Goal: Task Accomplishment & Management: Use online tool/utility

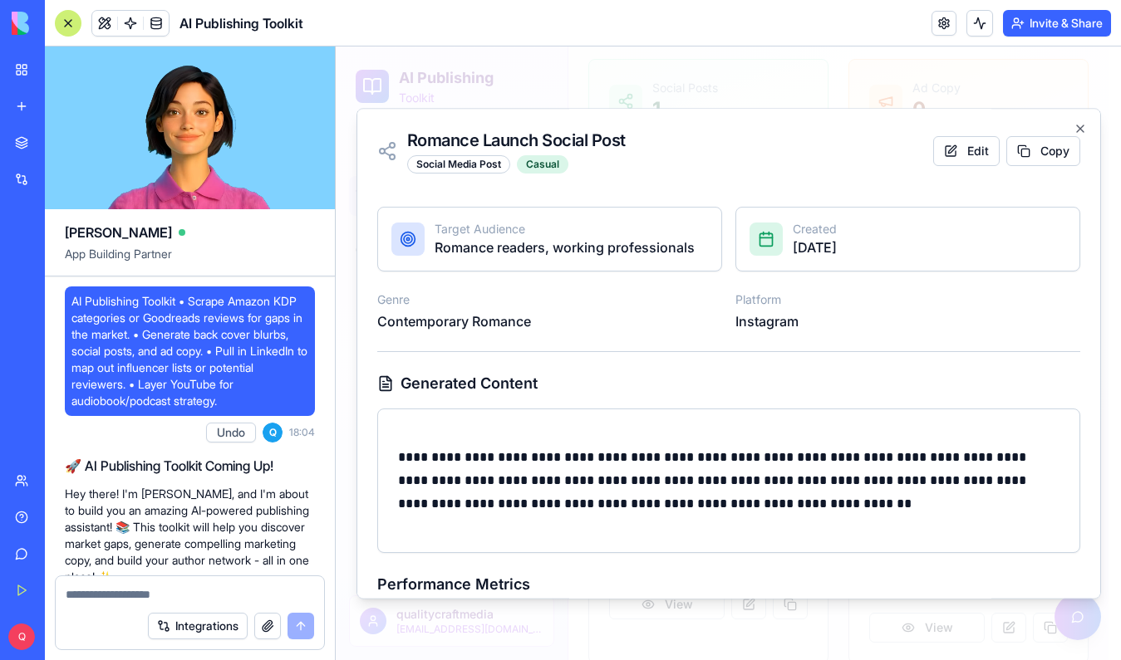
scroll to position [1352, 0]
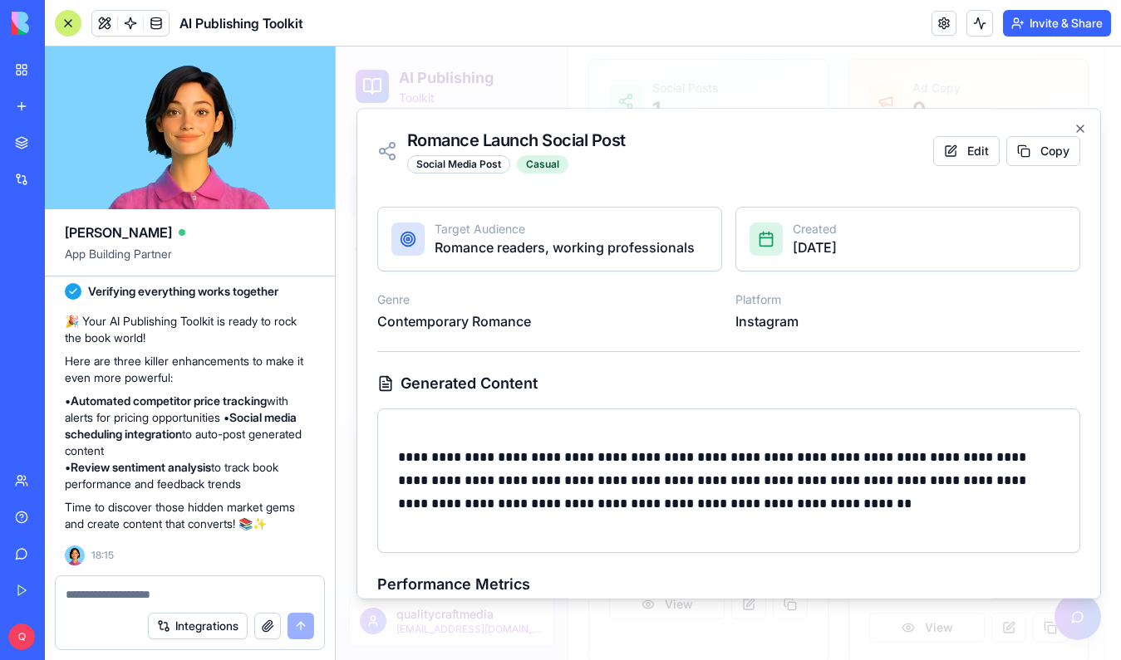
click at [560, 460] on p "**********" at bounding box center [728, 481] width 661 height 70
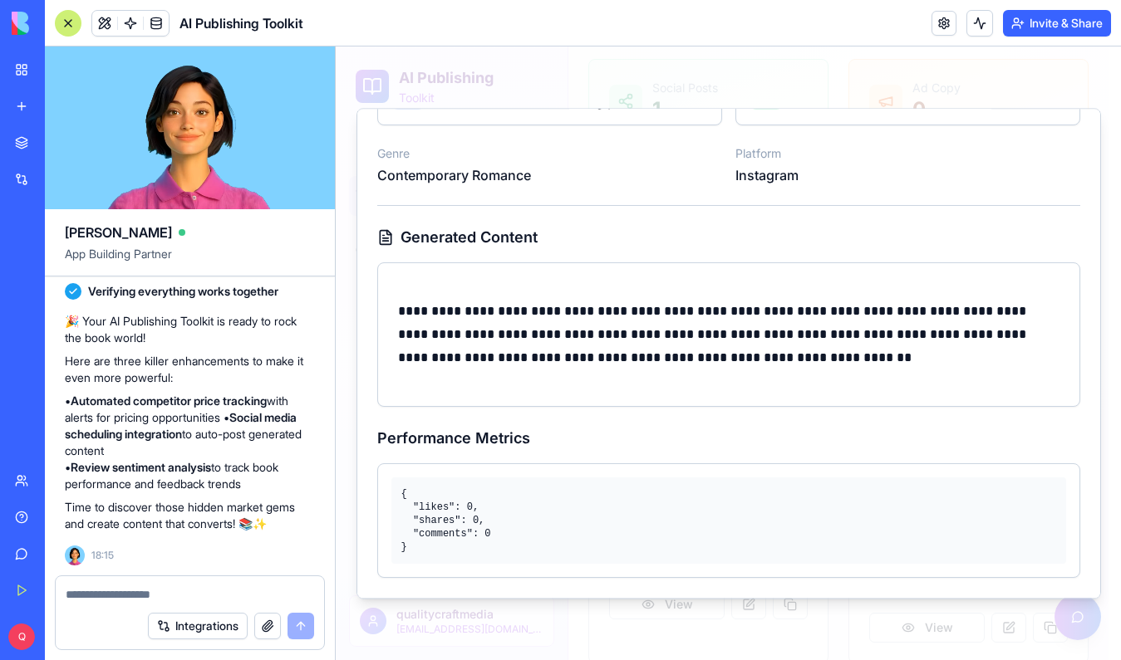
scroll to position [0, 0]
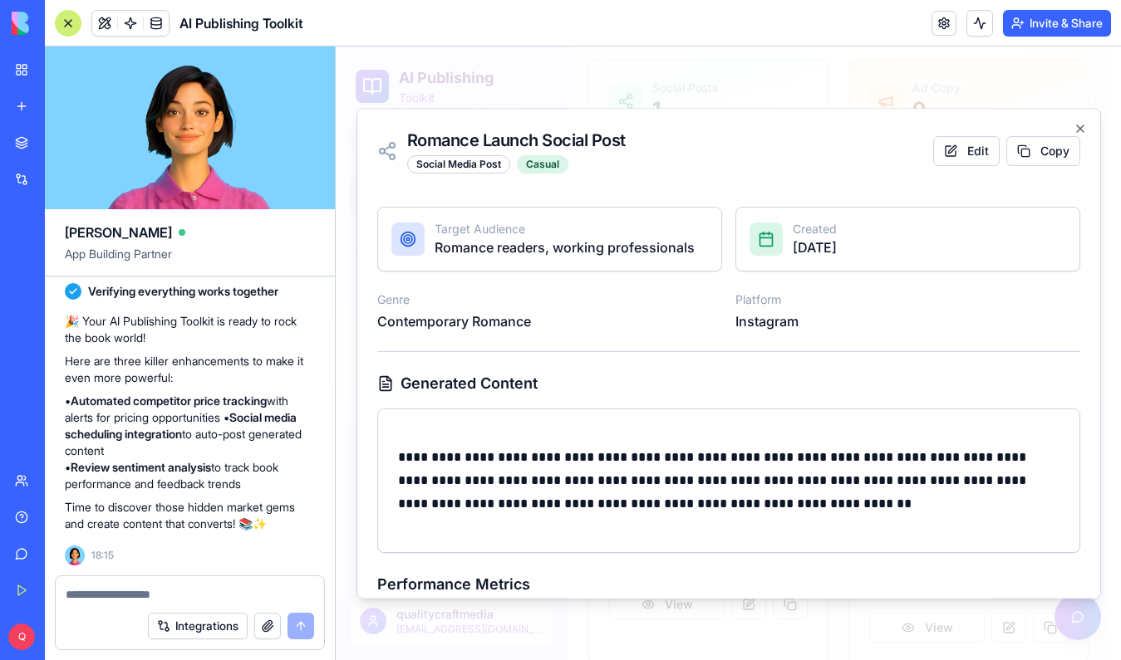
click at [460, 232] on p "Target Audience" at bounding box center [564, 229] width 260 height 17
drag, startPoint x: 394, startPoint y: 276, endPoint x: 412, endPoint y: 276, distance: 18.3
click at [394, 276] on div "**********" at bounding box center [728, 466] width 703 height 518
click at [1077, 125] on div "**********" at bounding box center [728, 353] width 744 height 491
click at [1073, 130] on icon "button" at bounding box center [1079, 128] width 13 height 13
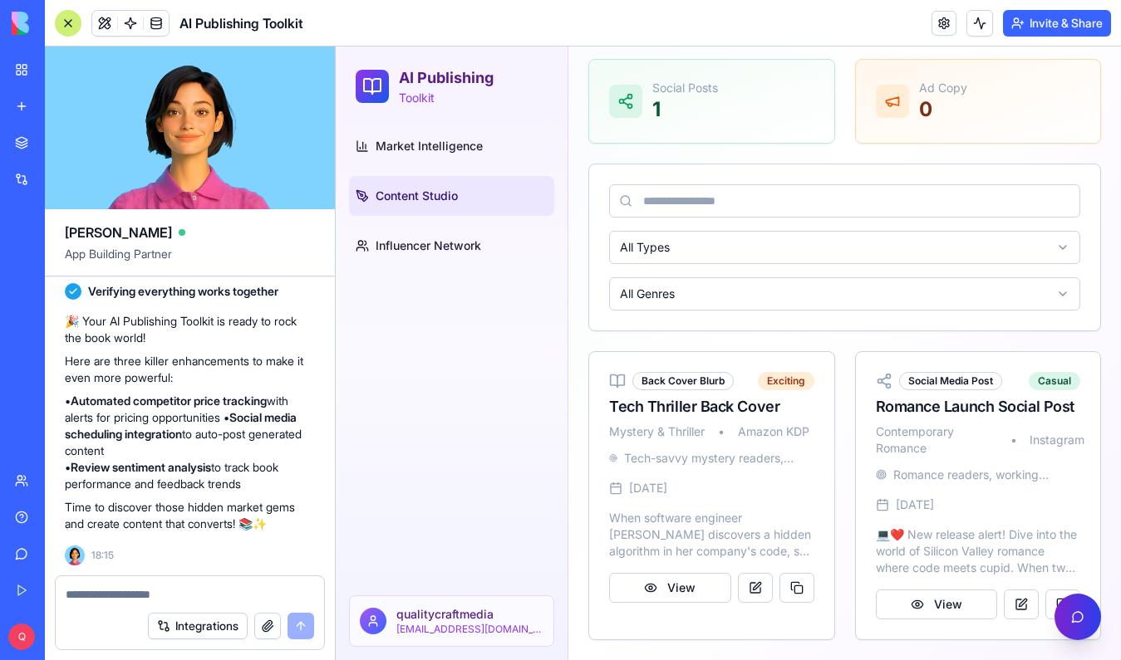
click at [1075, 625] on button "Open AI Assistant" at bounding box center [1077, 617] width 47 height 47
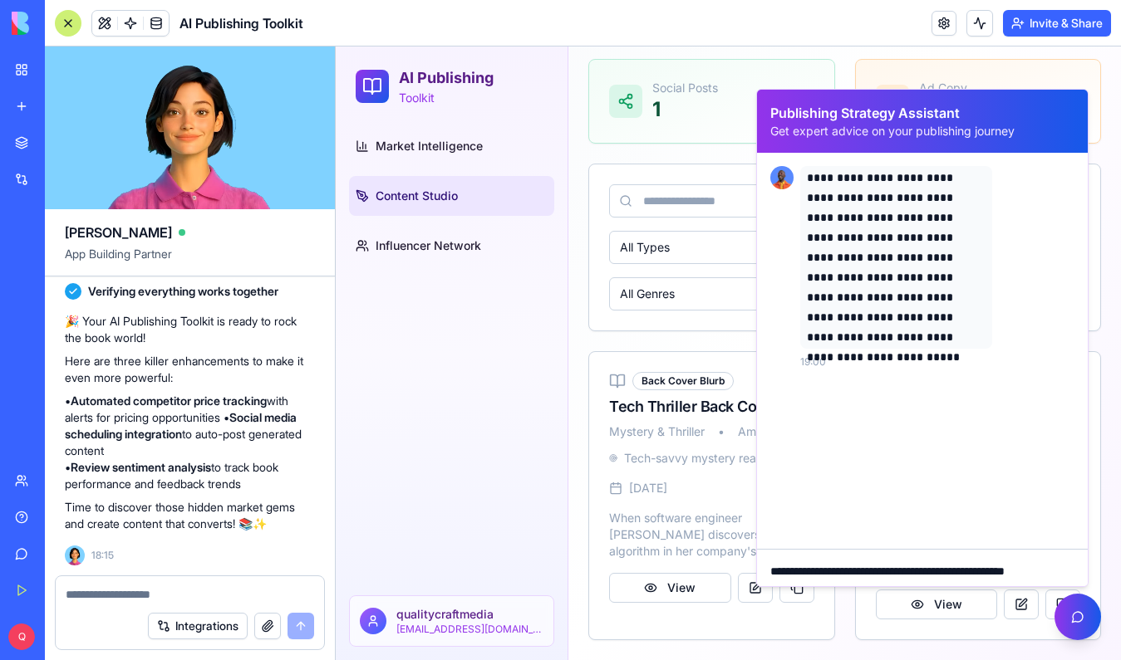
scroll to position [8, 0]
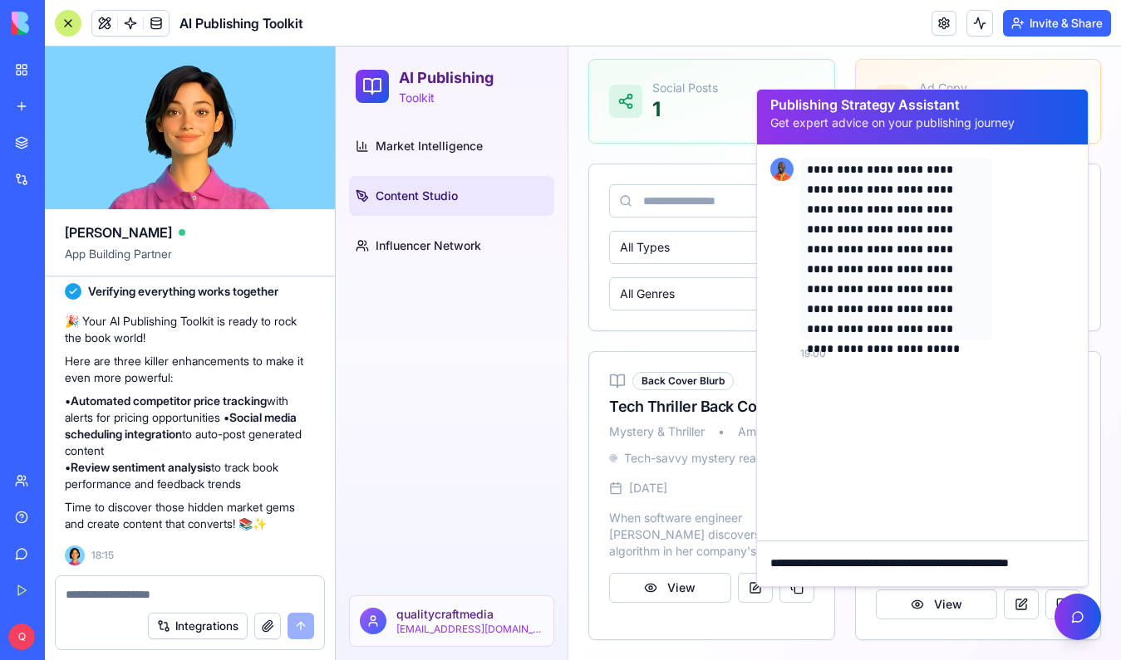
type textarea "**********"
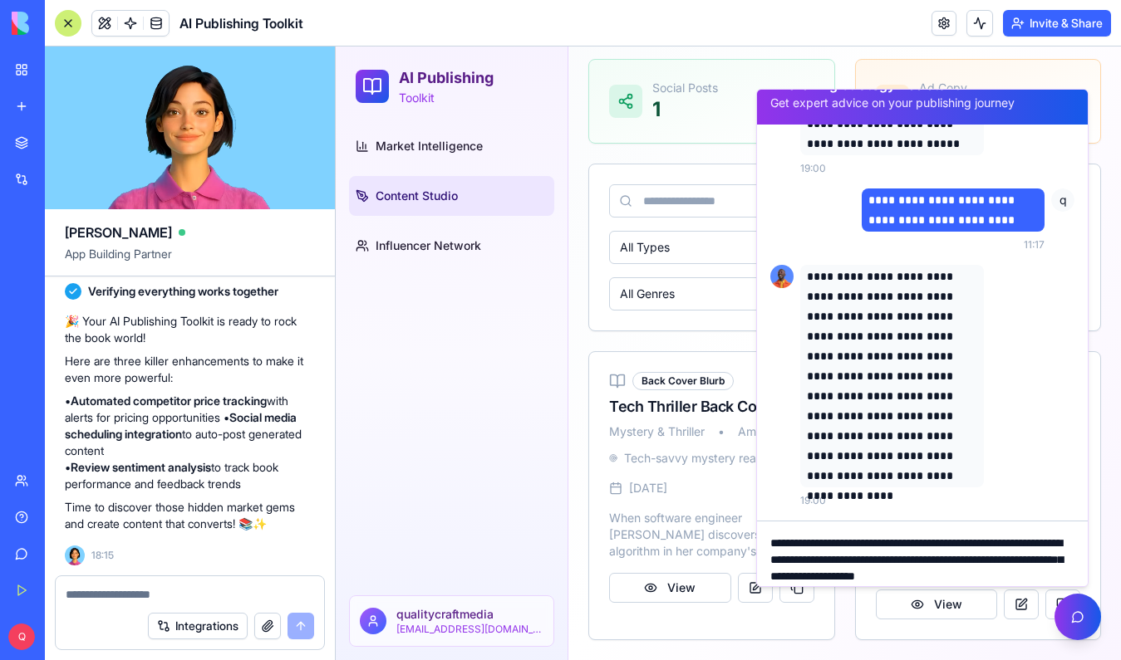
scroll to position [30, 0]
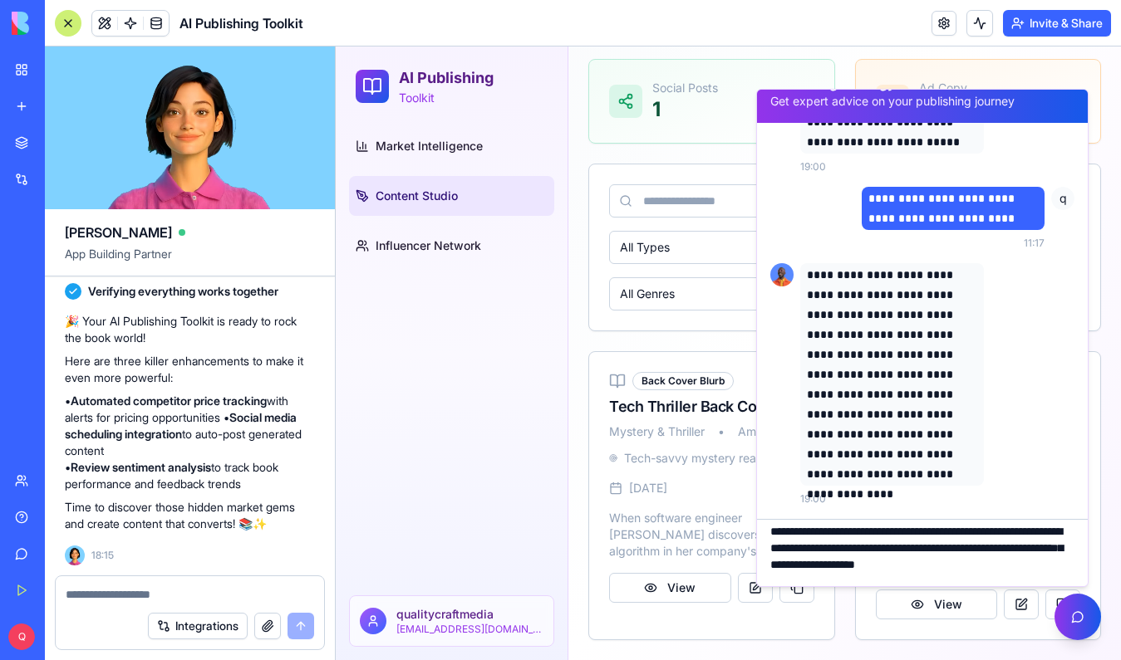
type textarea "**********"
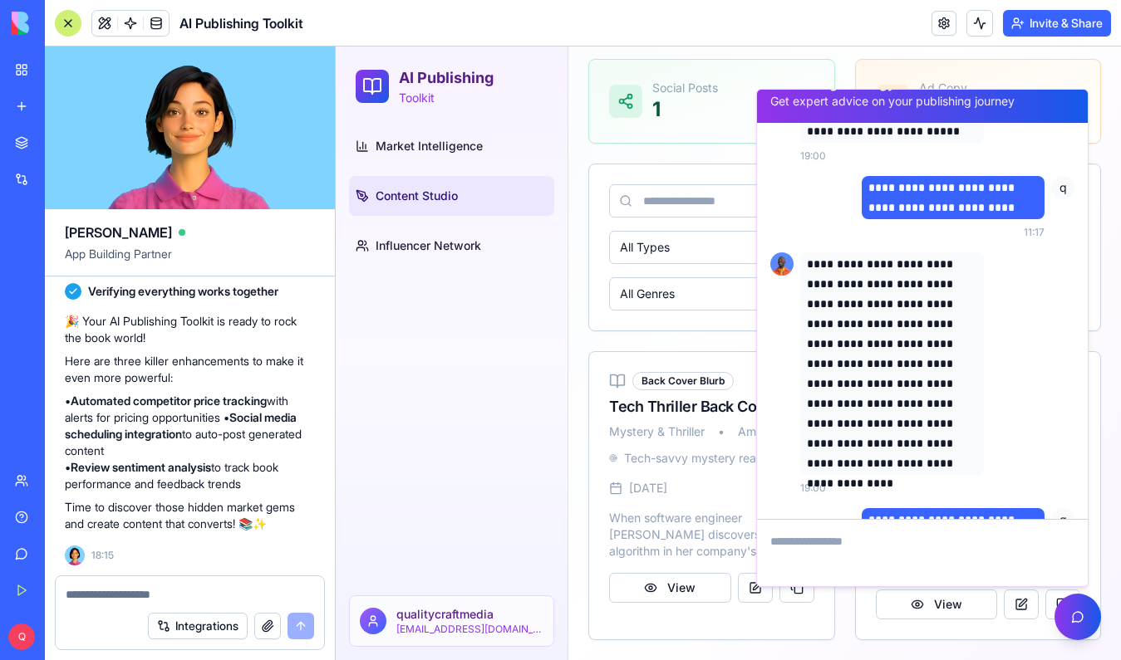
scroll to position [371, 0]
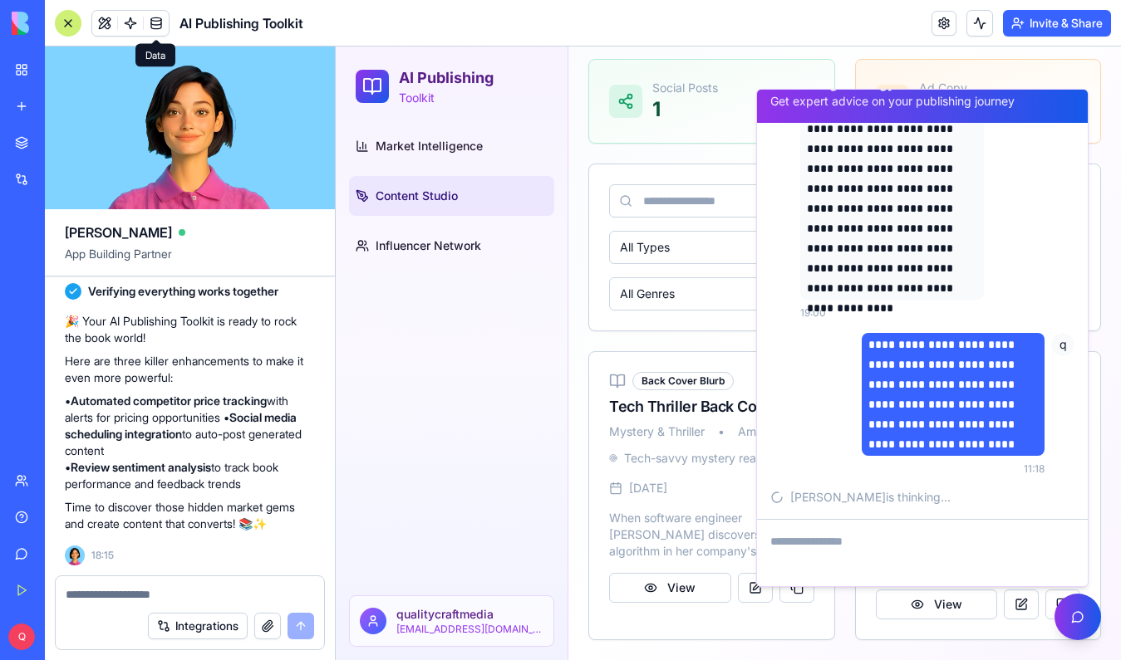
click at [155, 22] on span at bounding box center [156, 23] width 47 height 47
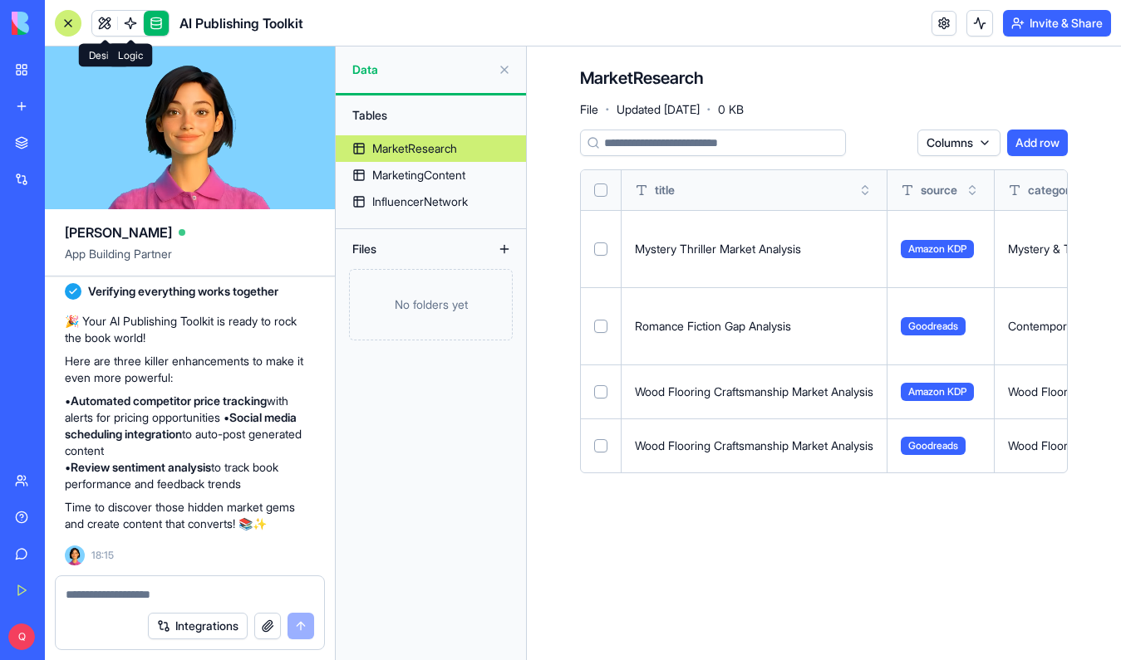
click at [106, 22] on link at bounding box center [104, 23] width 25 height 25
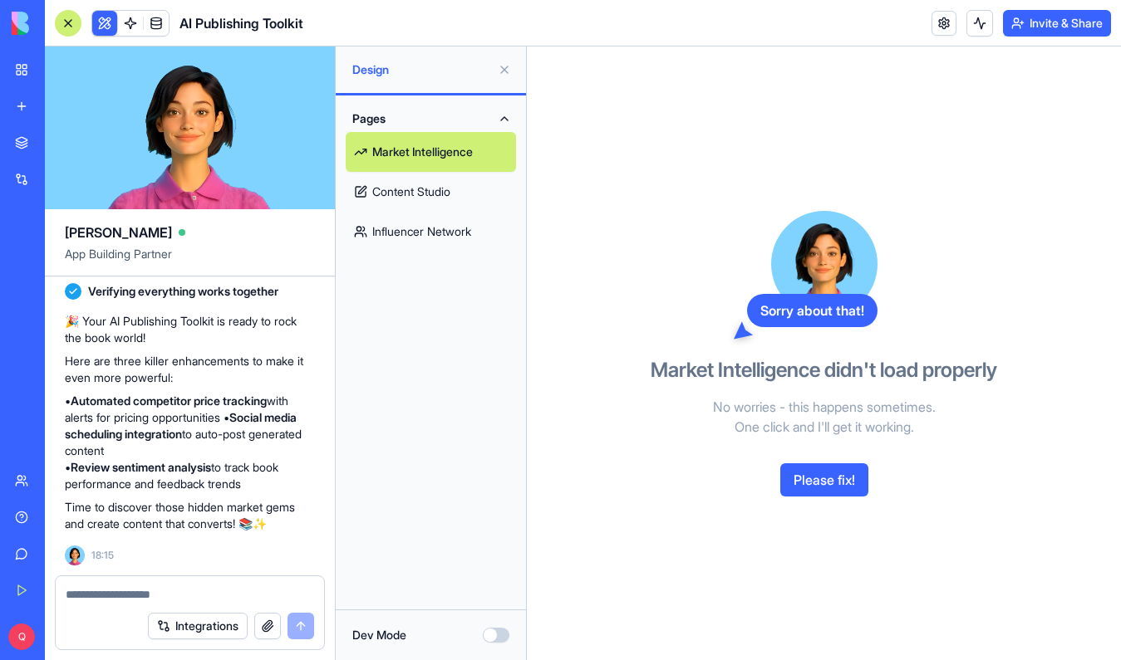
click at [845, 492] on button "Please fix!" at bounding box center [824, 480] width 88 height 33
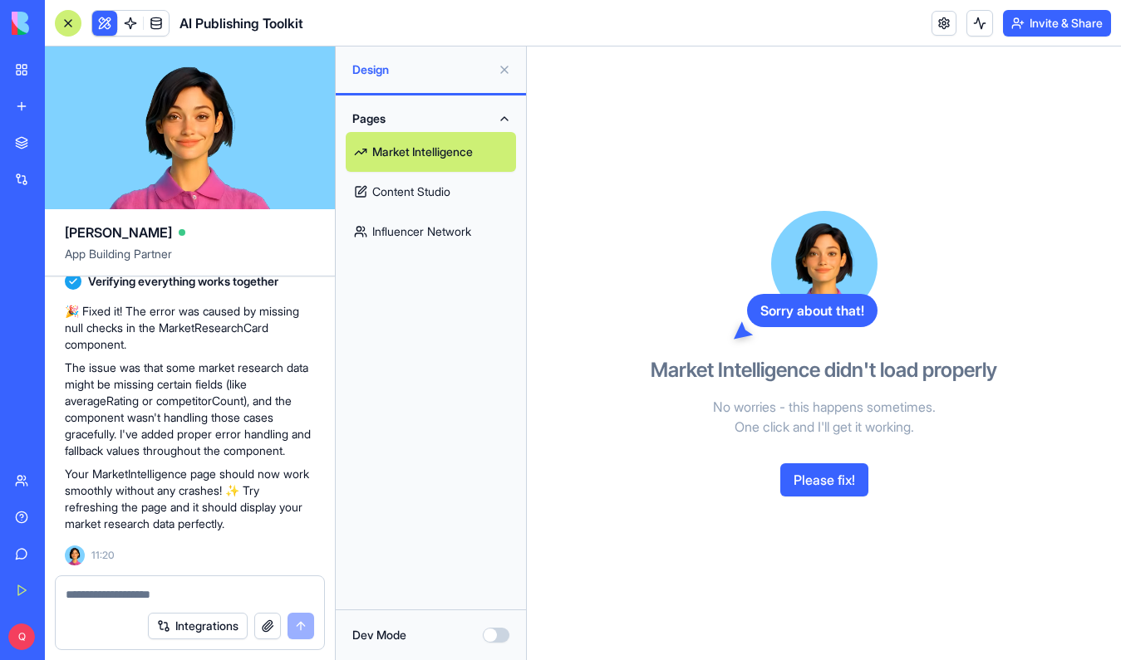
scroll to position [819, 0]
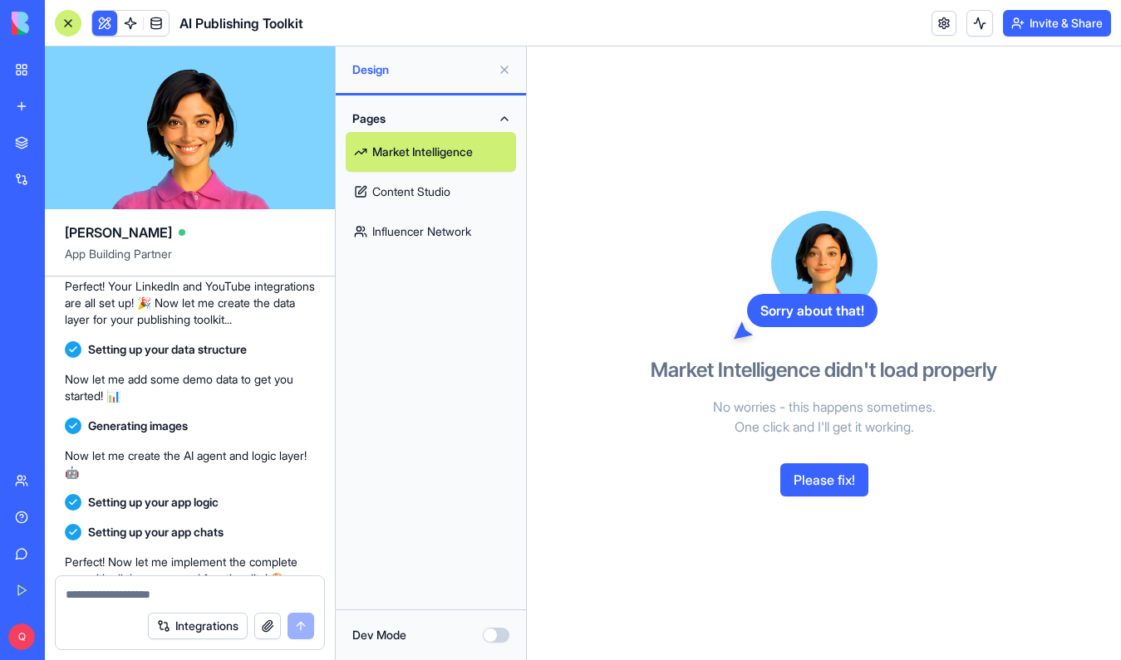
click at [932, 2] on header "AI Publishing Toolkit Invite & Share" at bounding box center [583, 23] width 1076 height 47
click at [934, 0] on header "AI Publishing Toolkit Invite & Share" at bounding box center [583, 23] width 1076 height 47
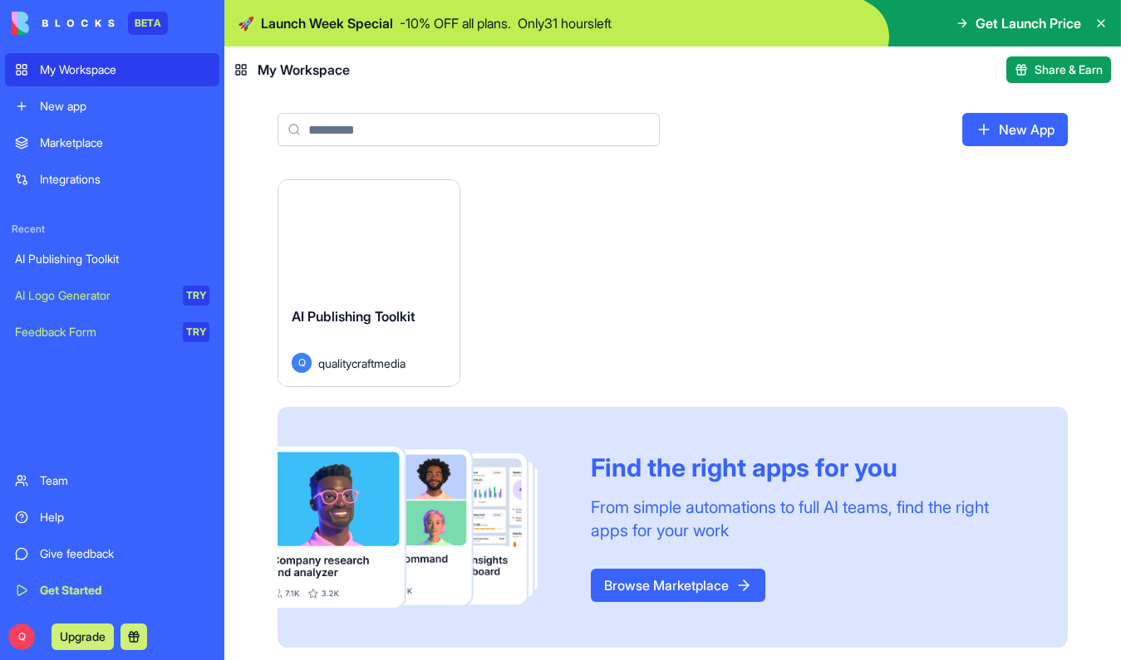
click at [384, 241] on button "Launch" at bounding box center [369, 236] width 125 height 33
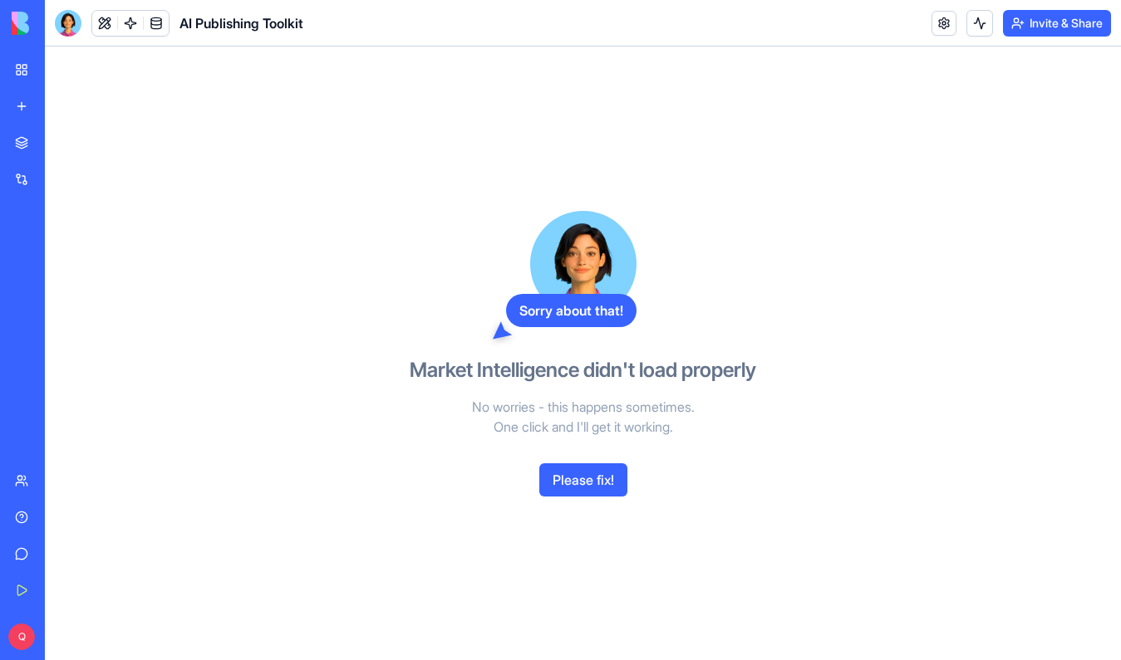
click at [583, 485] on button "Please fix!" at bounding box center [583, 480] width 88 height 33
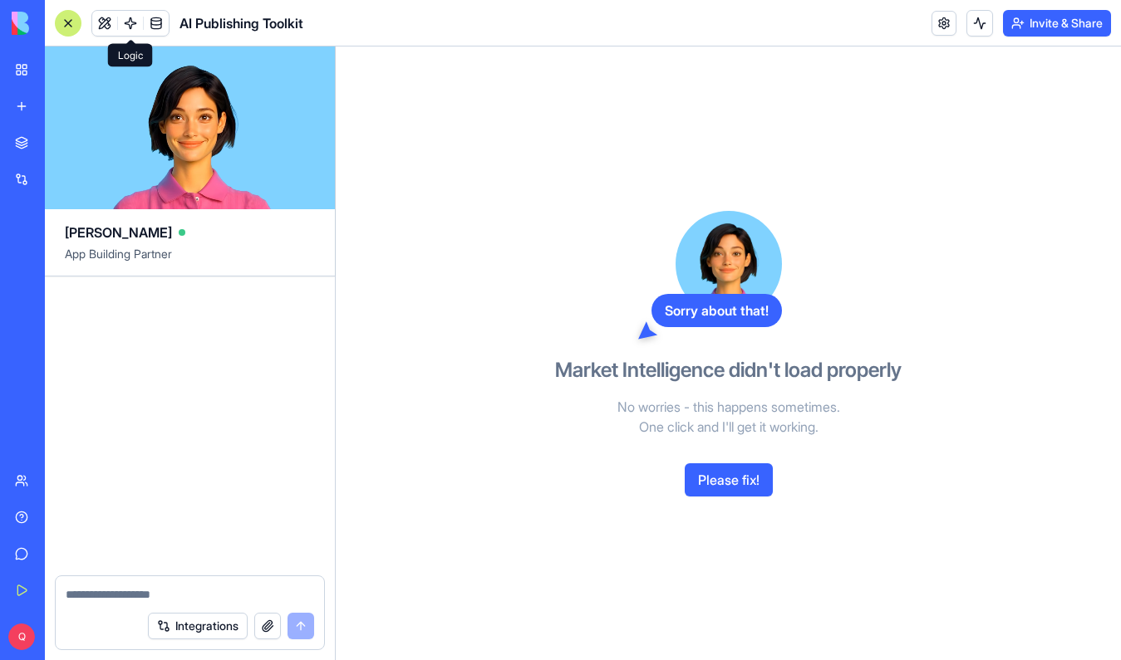
click at [124, 21] on link at bounding box center [130, 23] width 25 height 25
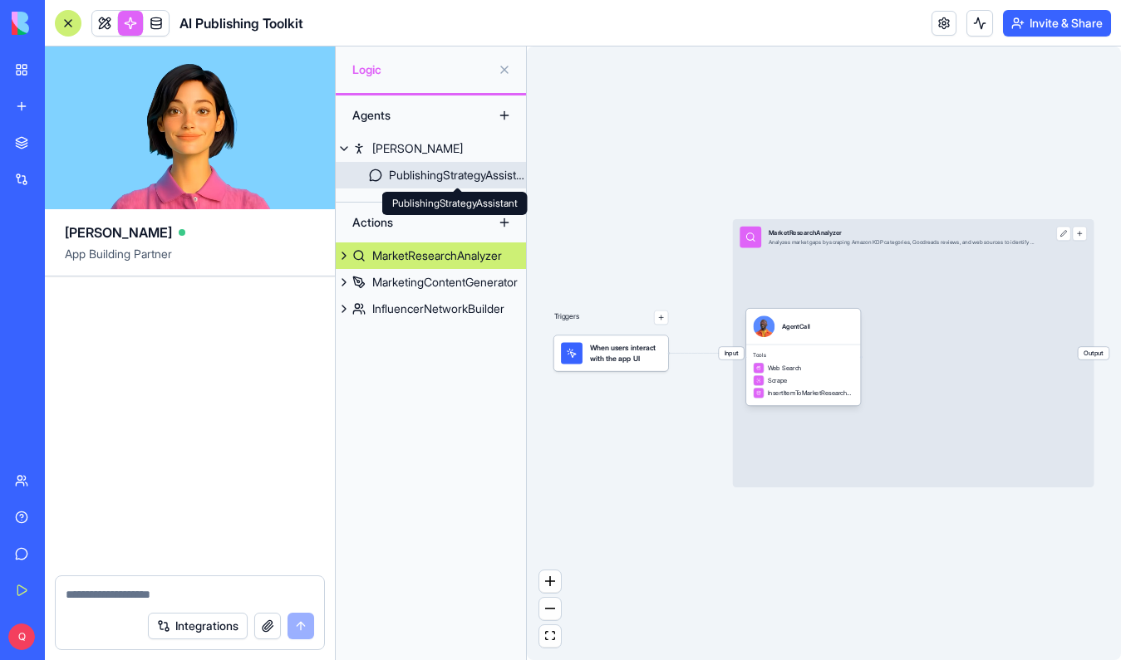
click at [435, 169] on div "PublishingStrategyAssistant" at bounding box center [457, 175] width 137 height 17
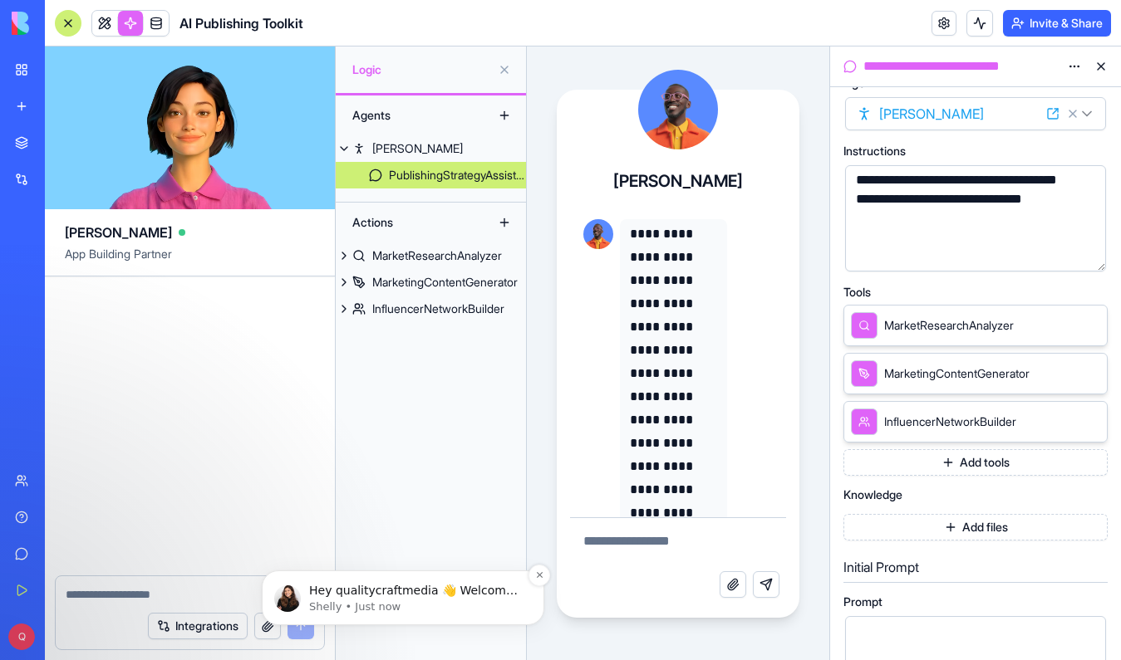
click at [381, 601] on p "Shelly • Just now" at bounding box center [416, 607] width 214 height 15
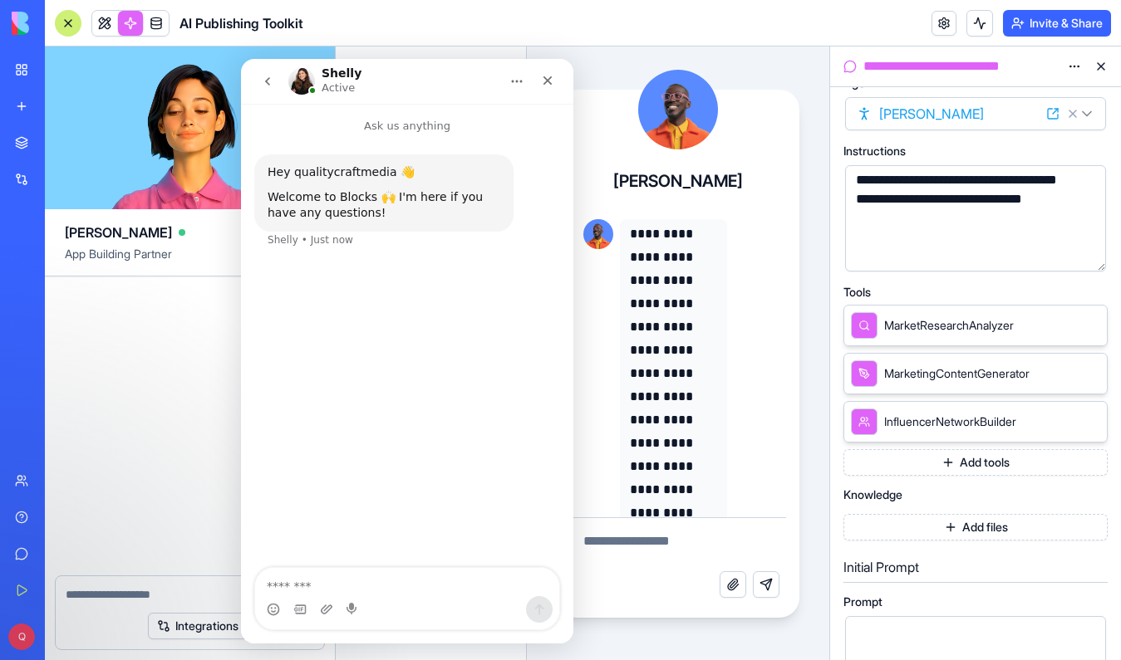
click at [300, 81] on img "Intercom messenger" at bounding box center [301, 81] width 27 height 27
click at [327, 79] on h1 "Shelly" at bounding box center [341, 73] width 40 height 12
click at [327, 81] on p "Active" at bounding box center [337, 88] width 33 height 17
click at [315, 83] on div "[PERSON_NAME] Active" at bounding box center [393, 81] width 211 height 29
click at [305, 82] on img "Intercom messenger" at bounding box center [301, 81] width 27 height 27
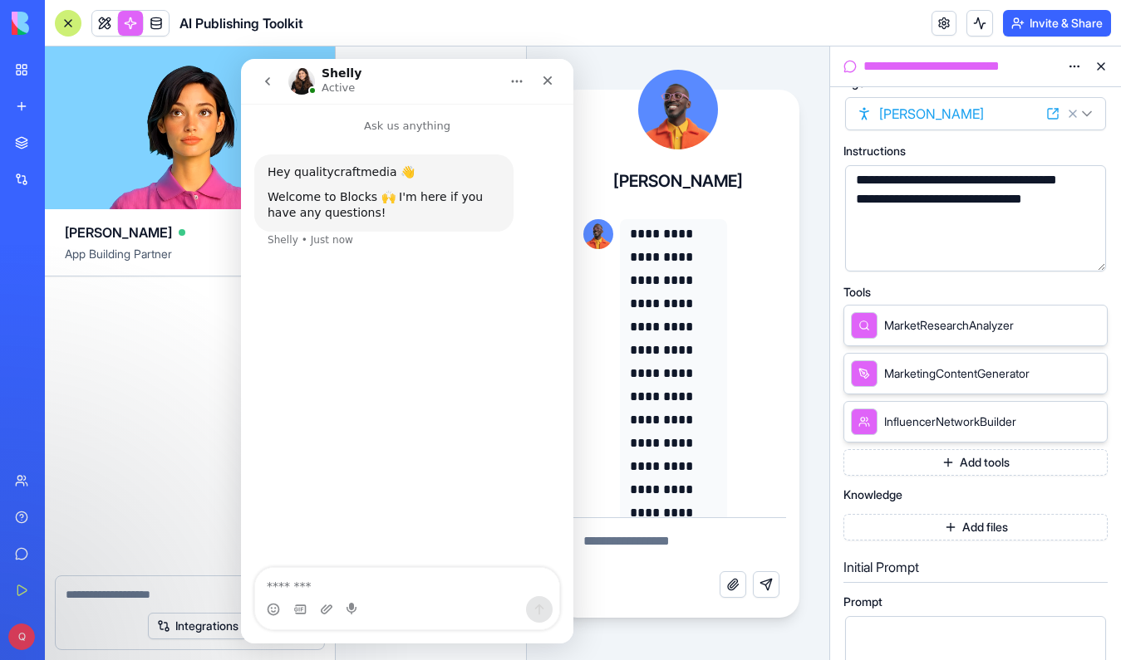
click at [524, 81] on button "Home" at bounding box center [517, 82] width 32 height 32
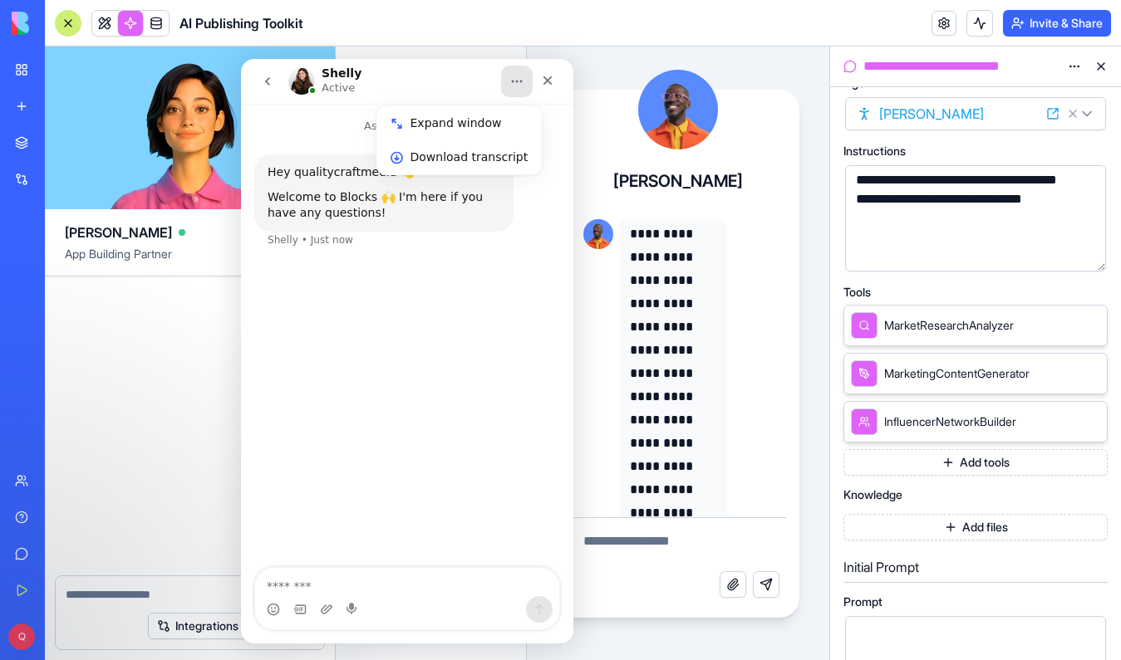
click at [265, 81] on icon "go back" at bounding box center [267, 81] width 5 height 8
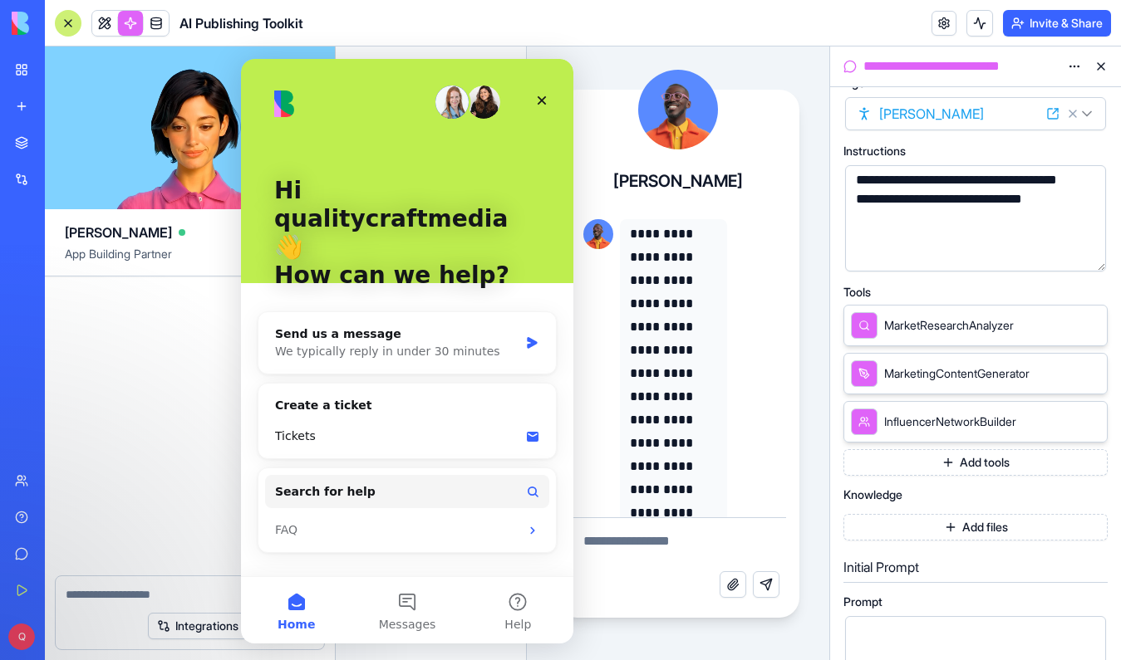
click at [452, 104] on img "Intercom messenger" at bounding box center [451, 102] width 33 height 33
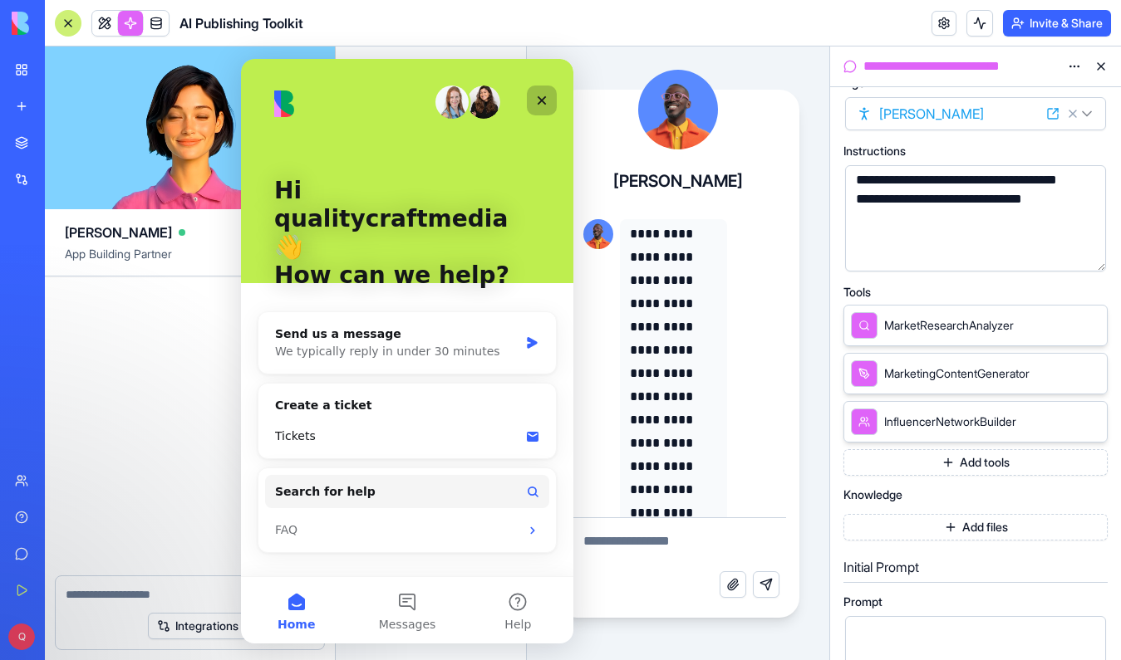
click at [547, 102] on icon "Close" at bounding box center [541, 100] width 13 height 13
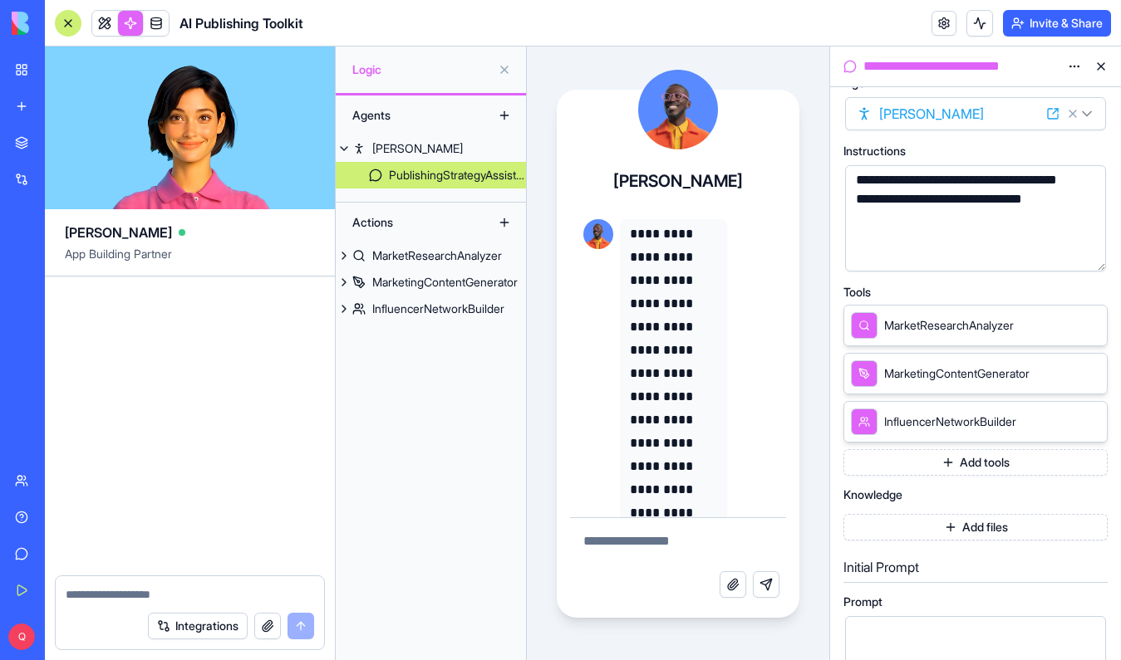
click at [862, 427] on icon at bounding box center [864, 422] width 12 height 20
click at [1057, 420] on div "InfluencerNetworkBuilder" at bounding box center [975, 422] width 264 height 42
click at [1065, 421] on icon at bounding box center [1069, 422] width 8 height 8
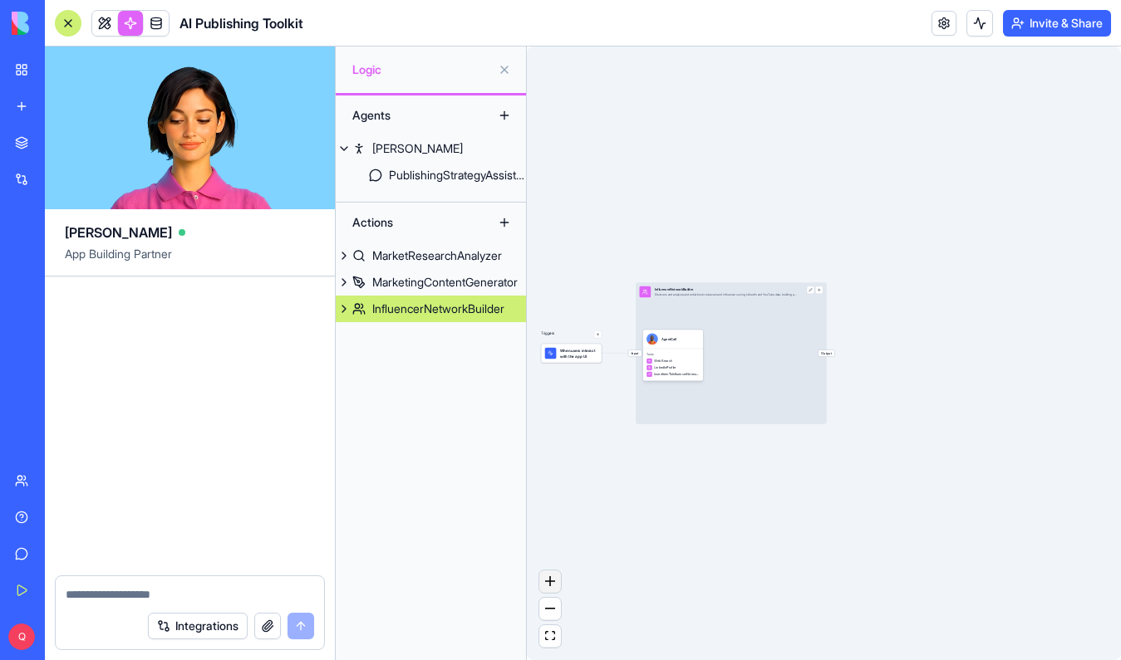
click at [548, 584] on icon "zoom in" at bounding box center [550, 582] width 10 height 10
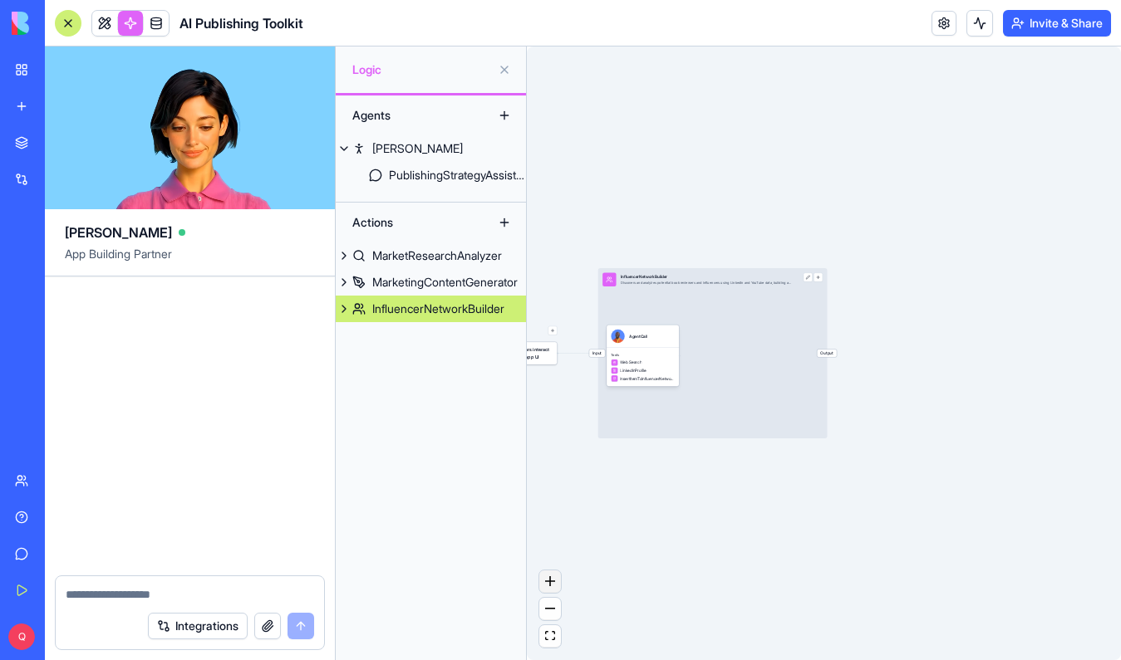
click at [548, 584] on icon "zoom in" at bounding box center [550, 582] width 10 height 10
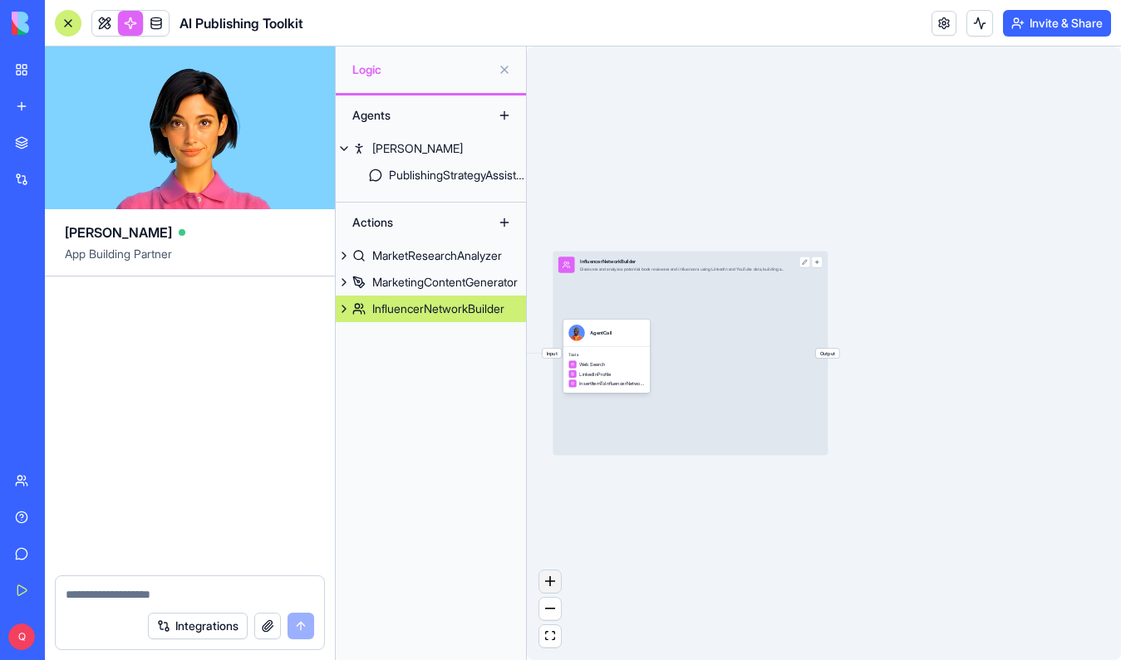
click at [548, 584] on icon "zoom in" at bounding box center [550, 582] width 10 height 10
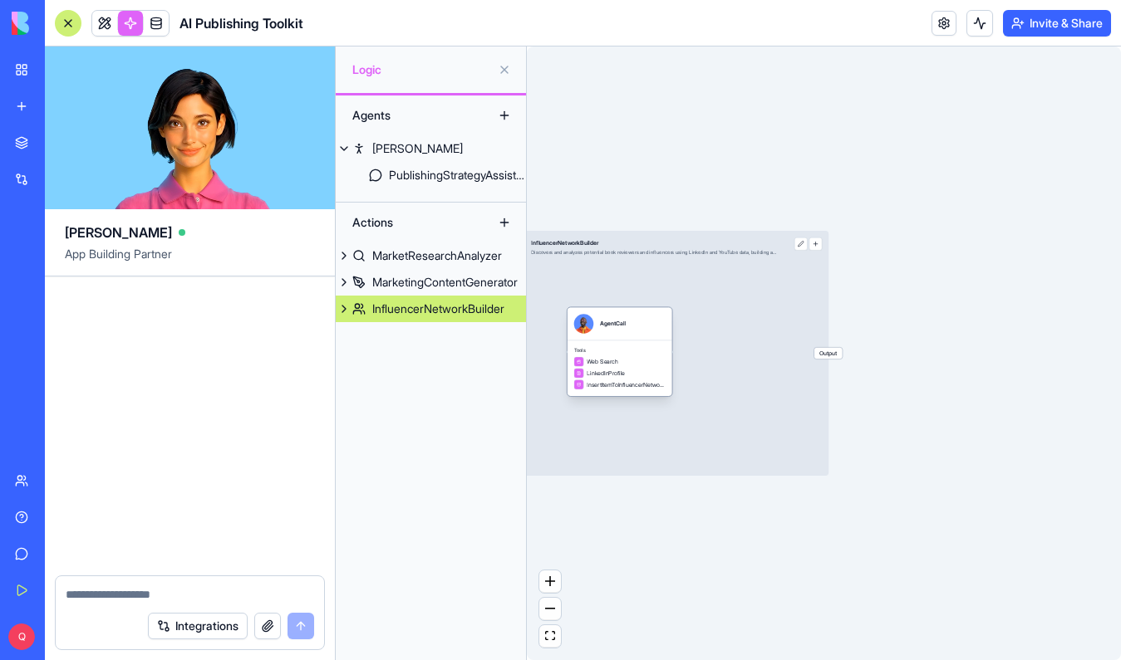
drag, startPoint x: 591, startPoint y: 396, endPoint x: 650, endPoint y: 392, distance: 58.3
click at [650, 392] on div "Tools Web Search LinkedInProfile InsertItemToInfluencerNetworkTable" at bounding box center [619, 369] width 105 height 56
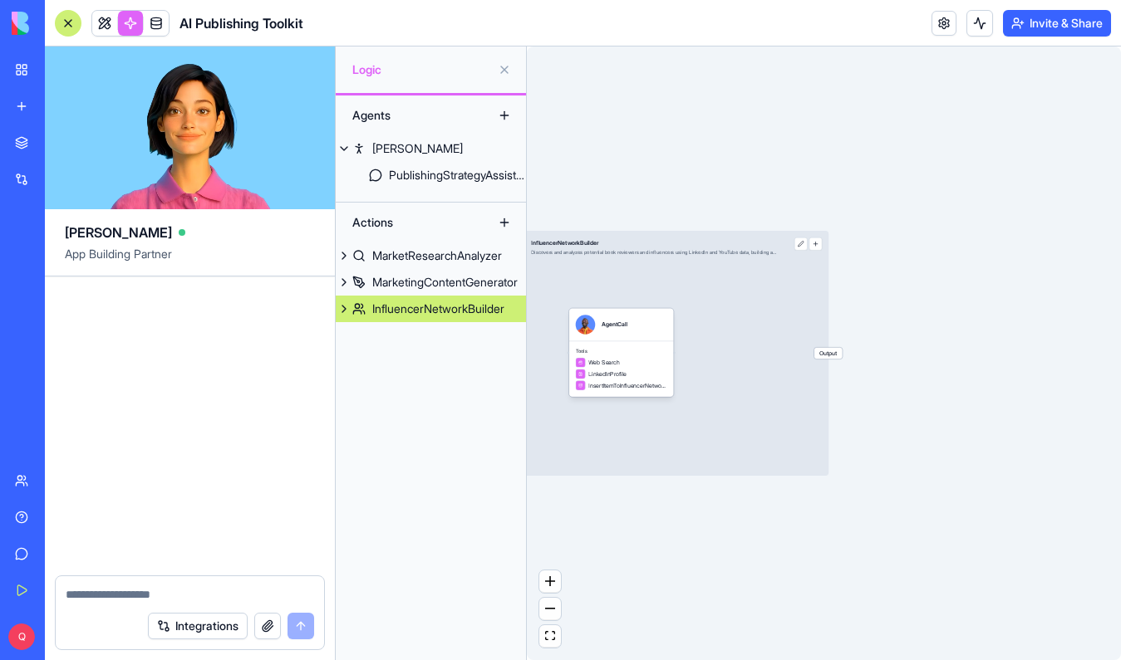
drag, startPoint x: 762, startPoint y: 192, endPoint x: 969, endPoint y: 130, distance: 216.8
click at [969, 130] on div "Triggers When users interact with the app UI Input InfluencerNetworkBuilder Dis…" at bounding box center [824, 354] width 594 height 614
click at [836, 357] on span "Output" at bounding box center [828, 354] width 28 height 12
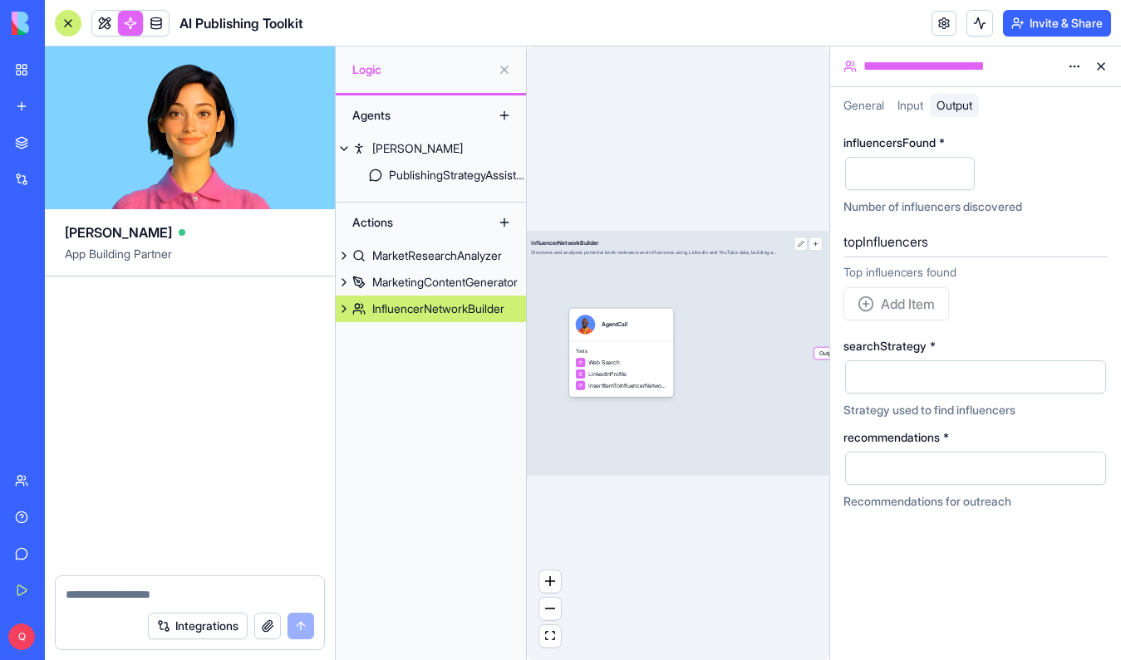
click at [928, 177] on input "influencersFound *" at bounding box center [910, 173] width 130 height 33
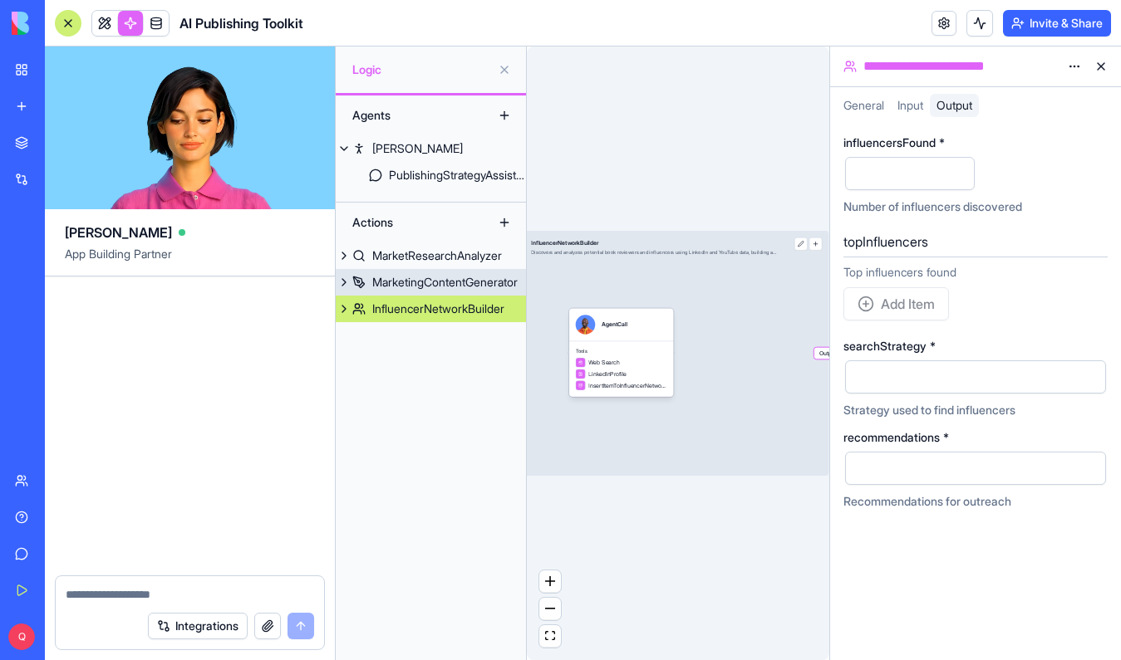
click at [423, 276] on div "MarketingContentGenerator" at bounding box center [444, 282] width 145 height 17
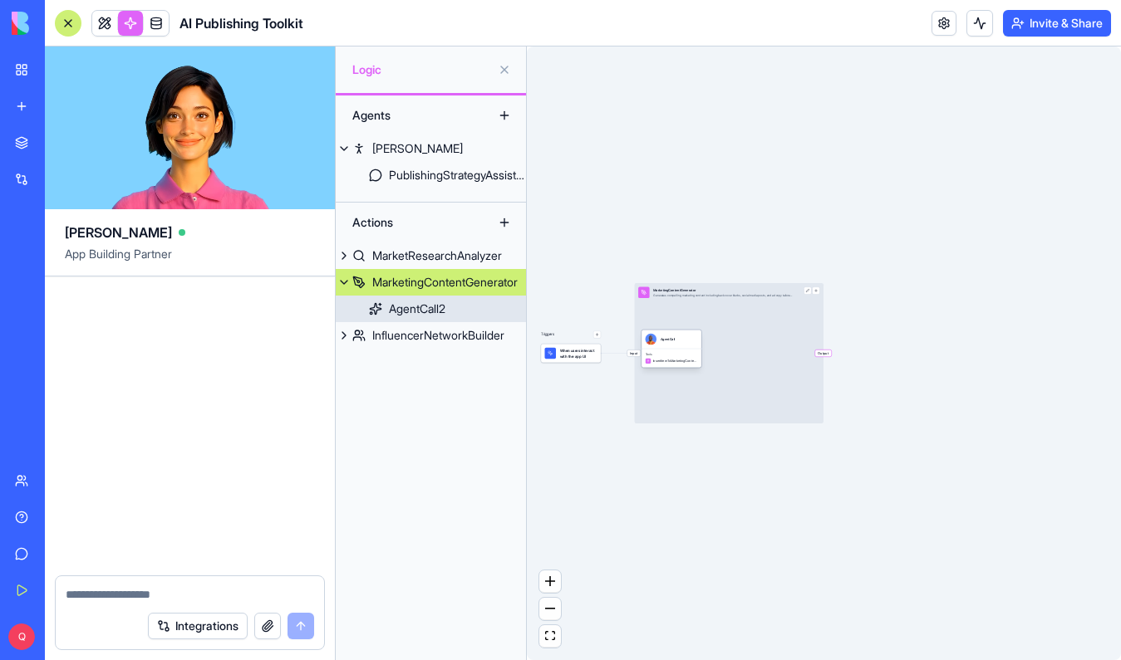
click at [418, 307] on div "AgentCall2" at bounding box center [417, 309] width 56 height 17
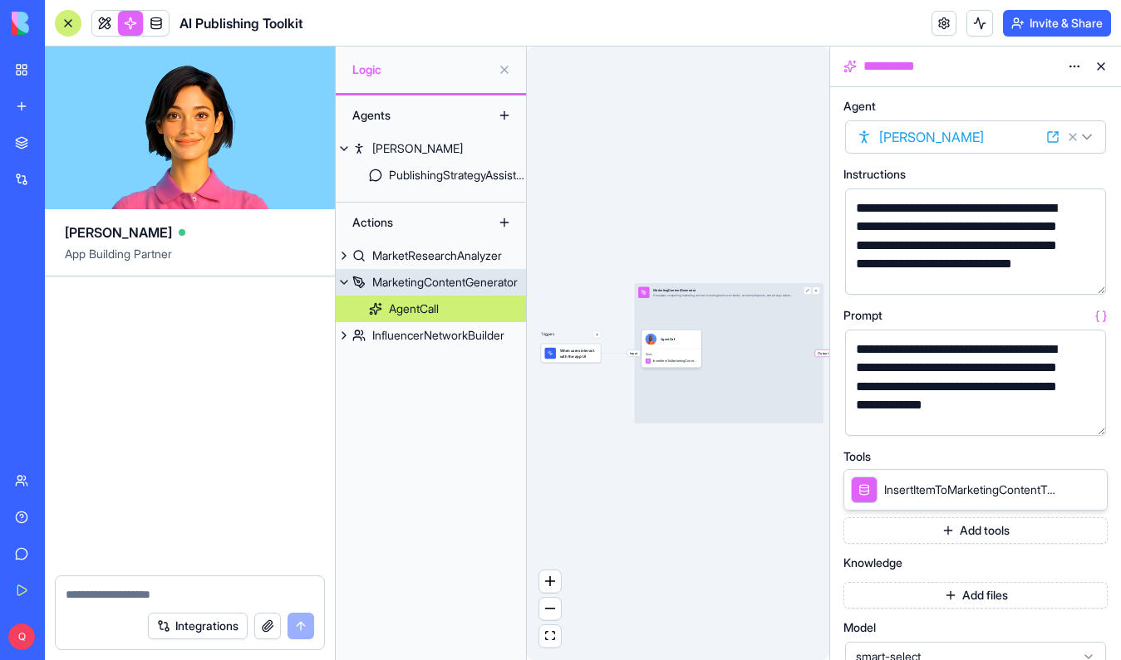
click at [420, 283] on div "MarketingContentGenerator" at bounding box center [444, 282] width 145 height 17
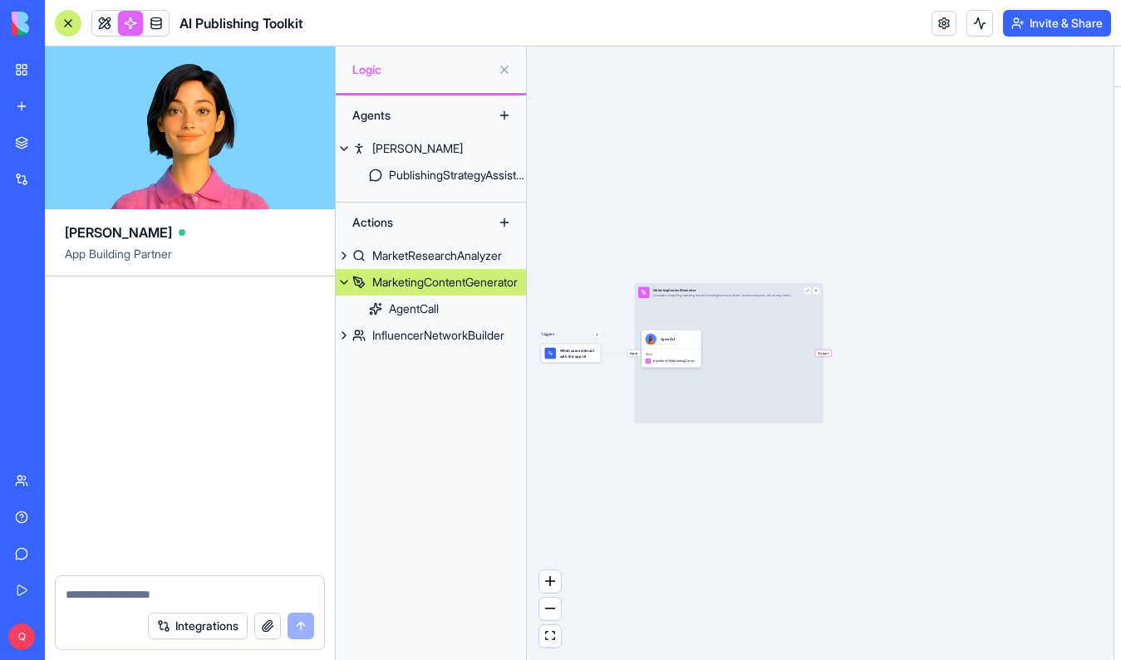
click at [421, 272] on link "MarketingContentGenerator" at bounding box center [431, 282] width 190 height 27
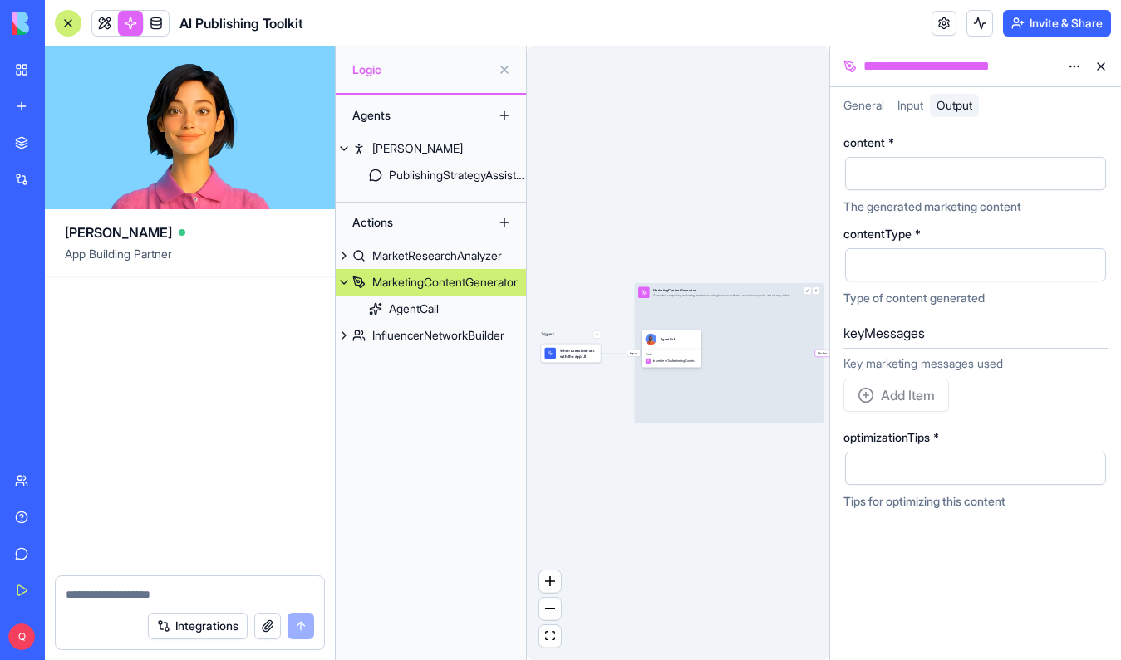
click at [1079, 66] on html "**********" at bounding box center [560, 330] width 1121 height 660
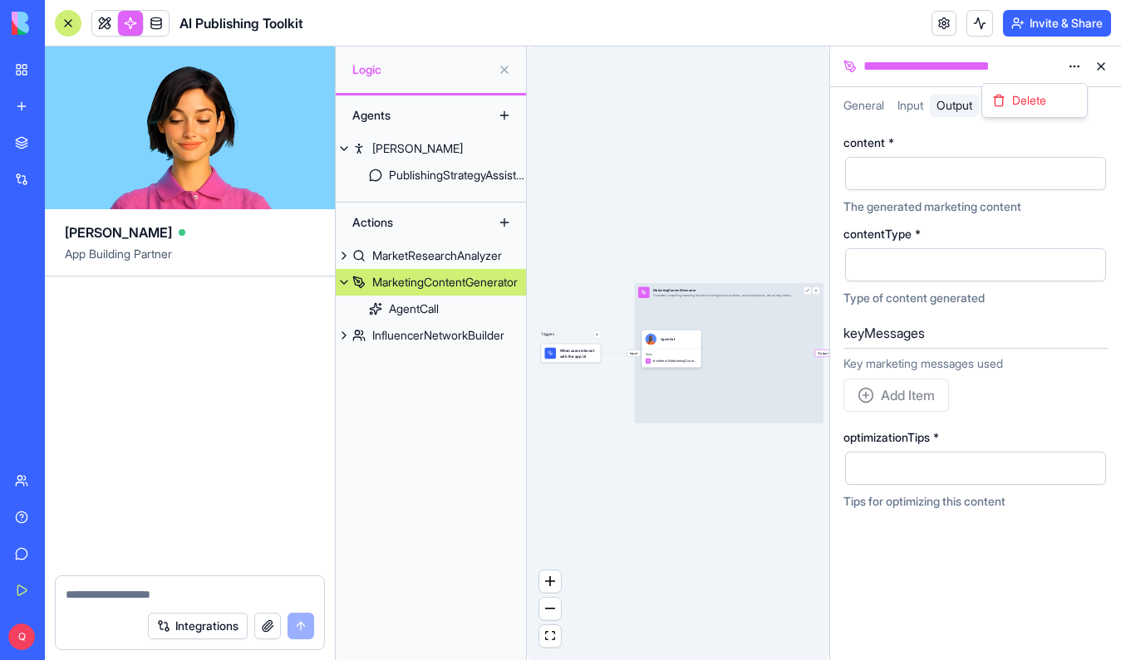
click at [1079, 66] on html "**********" at bounding box center [560, 330] width 1121 height 660
click at [1097, 66] on button at bounding box center [1100, 66] width 27 height 27
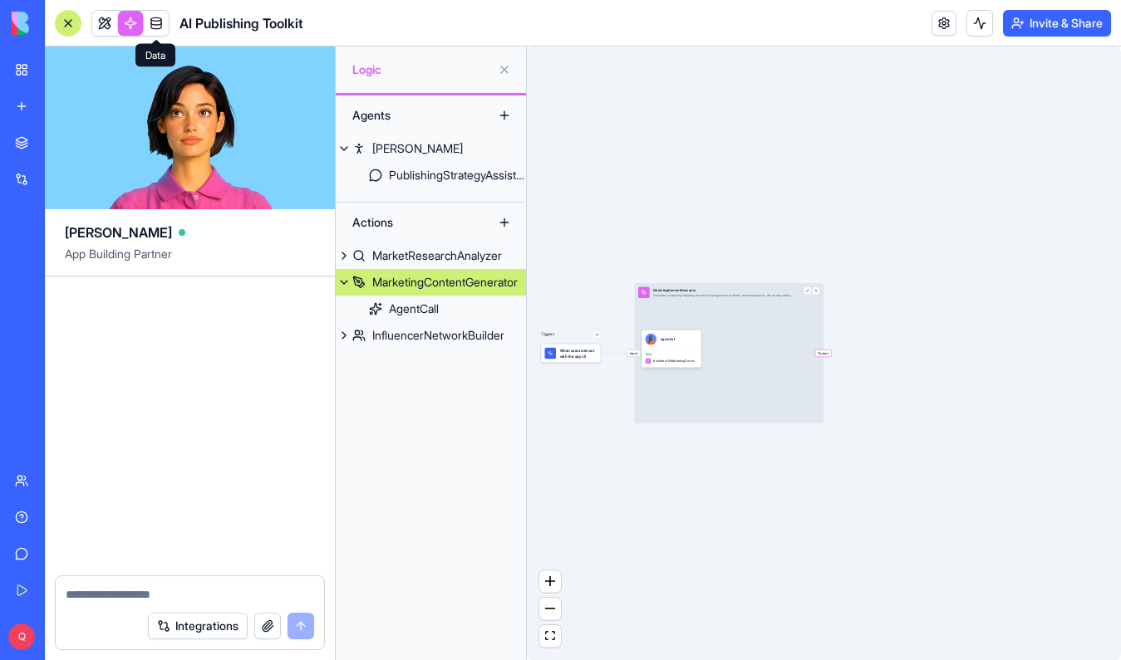
click at [152, 21] on link at bounding box center [156, 23] width 25 height 25
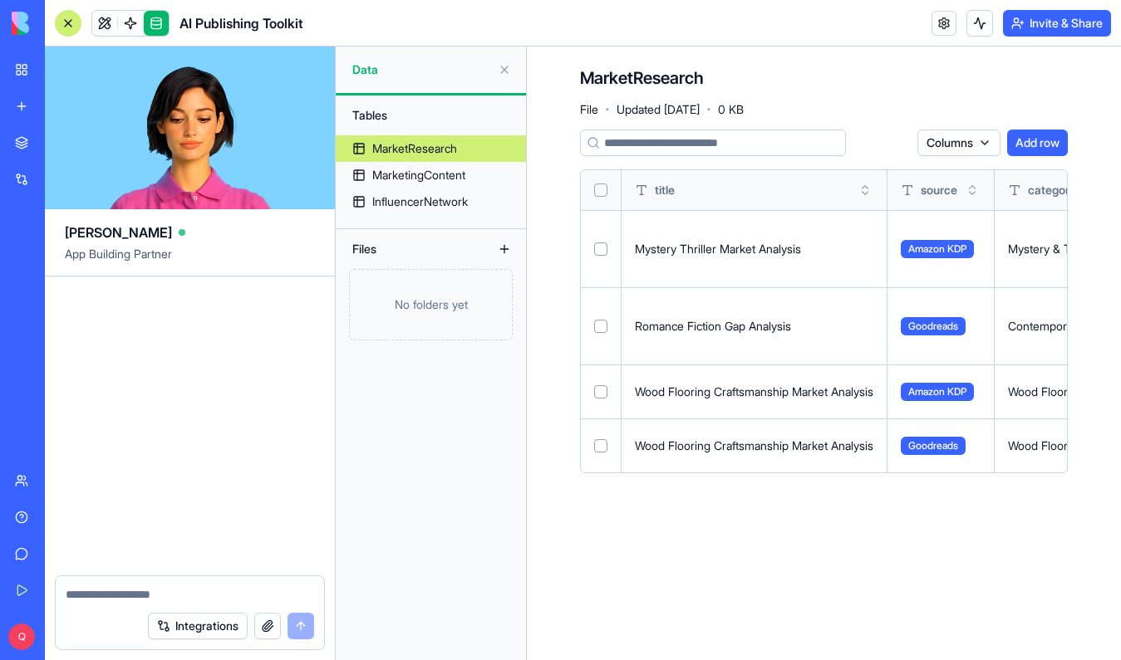
click at [71, 26] on div at bounding box center [68, 23] width 27 height 27
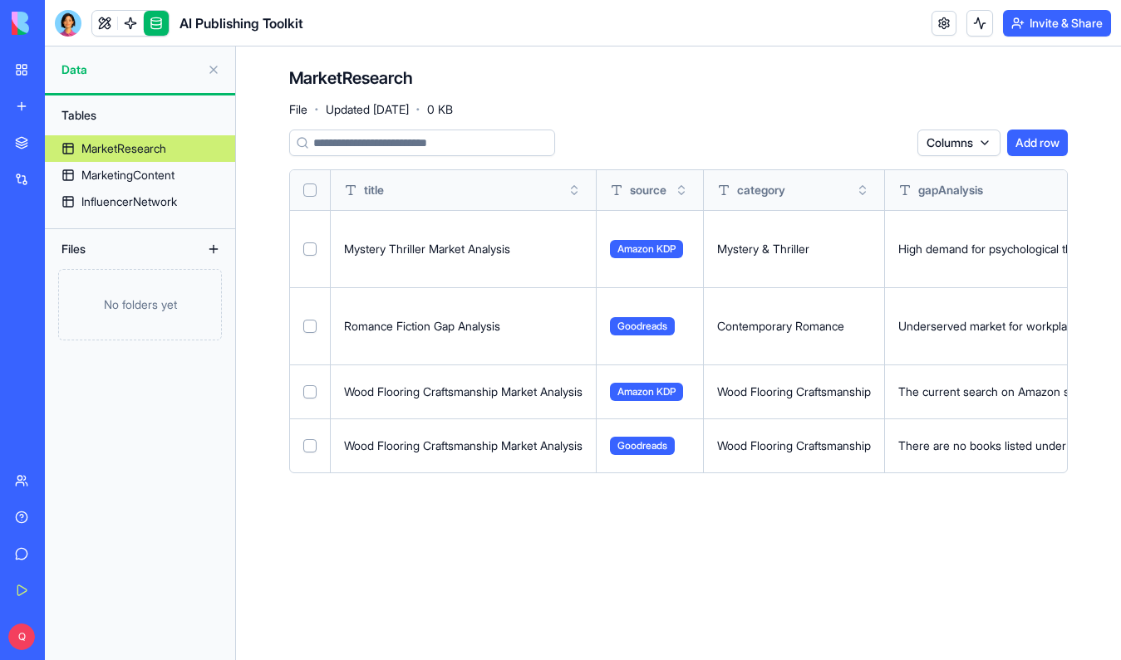
click at [216, 68] on button at bounding box center [213, 69] width 27 height 27
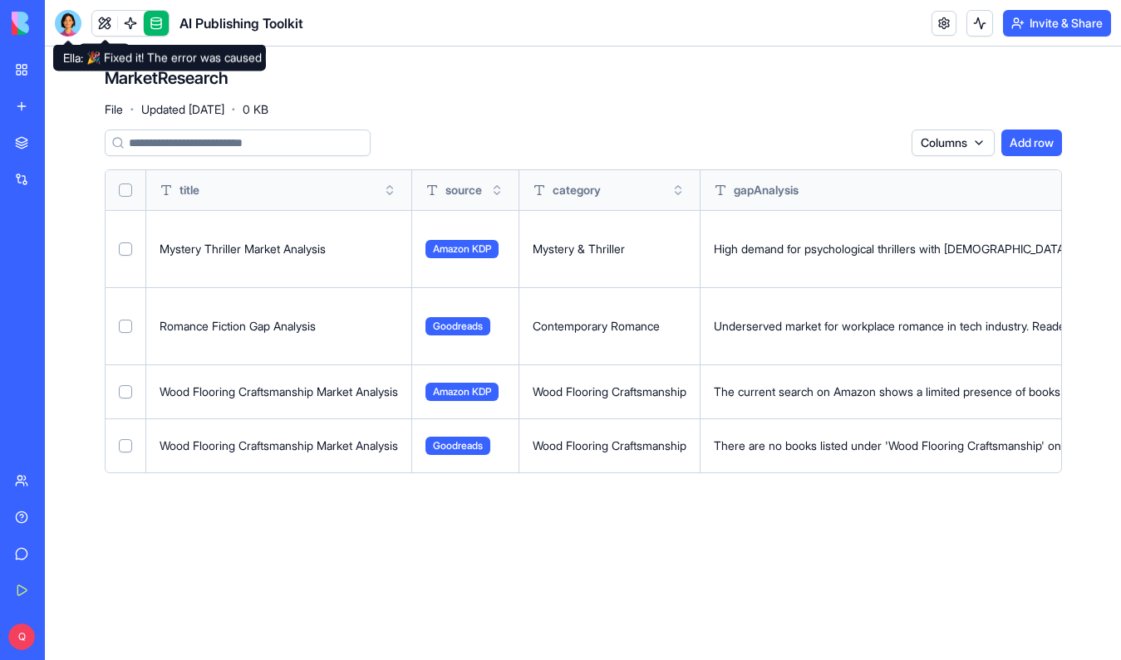
click at [68, 32] on div at bounding box center [68, 23] width 27 height 27
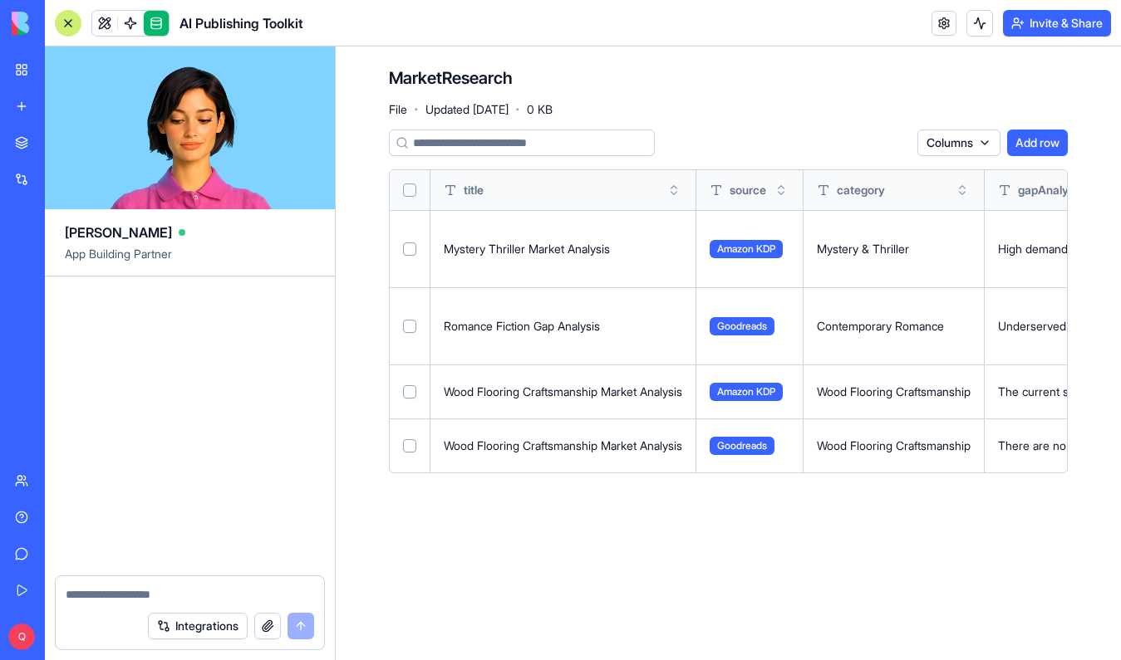
click at [51, 65] on div "My Workspace" at bounding box center [51, 69] width 22 height 17
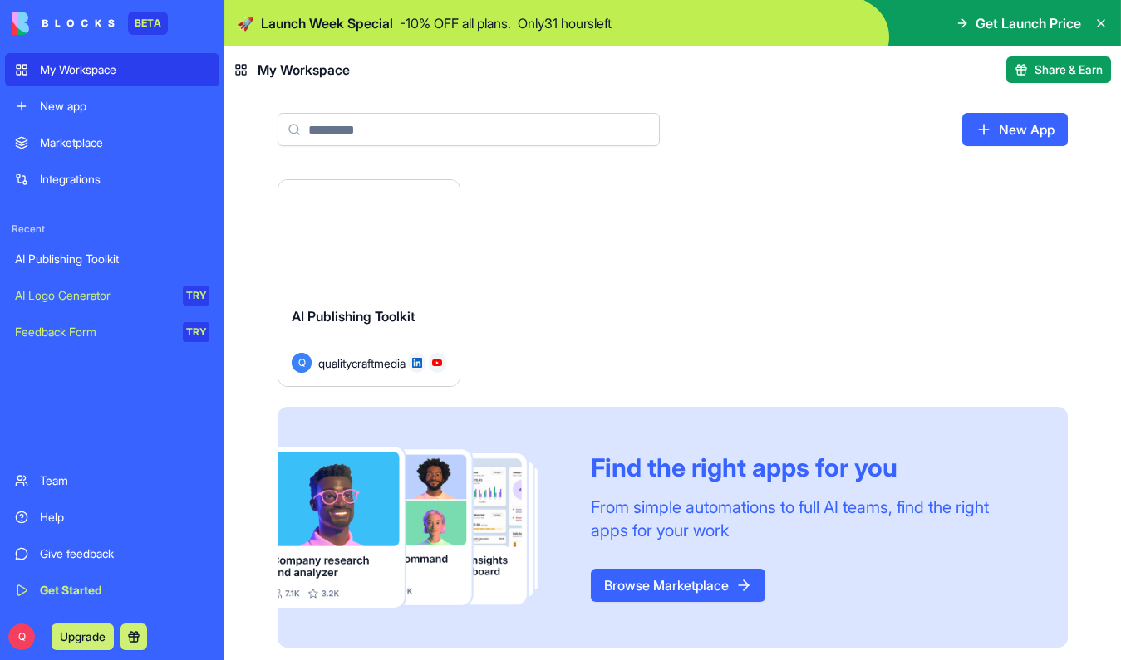
click at [358, 236] on button "Launch" at bounding box center [369, 236] width 125 height 33
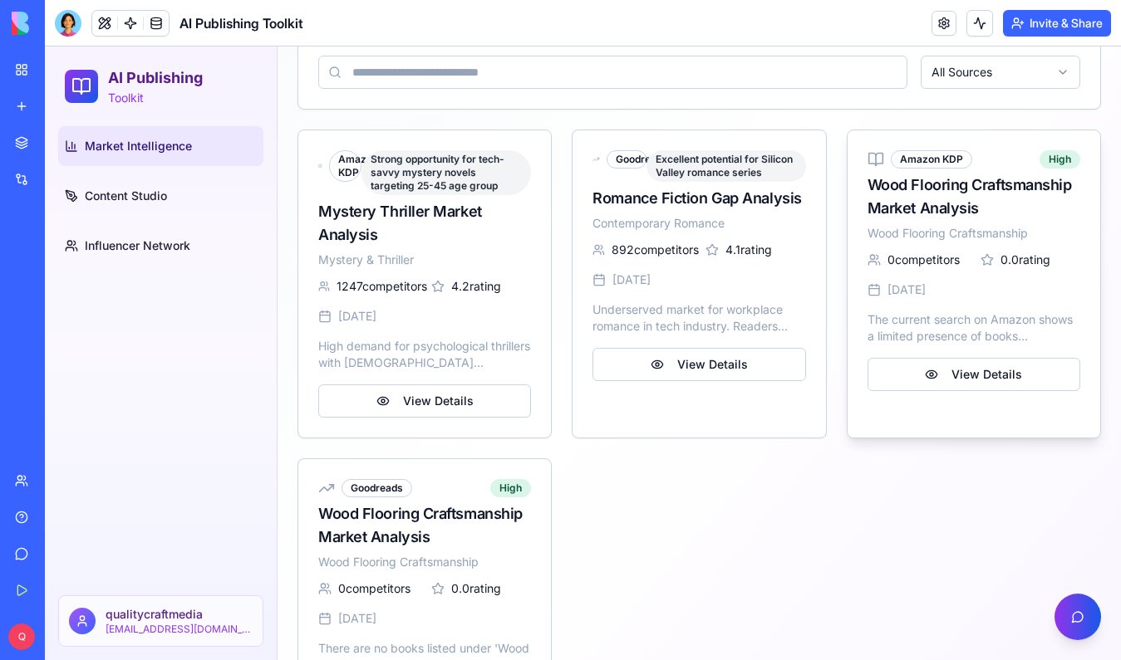
scroll to position [340, 0]
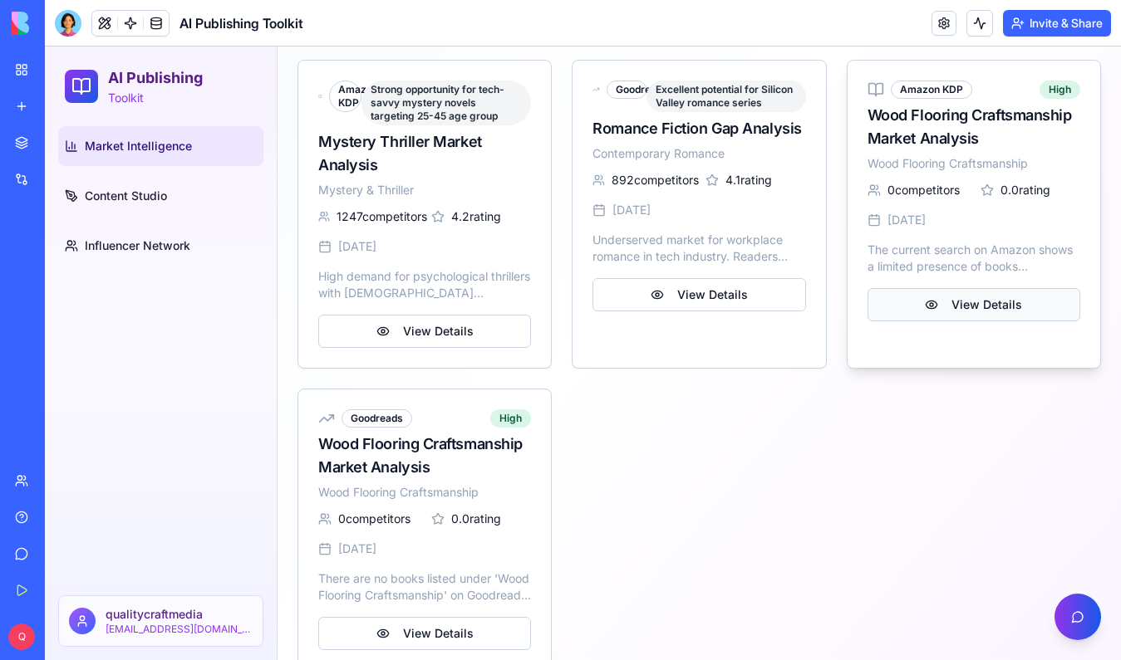
click at [896, 298] on button "View Details" at bounding box center [973, 304] width 213 height 33
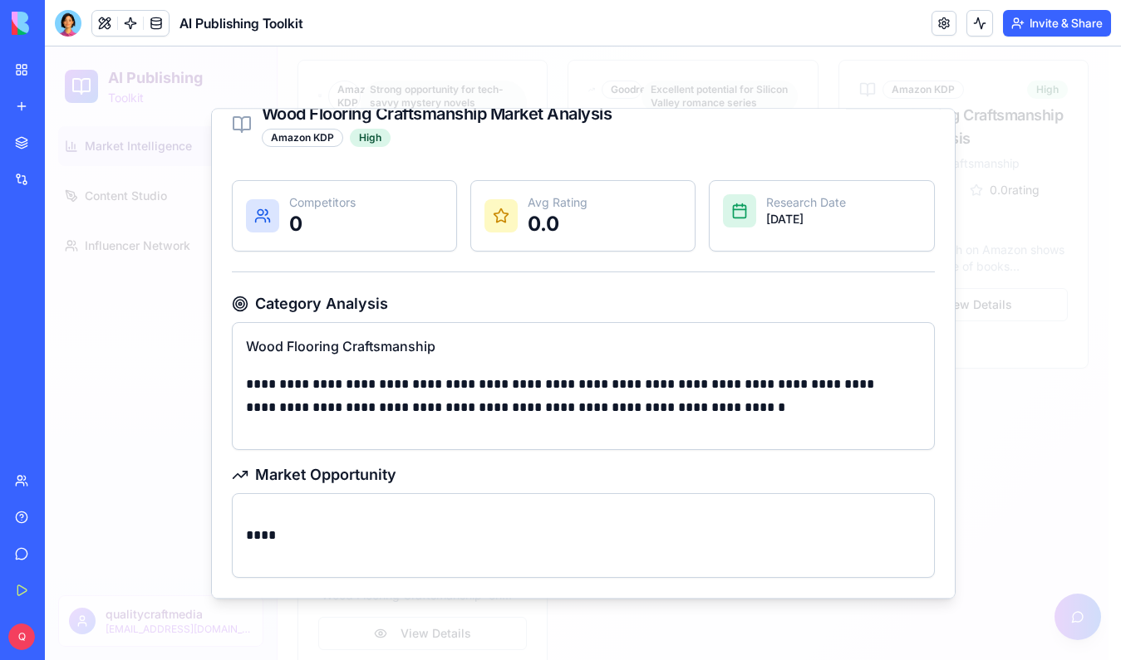
scroll to position [0, 0]
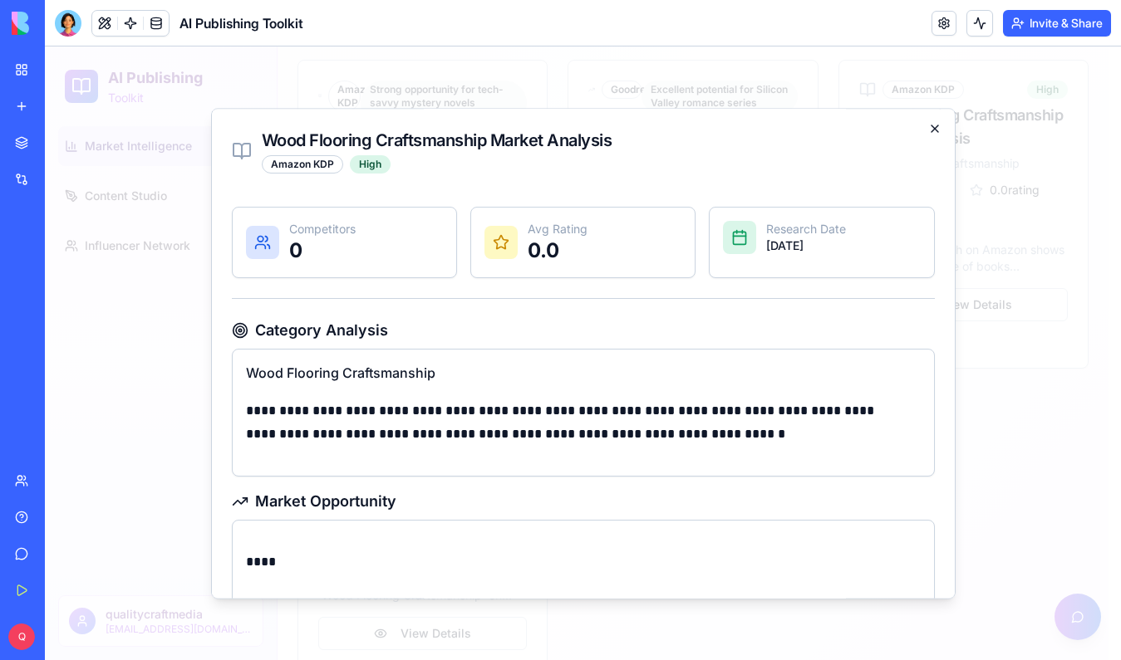
click at [928, 129] on icon "button" at bounding box center [934, 128] width 13 height 13
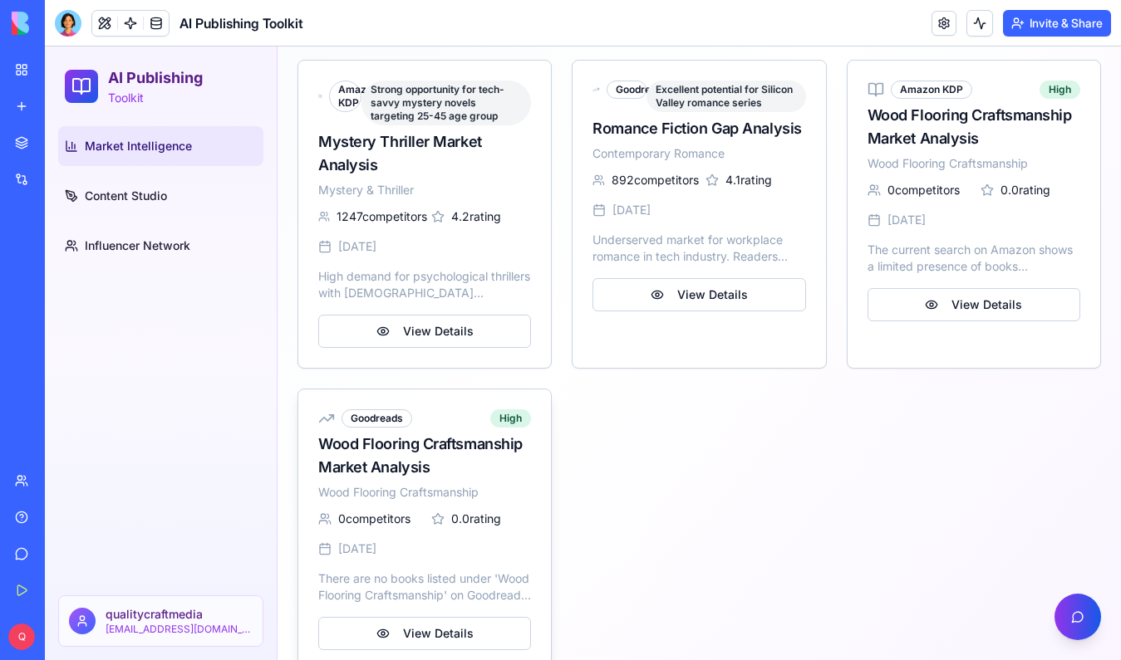
scroll to position [387, 0]
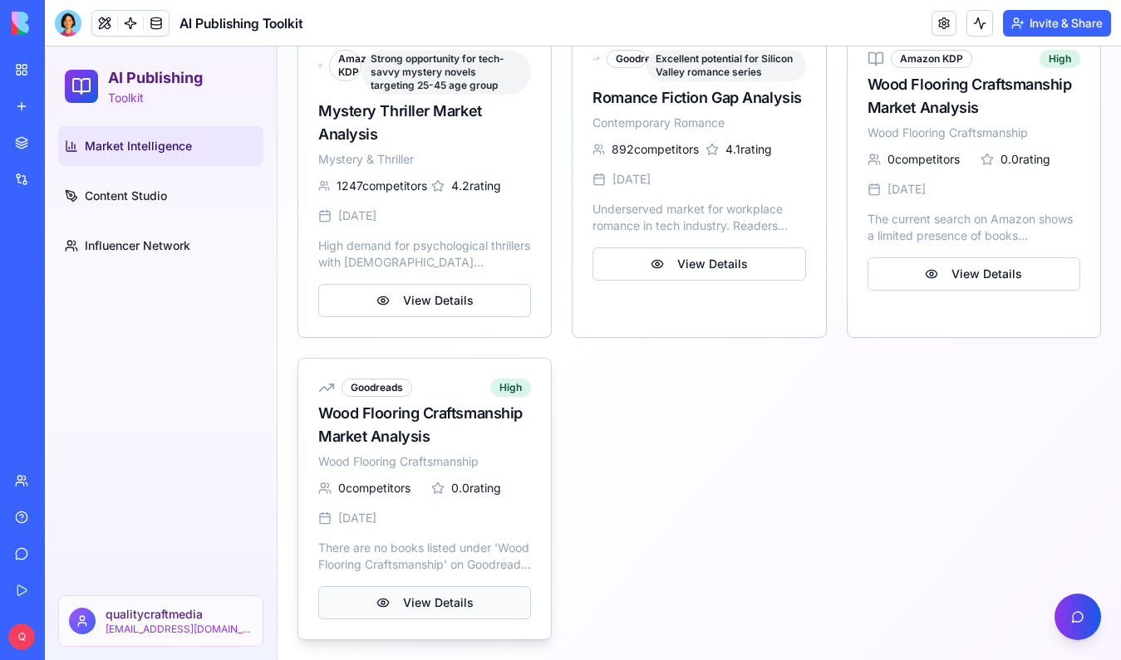
click at [407, 601] on button "View Details" at bounding box center [424, 602] width 213 height 33
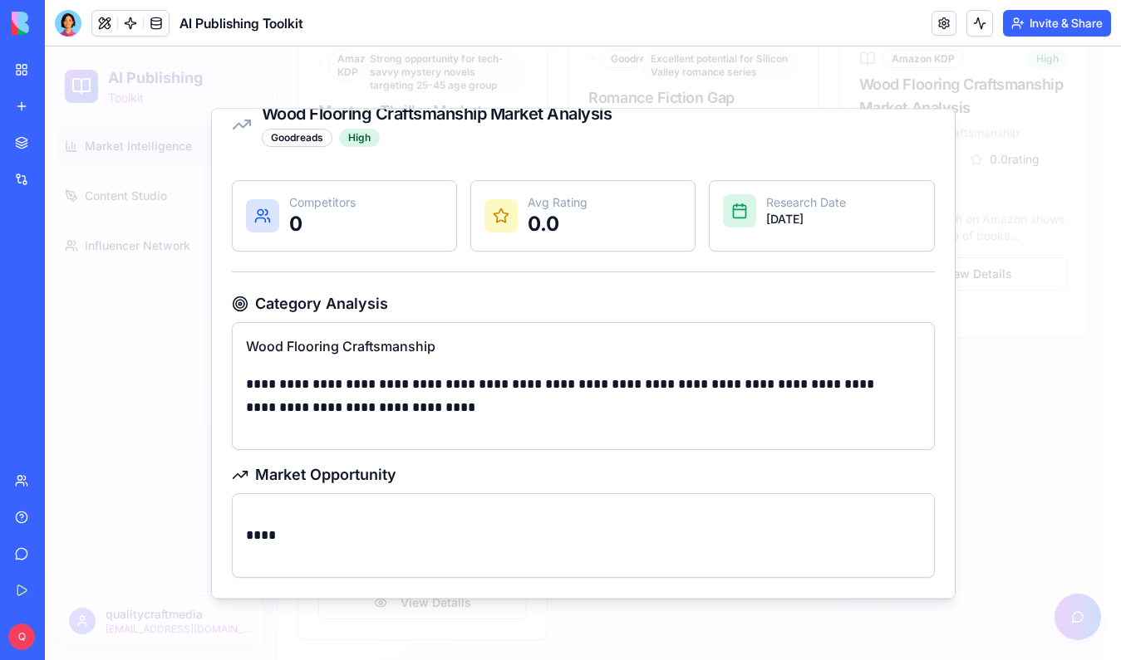
scroll to position [0, 0]
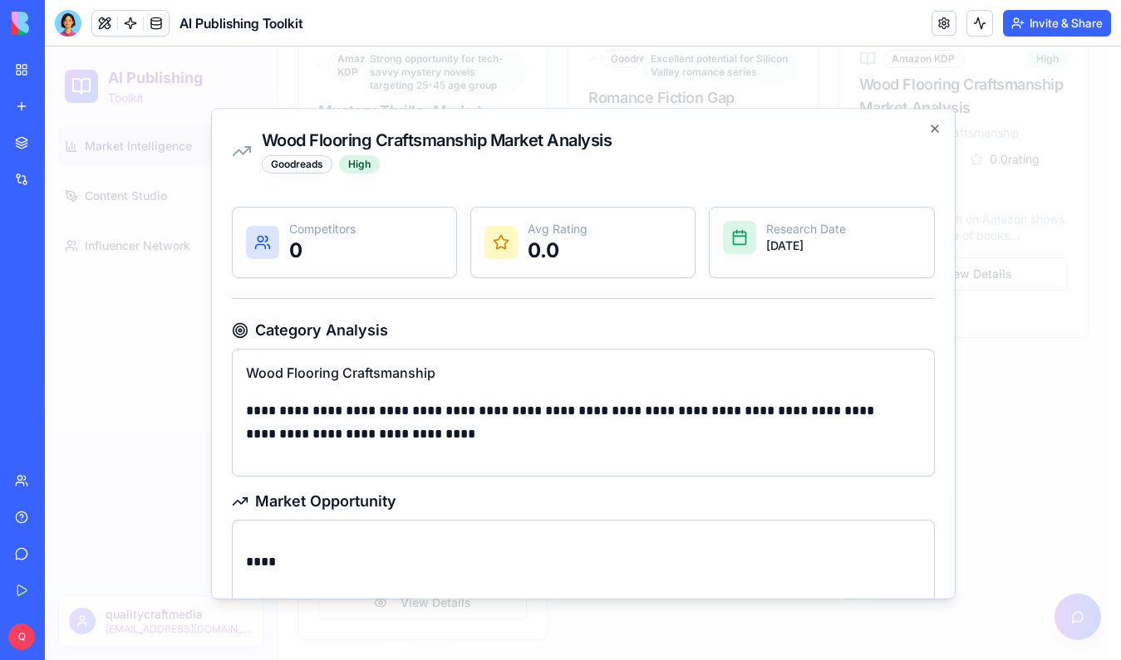
click at [915, 128] on div "**********" at bounding box center [583, 353] width 744 height 491
click at [928, 130] on icon "button" at bounding box center [934, 128] width 13 height 13
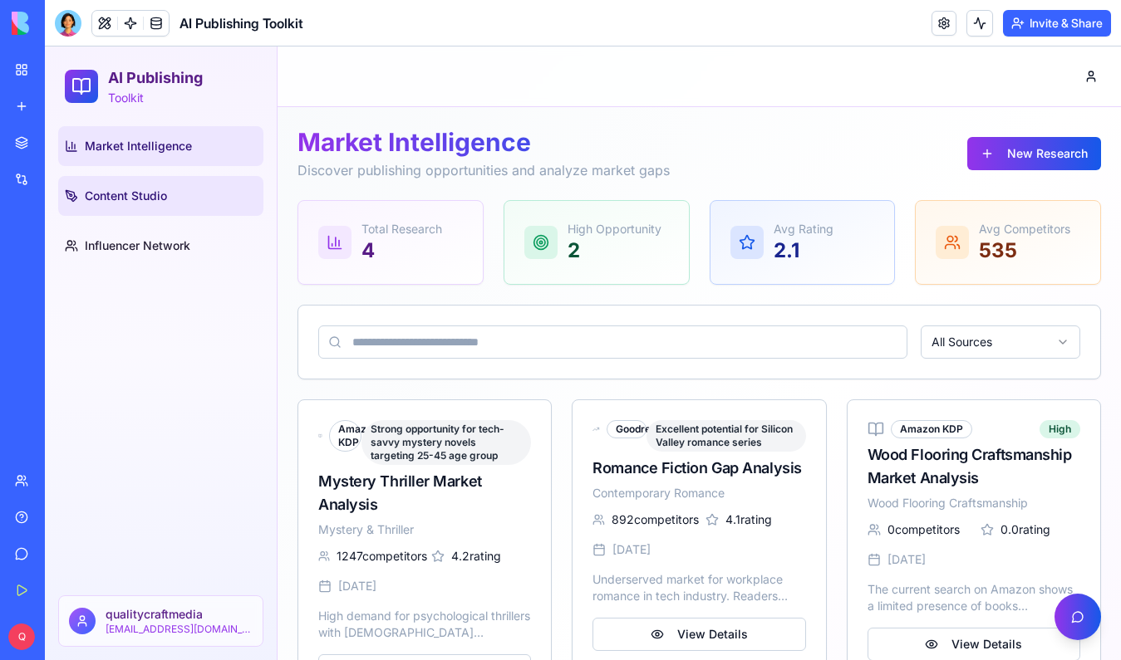
click at [93, 186] on link "Content Studio" at bounding box center [160, 196] width 205 height 40
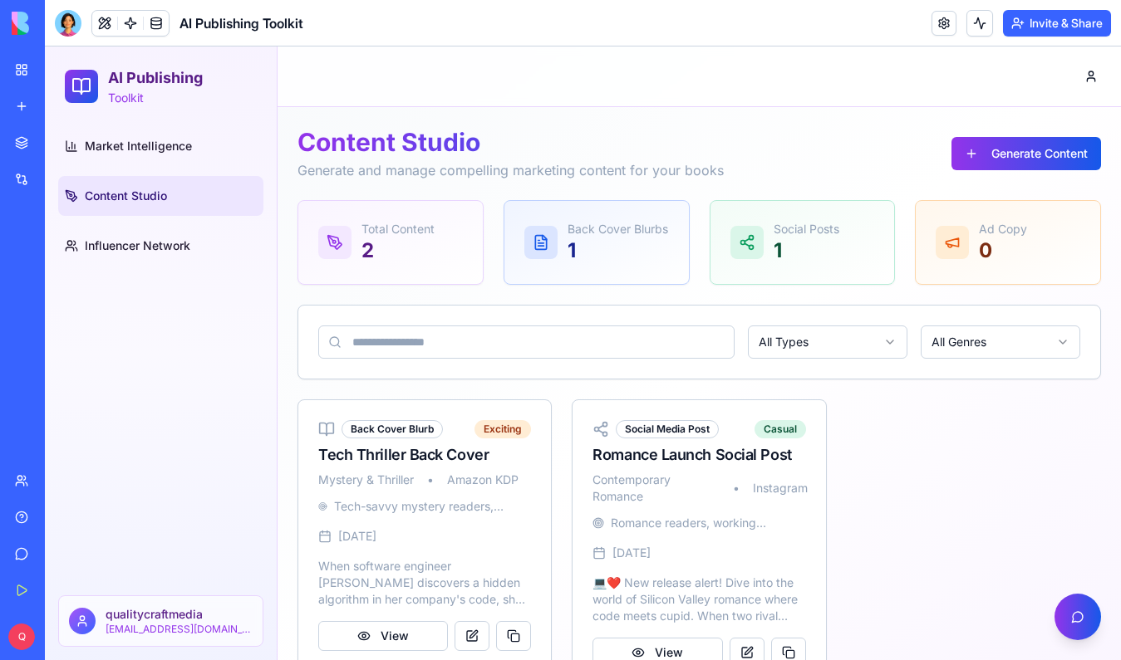
scroll to position [65, 0]
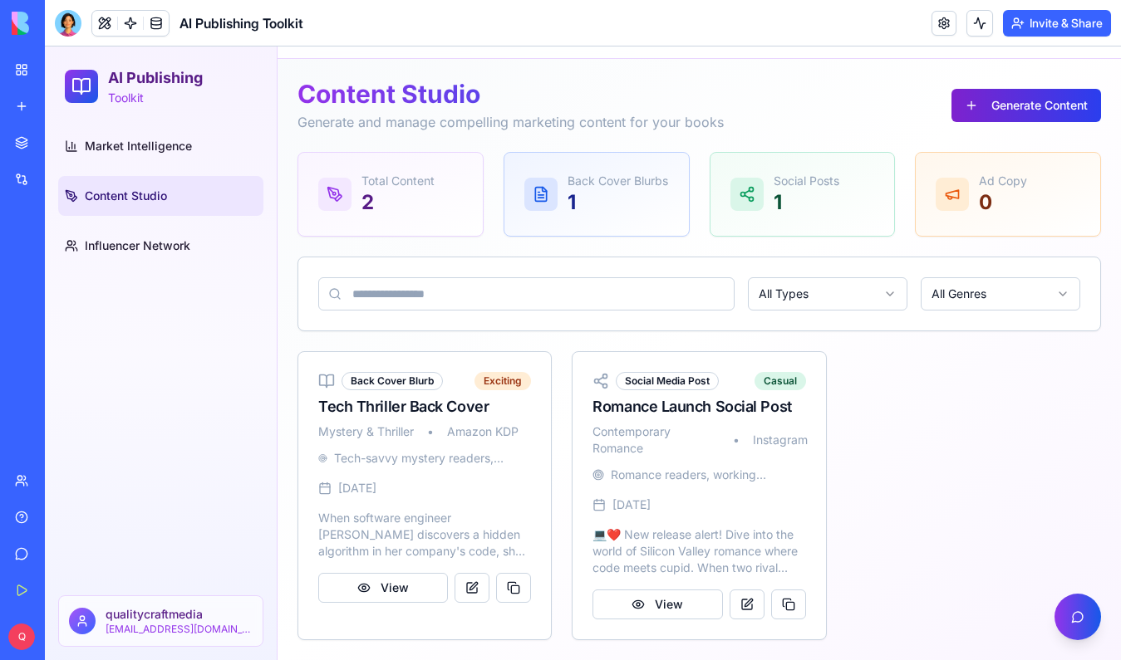
click at [977, 92] on button "Generate Content" at bounding box center [1026, 105] width 150 height 33
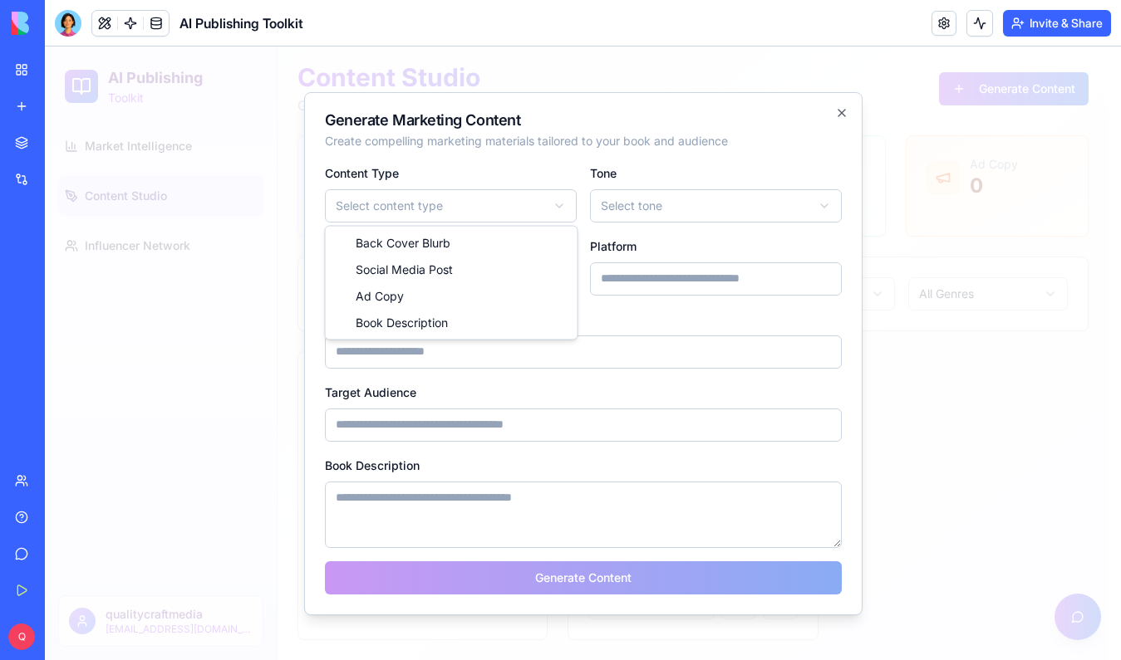
click at [428, 213] on body "AI Publishing Toolkit Market Intelligence Content Studio Influencer Network qua…" at bounding box center [576, 321] width 1063 height 679
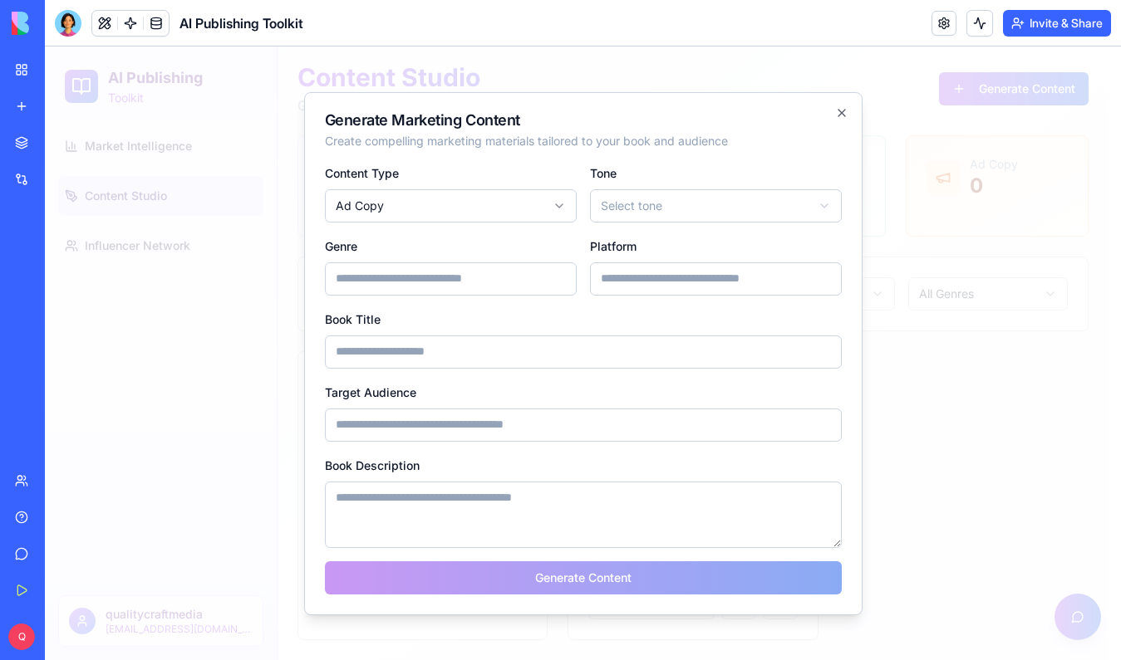
click at [644, 210] on body "AI Publishing Toolkit Market Intelligence Content Studio Influencer Network qua…" at bounding box center [576, 321] width 1063 height 679
click at [537, 285] on input "Genre" at bounding box center [451, 279] width 252 height 33
click at [555, 346] on input "Book Title" at bounding box center [583, 352] width 517 height 33
type input "**********"
click at [582, 414] on input "Target Audience" at bounding box center [583, 425] width 517 height 33
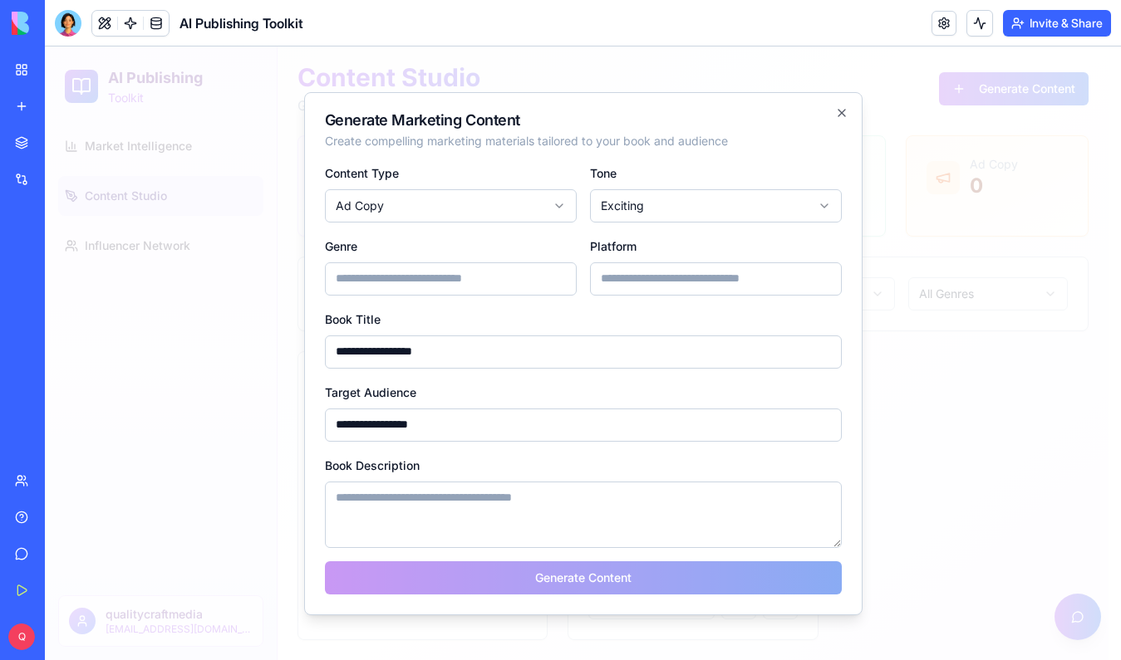
type input "**********"
click at [598, 513] on textarea "Book Description" at bounding box center [583, 515] width 517 height 66
paste textarea "**********"
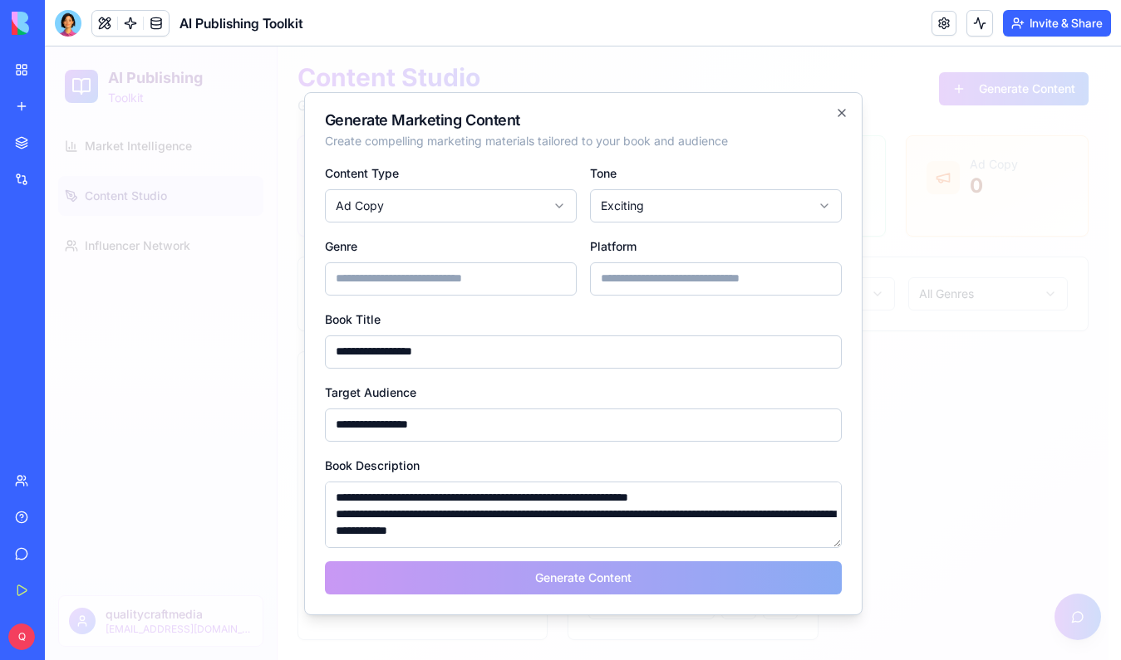
scroll to position [480, 0]
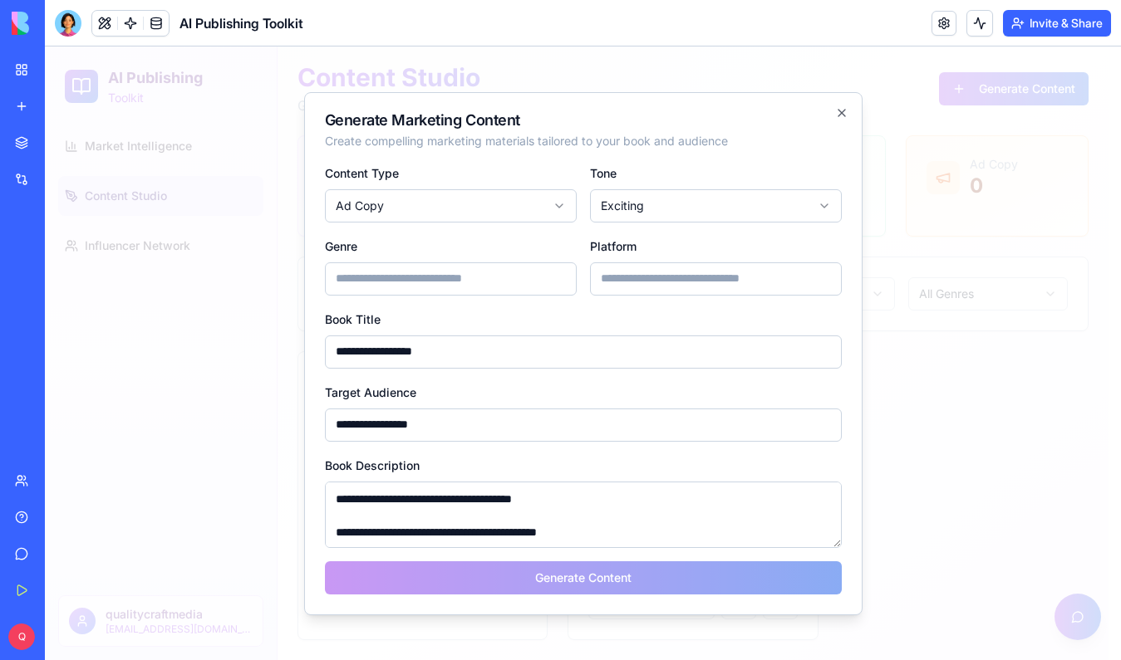
type textarea "**********"
click at [446, 285] on input "Genre" at bounding box center [451, 279] width 252 height 33
paste input "**********"
click at [493, 279] on input "**********" at bounding box center [451, 279] width 252 height 33
drag, startPoint x: 397, startPoint y: 279, endPoint x: 537, endPoint y: 279, distance: 140.4
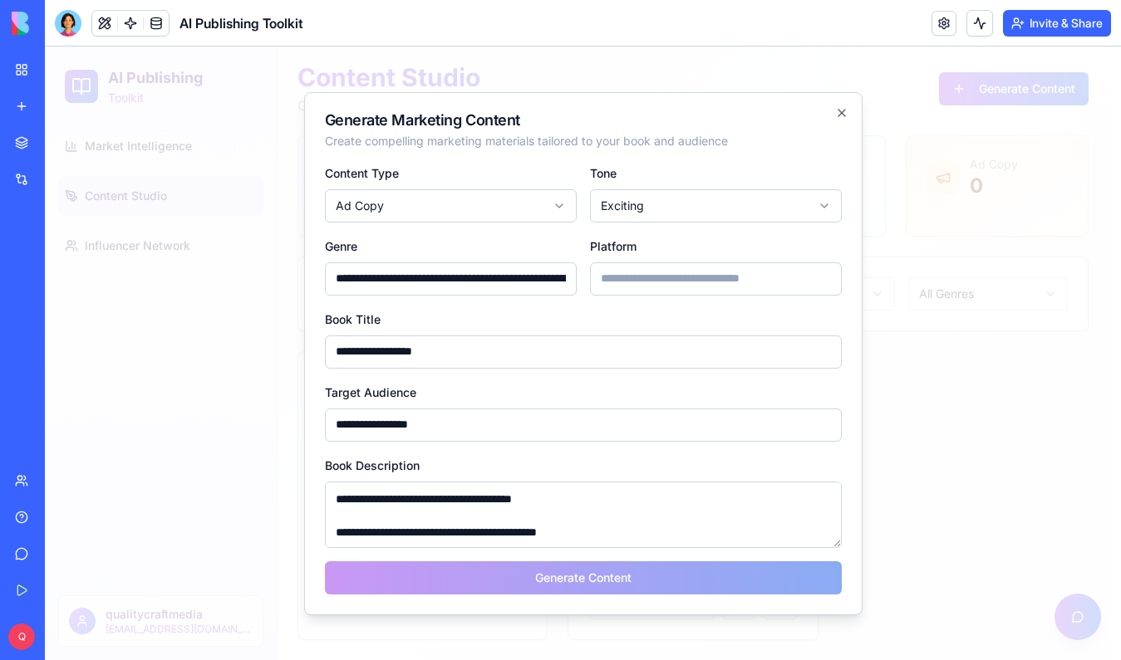
click at [537, 279] on input "**********" at bounding box center [451, 279] width 252 height 33
type input "**********"
click at [735, 270] on input "Platform" at bounding box center [716, 279] width 252 height 33
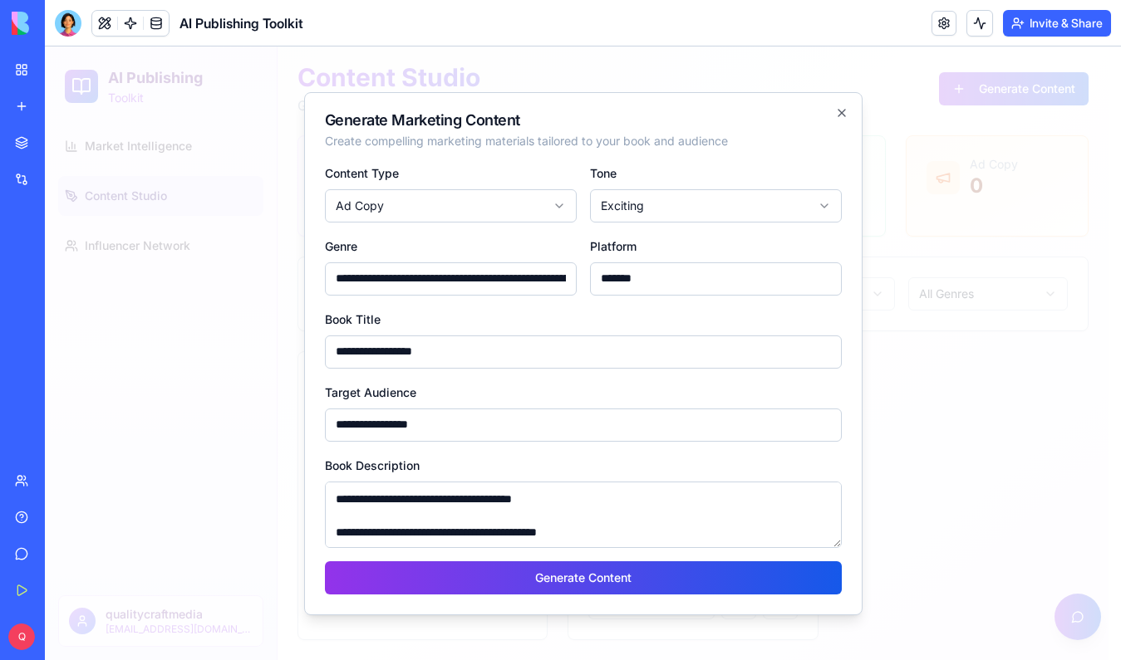
type input "******"
click at [596, 303] on form "**********" at bounding box center [583, 379] width 517 height 432
click at [742, 212] on body "AI Publishing Toolkit Market Intelligence Content Studio Influencer Network qua…" at bounding box center [576, 321] width 1063 height 679
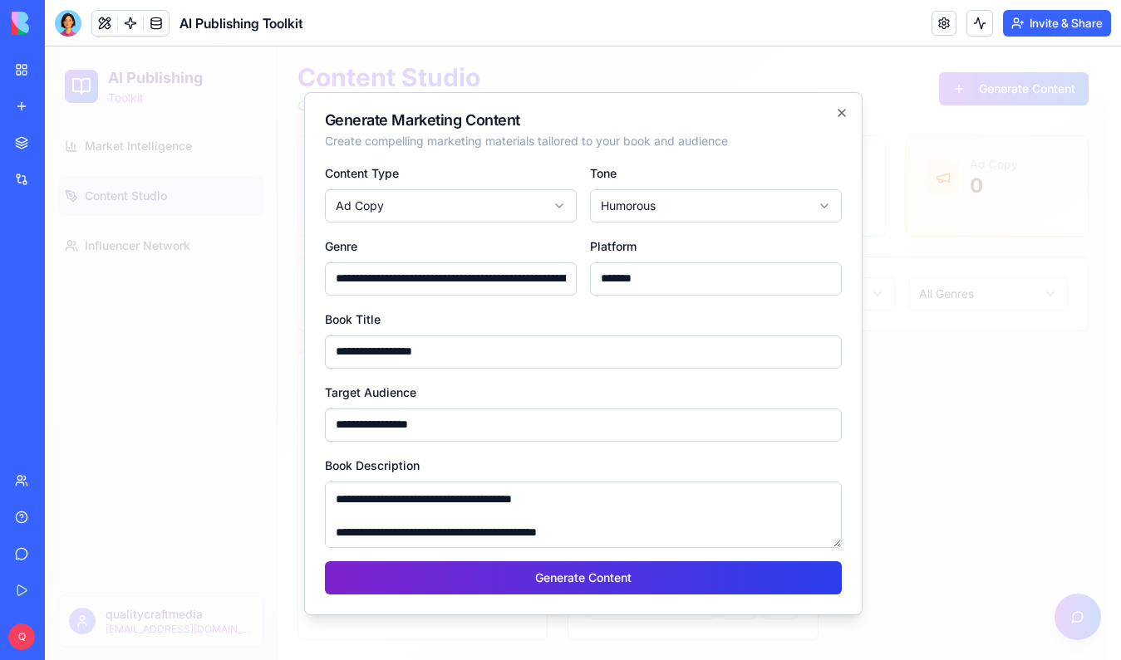
click at [584, 573] on button "Generate Content" at bounding box center [583, 578] width 517 height 33
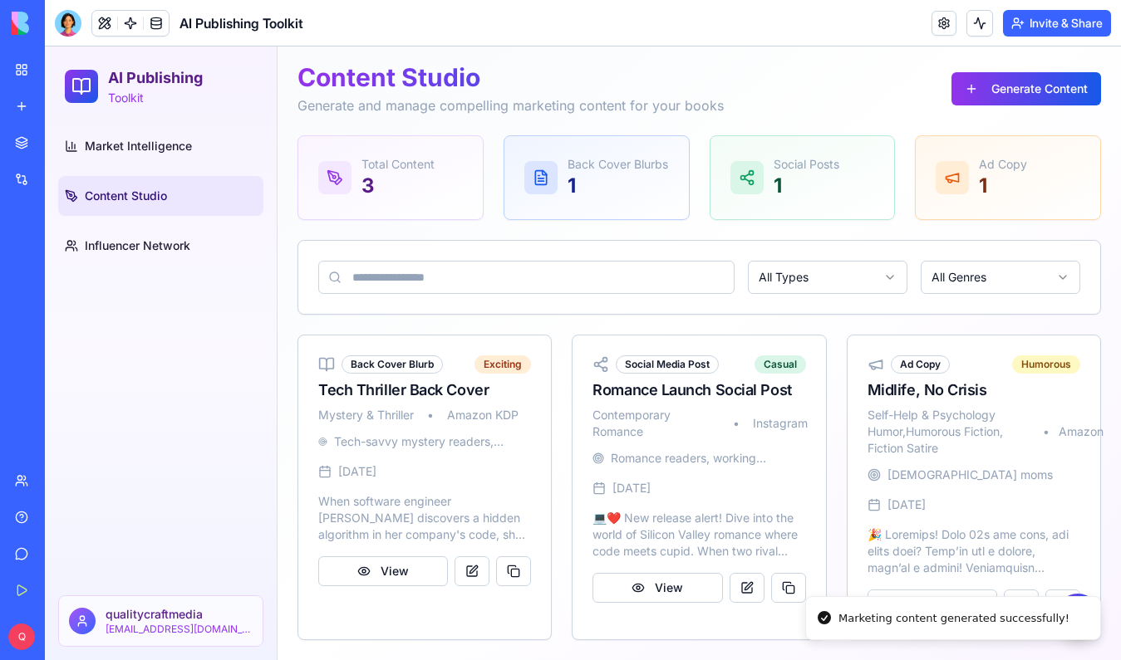
scroll to position [81, 0]
click at [950, 602] on button "View" at bounding box center [932, 605] width 130 height 30
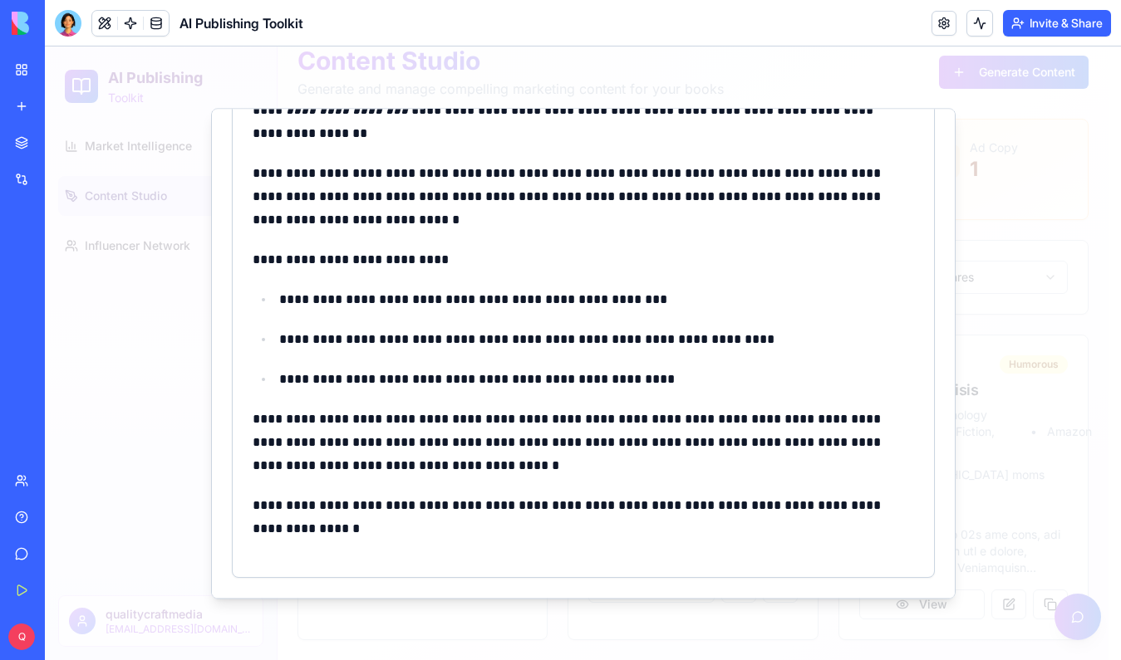
scroll to position [0, 0]
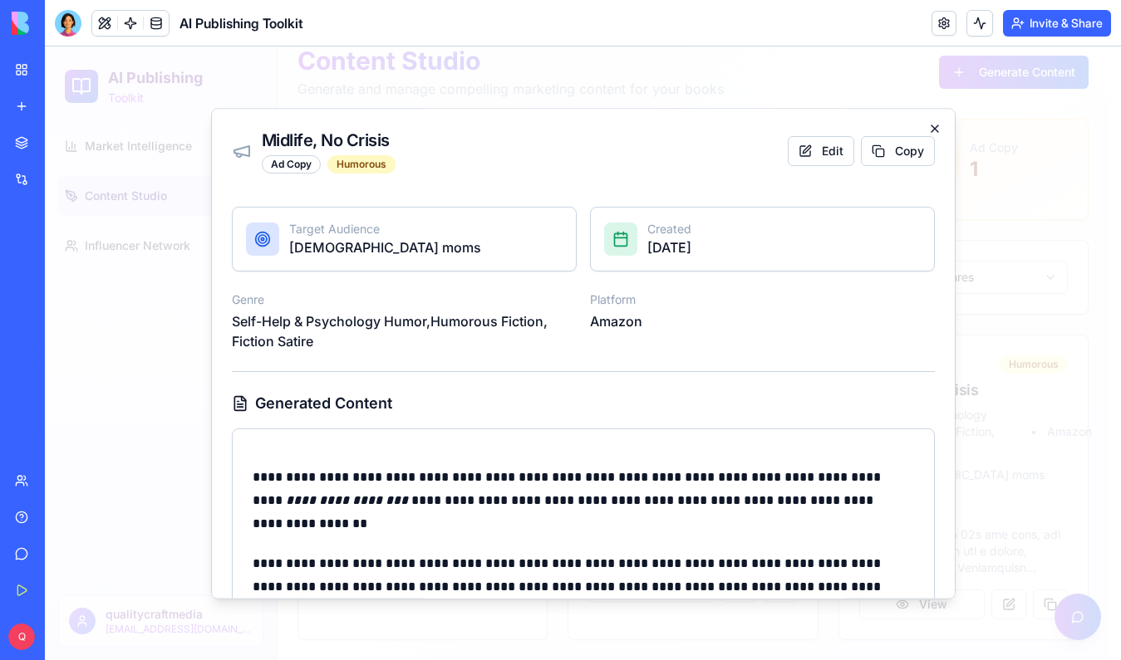
click at [928, 130] on icon "button" at bounding box center [934, 128] width 13 height 13
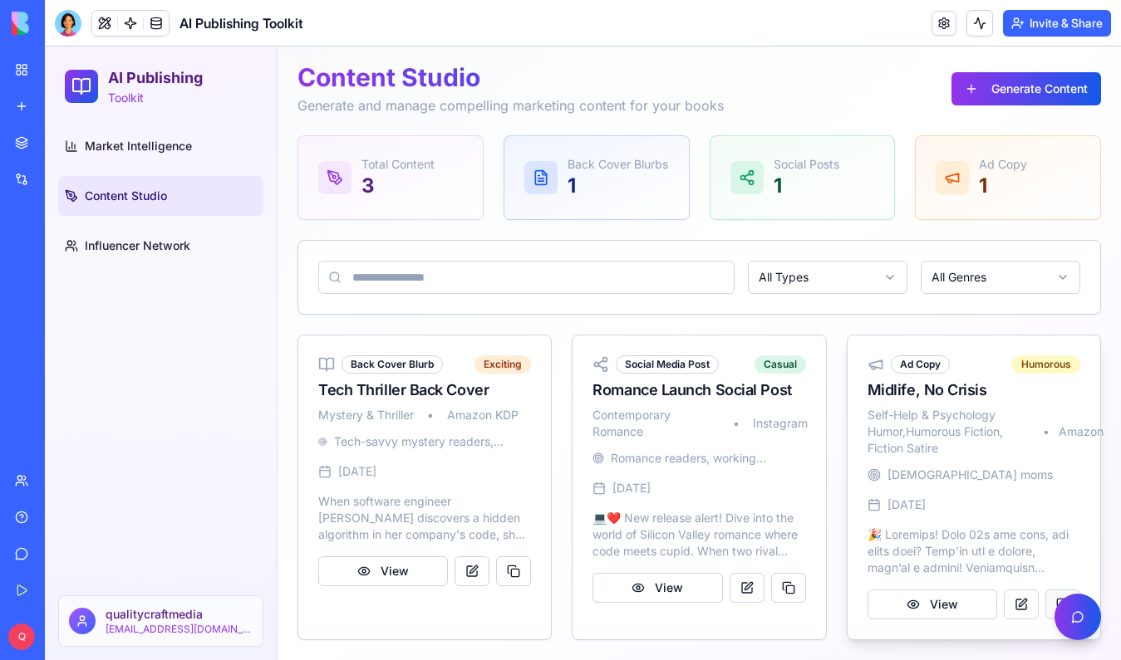
click at [1045, 602] on button at bounding box center [1062, 605] width 35 height 30
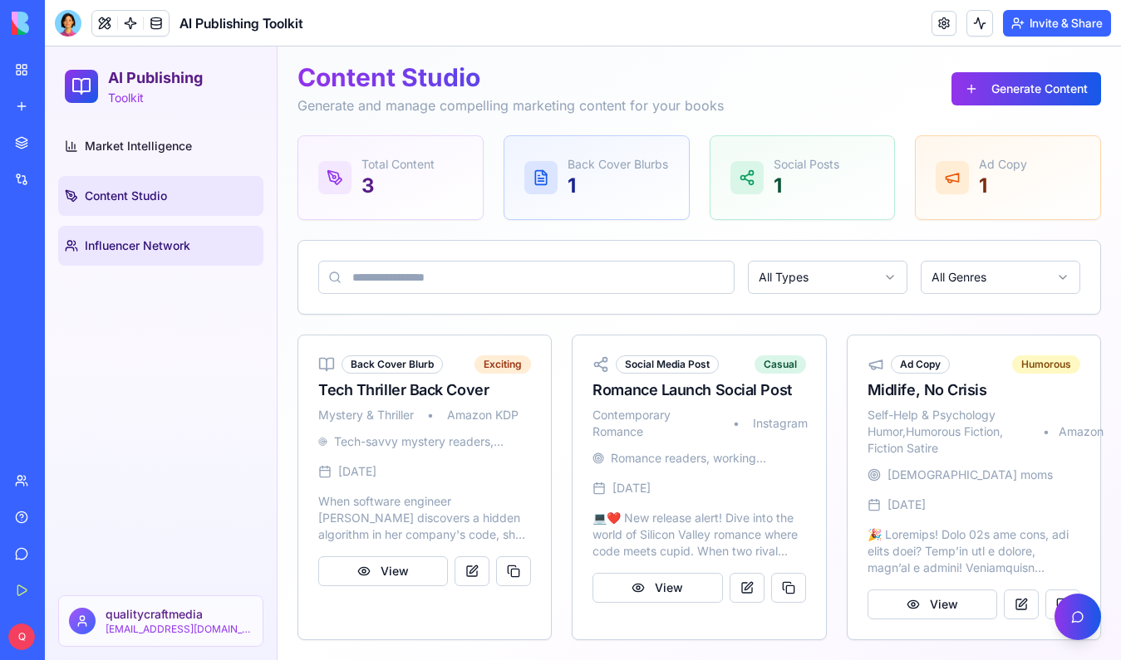
click at [143, 257] on link "Influencer Network" at bounding box center [160, 246] width 205 height 40
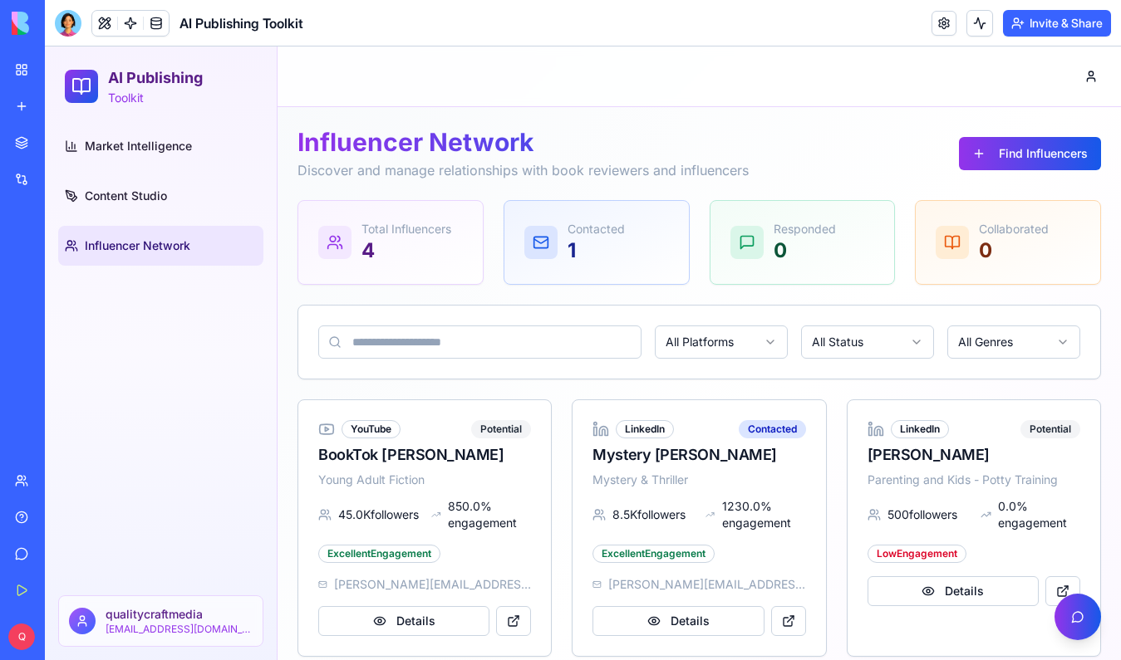
click at [552, 348] on input at bounding box center [479, 342] width 323 height 33
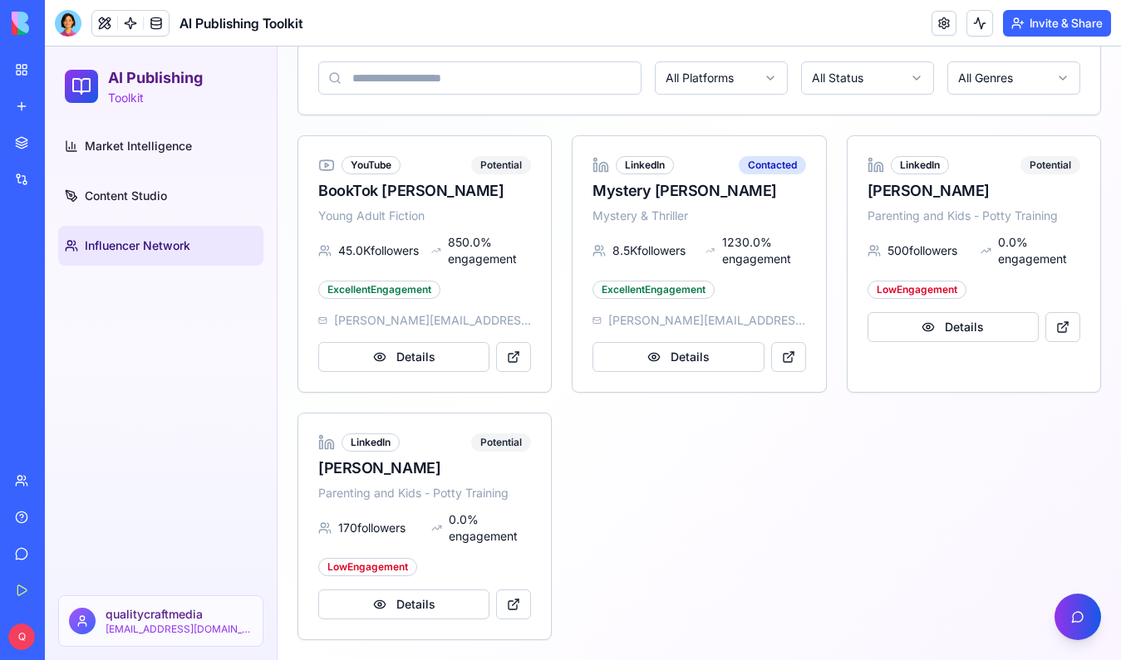
scroll to position [115, 0]
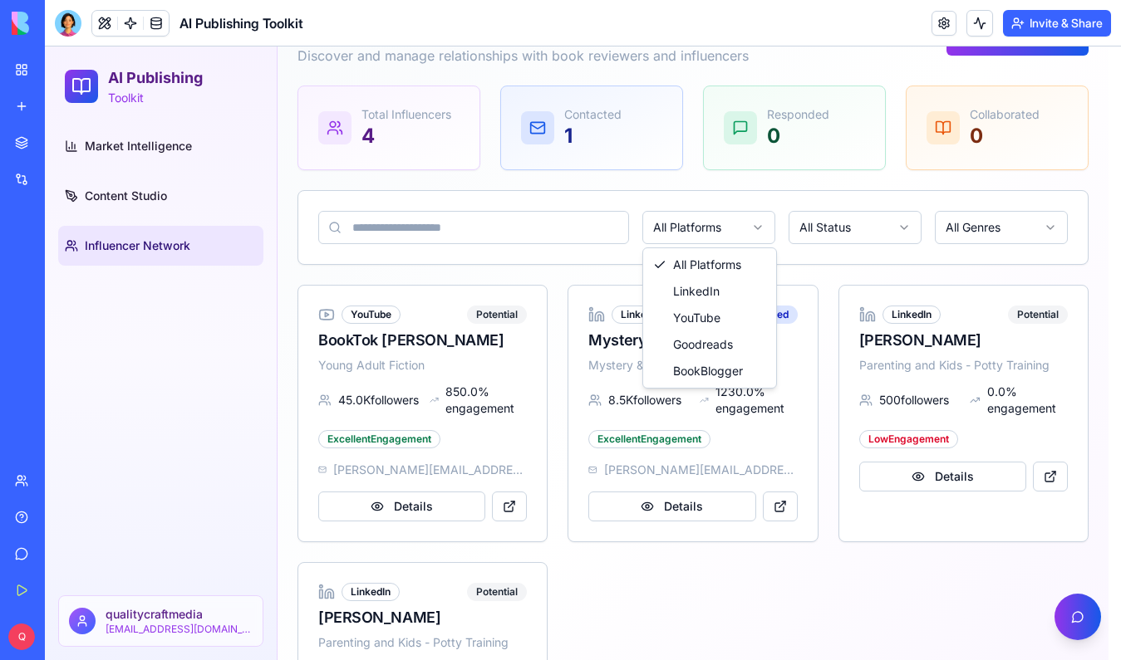
click at [694, 223] on html "AI Publishing Toolkit Market Intelligence Content Studio Influencer Network qua…" at bounding box center [583, 371] width 1076 height 878
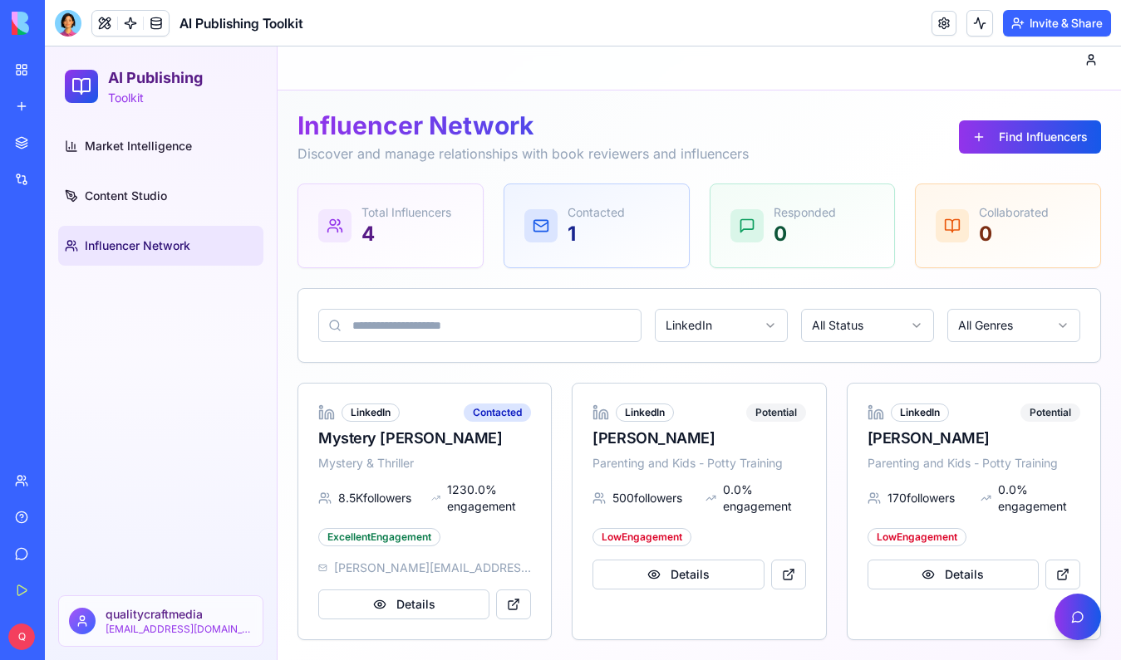
scroll to position [17, 0]
click at [974, 140] on button "Find Influencers" at bounding box center [1030, 136] width 142 height 33
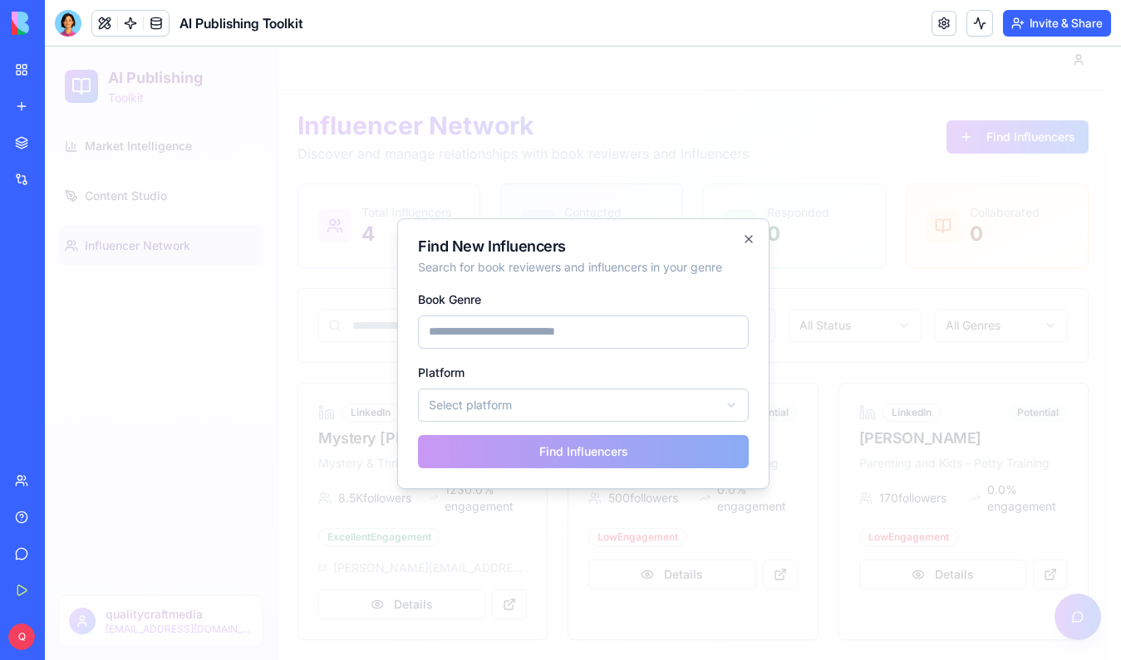
click at [616, 335] on input "Book Genre" at bounding box center [583, 332] width 331 height 33
type input "**********"
click at [616, 336] on input "**********" at bounding box center [583, 332] width 331 height 33
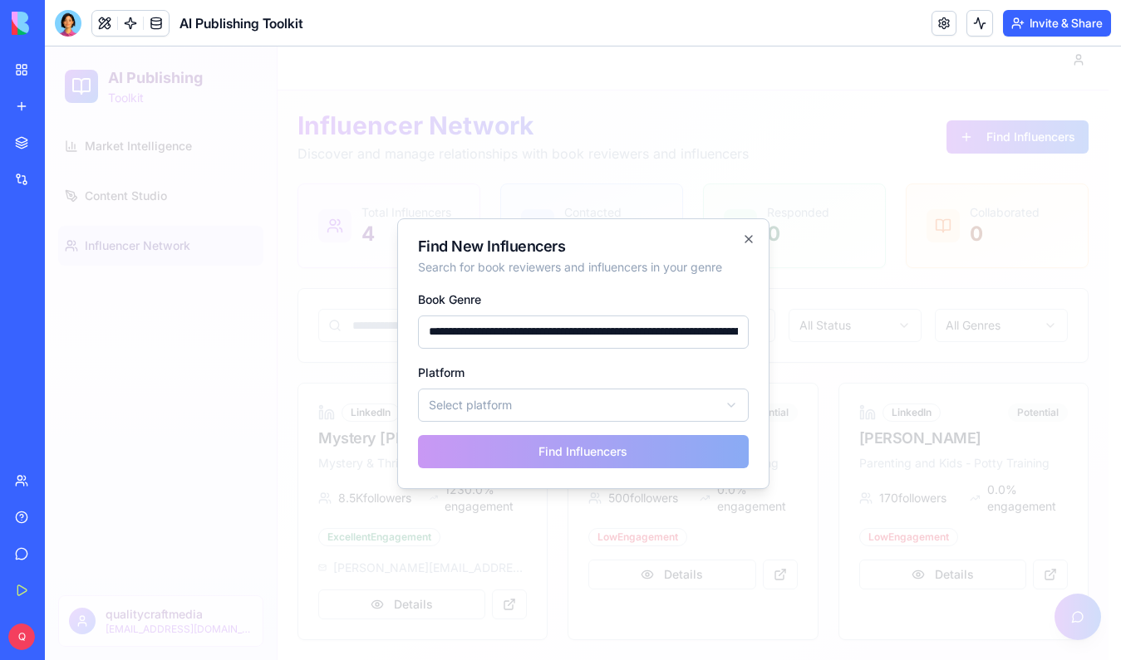
click at [616, 336] on input "**********" at bounding box center [583, 332] width 331 height 33
paste input "**********"
type input "**********"
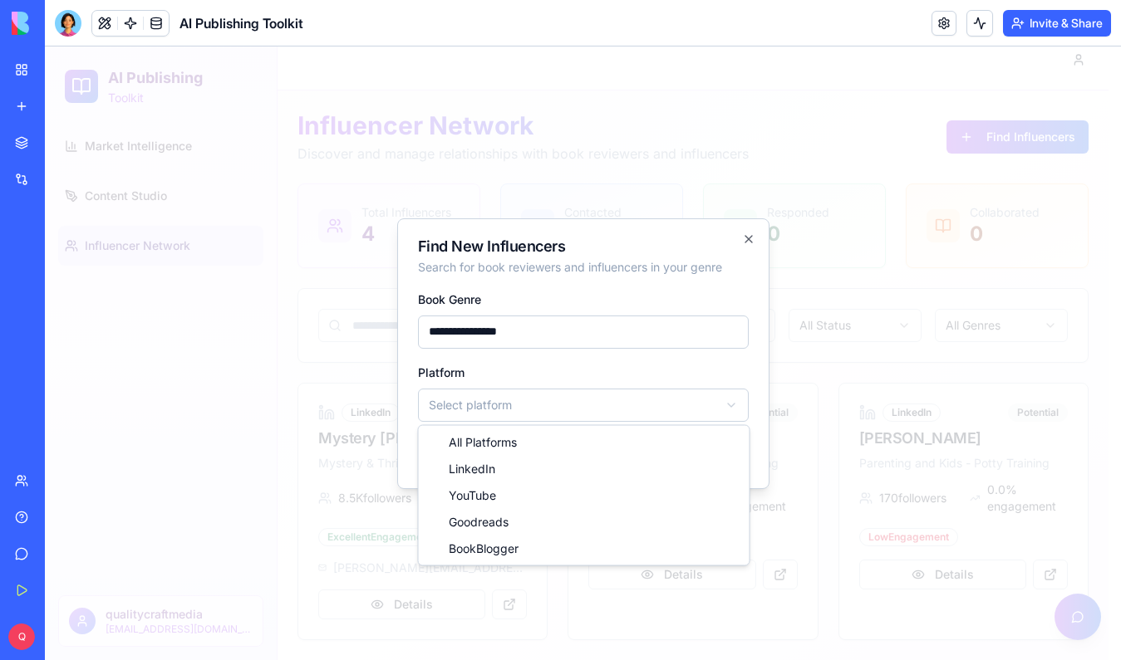
click at [490, 415] on body "**********" at bounding box center [576, 345] width 1063 height 631
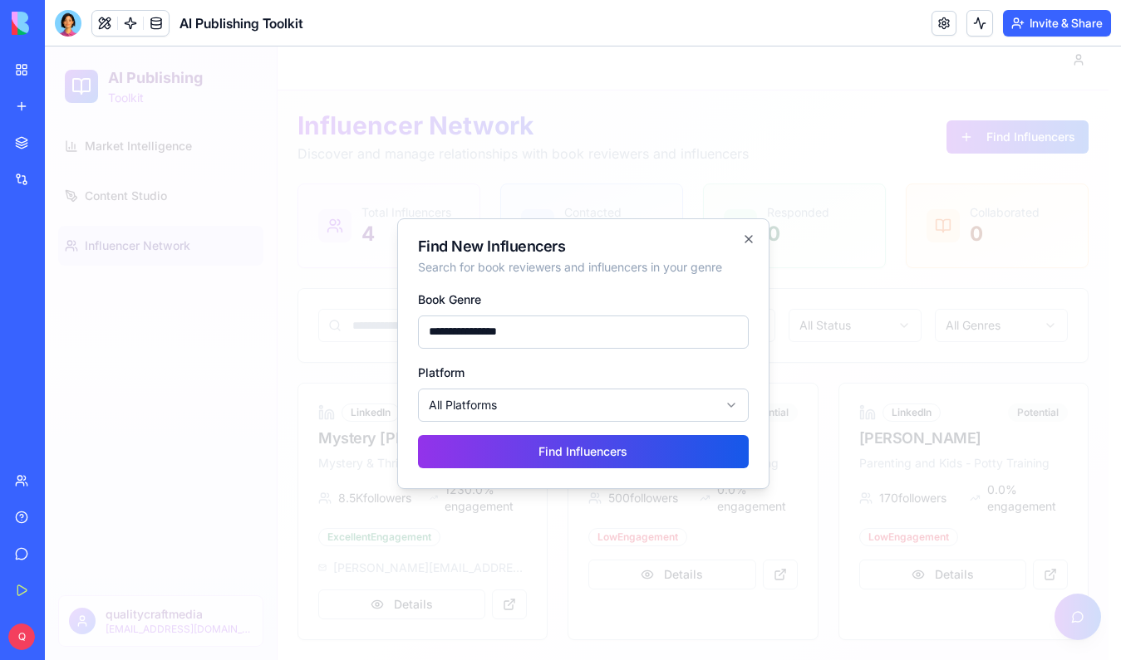
click at [483, 450] on button "Find Influencers" at bounding box center [583, 451] width 331 height 33
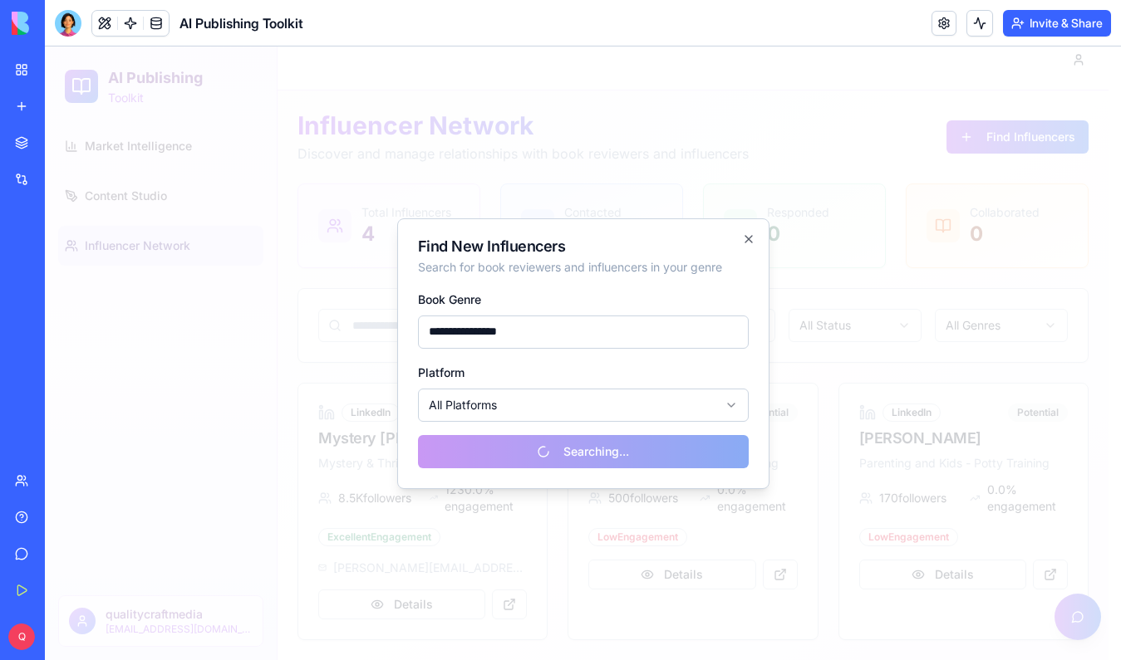
click at [586, 115] on div at bounding box center [583, 354] width 1076 height 614
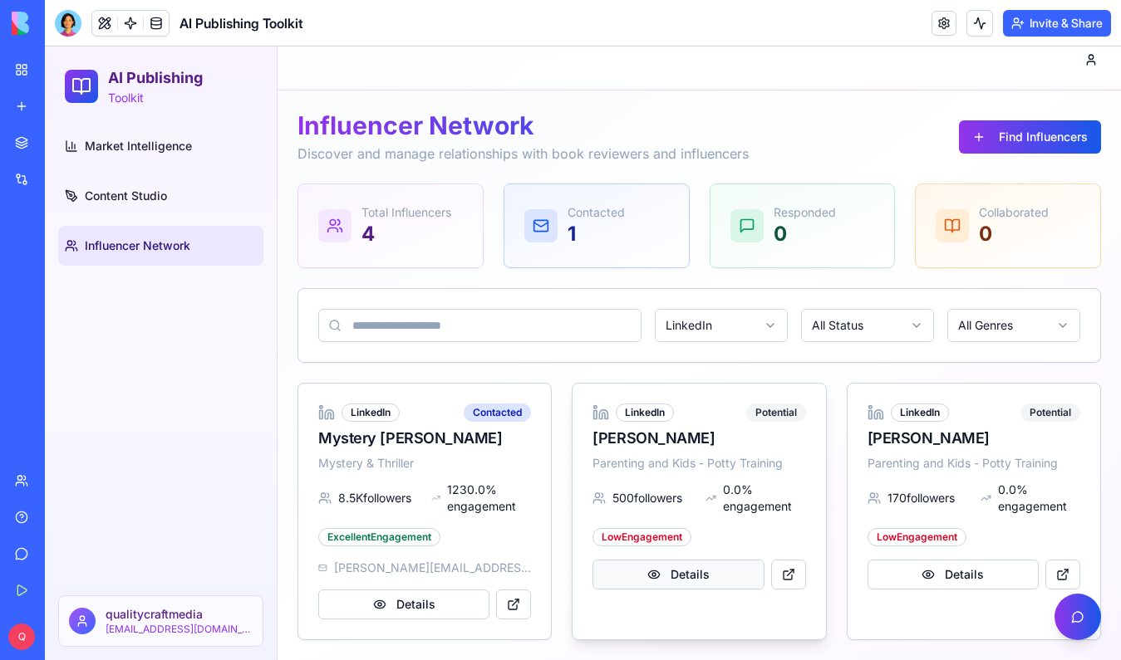
click at [718, 581] on button "Details" at bounding box center [677, 575] width 171 height 30
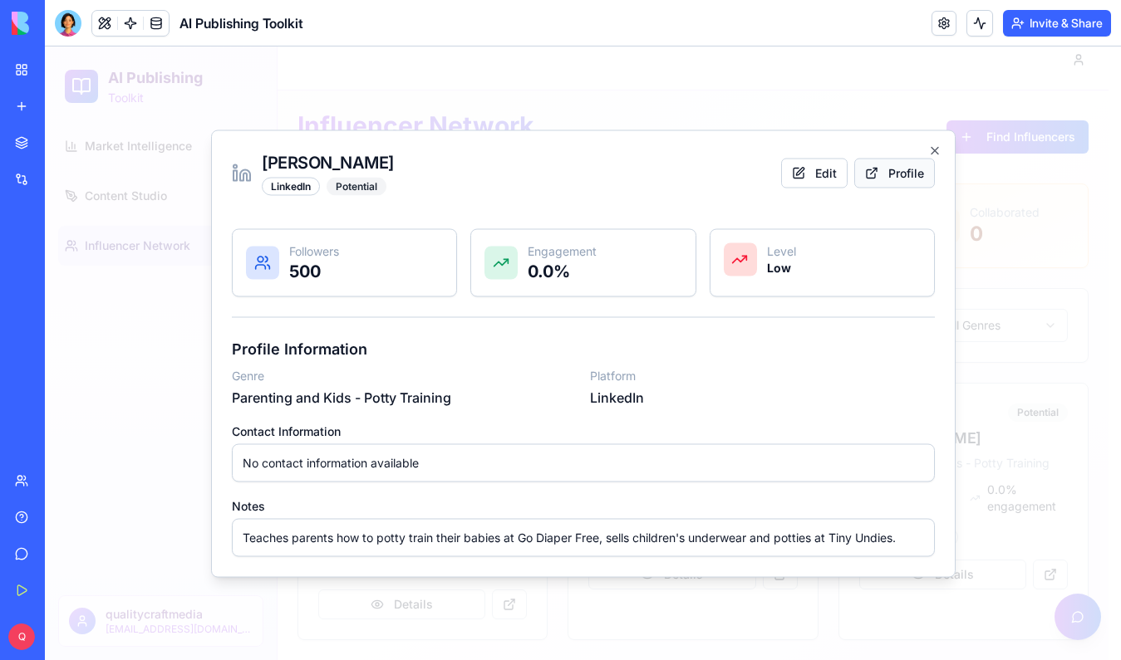
click at [873, 179] on button "Profile" at bounding box center [894, 173] width 81 height 30
click at [930, 154] on icon "button" at bounding box center [934, 150] width 13 height 13
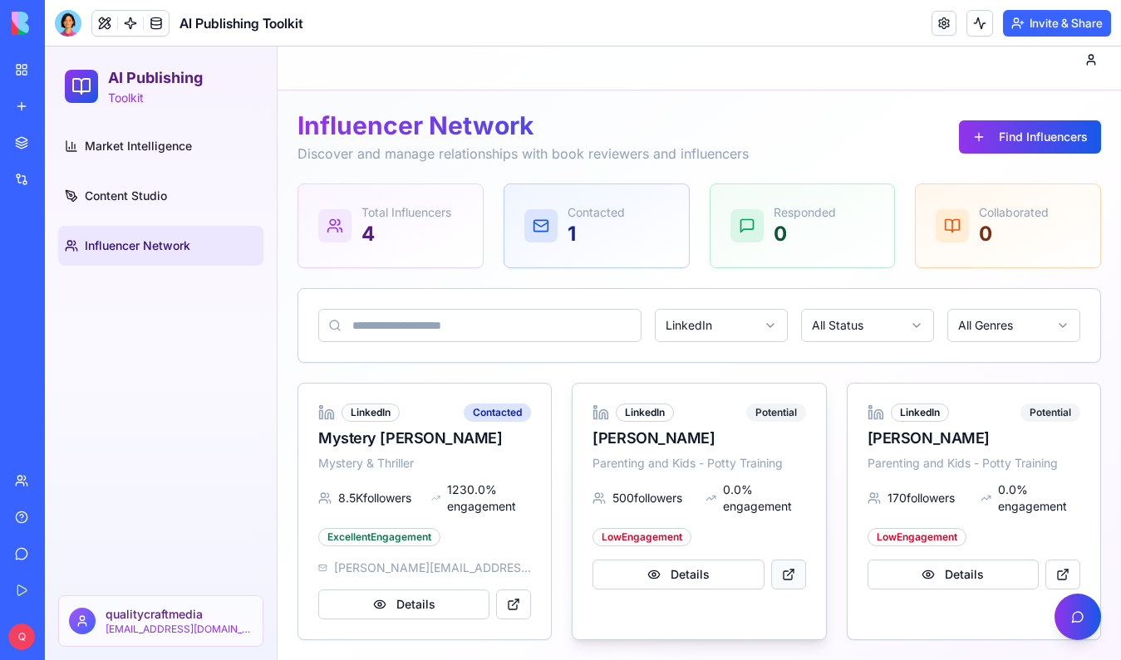
click at [773, 581] on button at bounding box center [788, 575] width 35 height 30
click at [1048, 575] on button at bounding box center [1062, 575] width 35 height 30
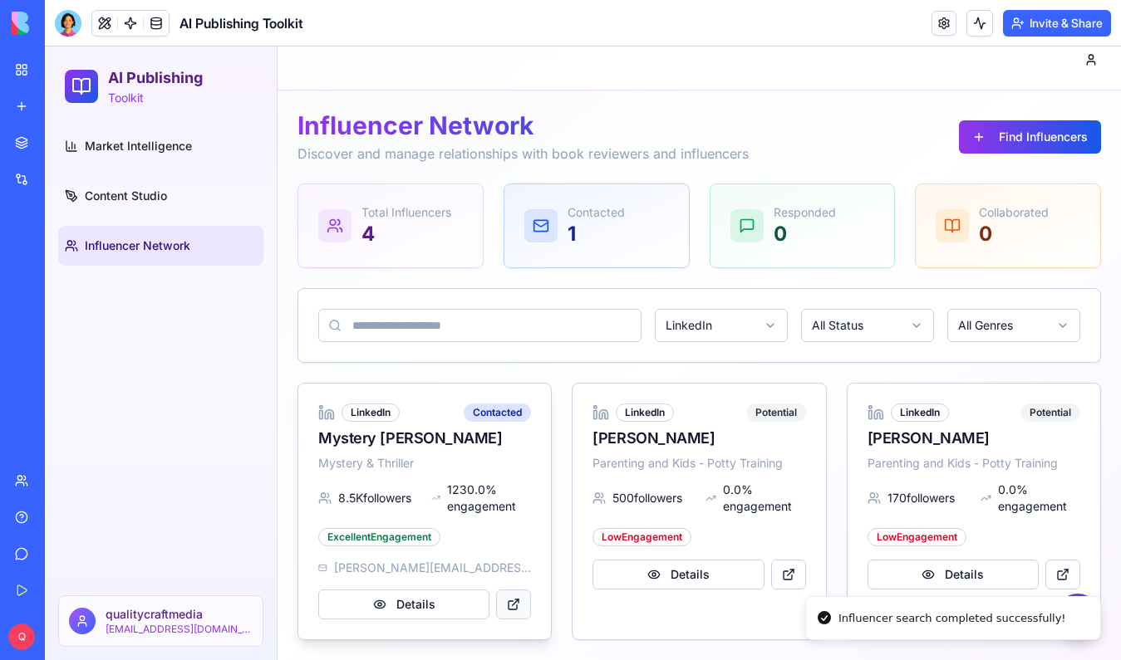
click at [502, 603] on button at bounding box center [513, 605] width 35 height 30
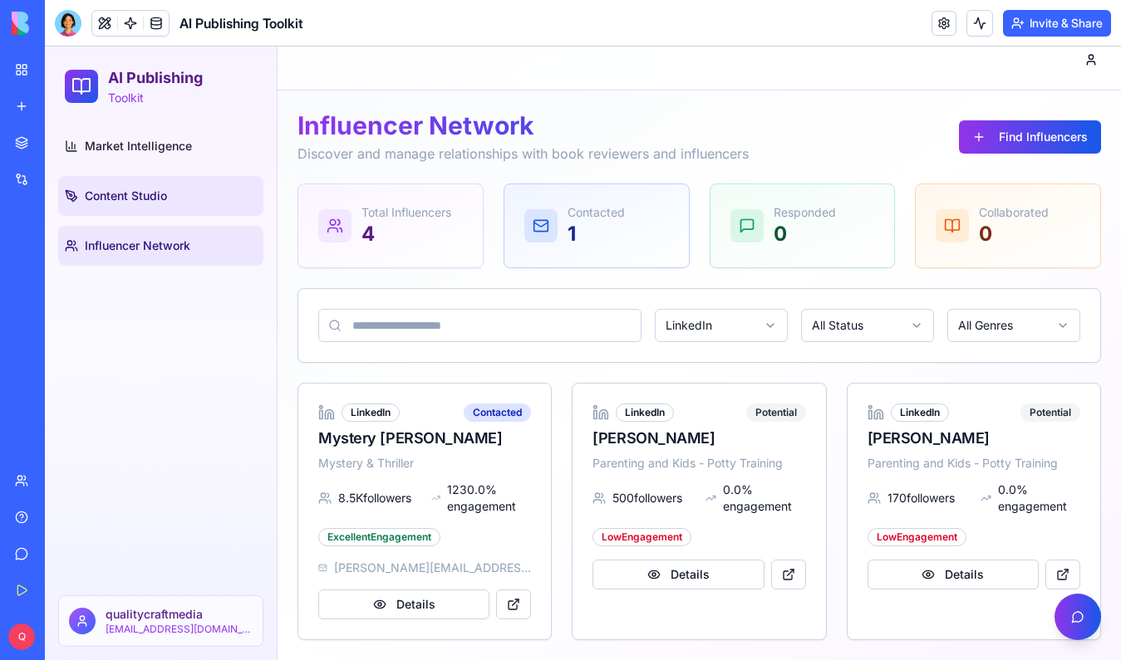
click at [161, 197] on span "Content Studio" at bounding box center [126, 196] width 82 height 17
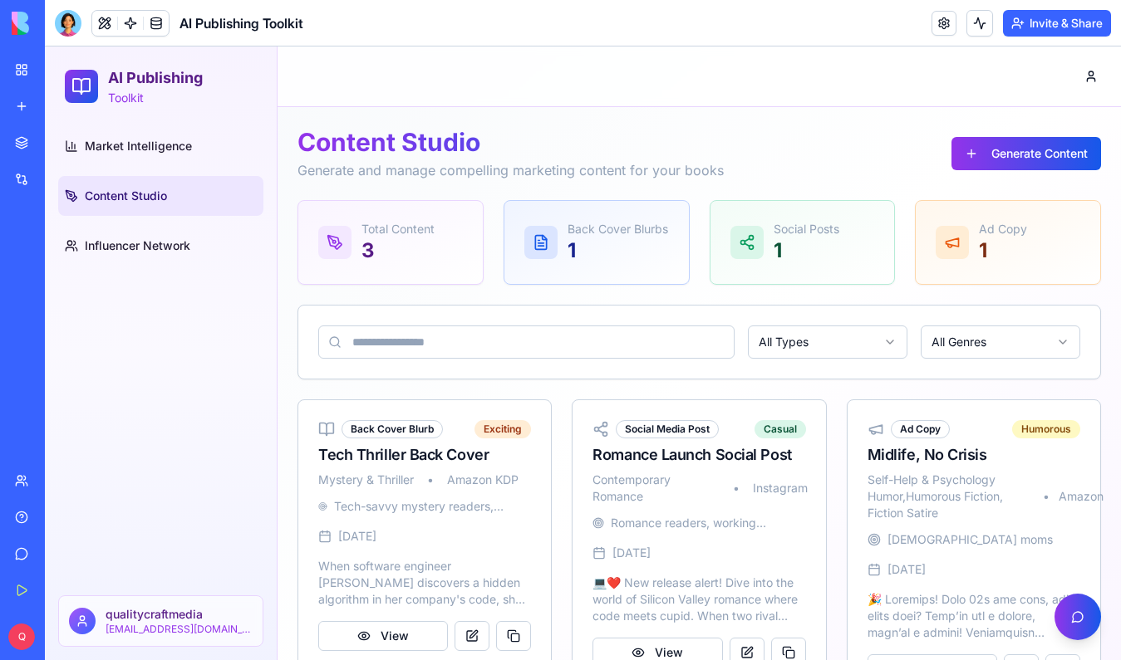
click at [935, 259] on div "Ad Copy 1" at bounding box center [1007, 242] width 145 height 43
click at [738, 253] on div at bounding box center [746, 242] width 33 height 33
click at [1008, 258] on p "1" at bounding box center [1003, 251] width 48 height 27
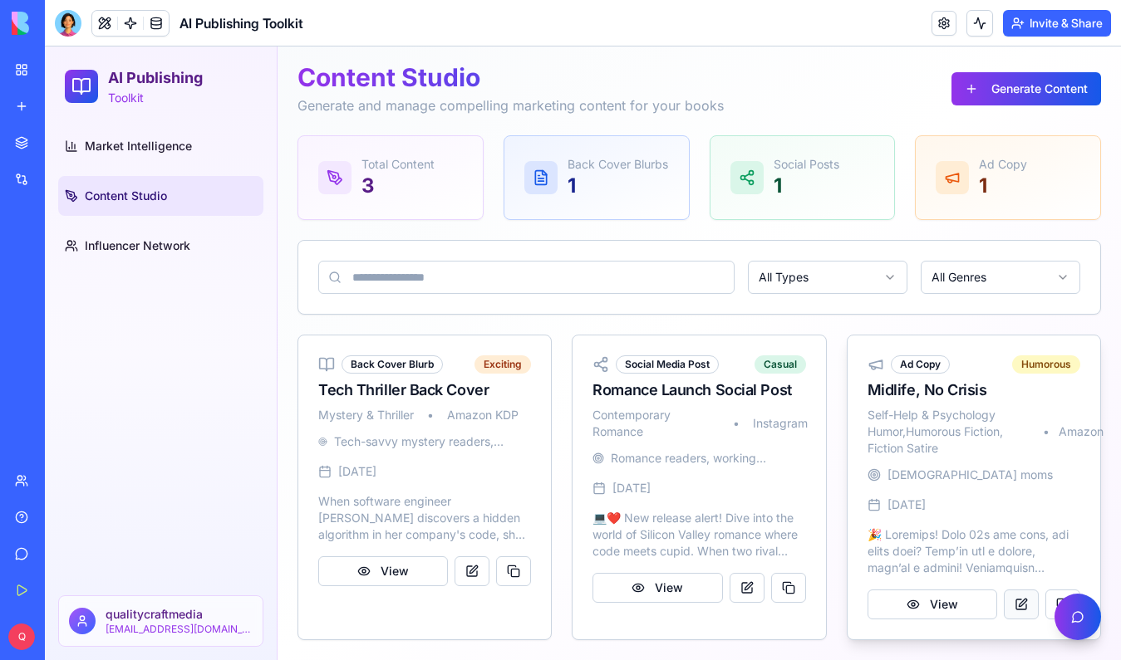
click at [1016, 614] on button at bounding box center [1021, 605] width 35 height 30
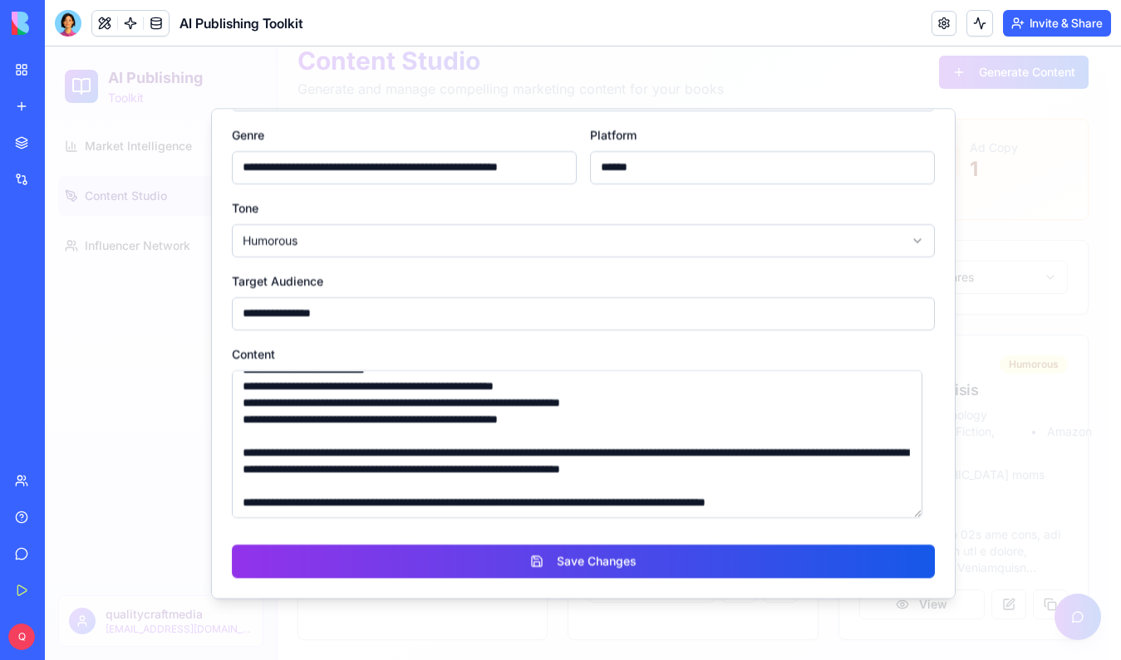
scroll to position [0, 0]
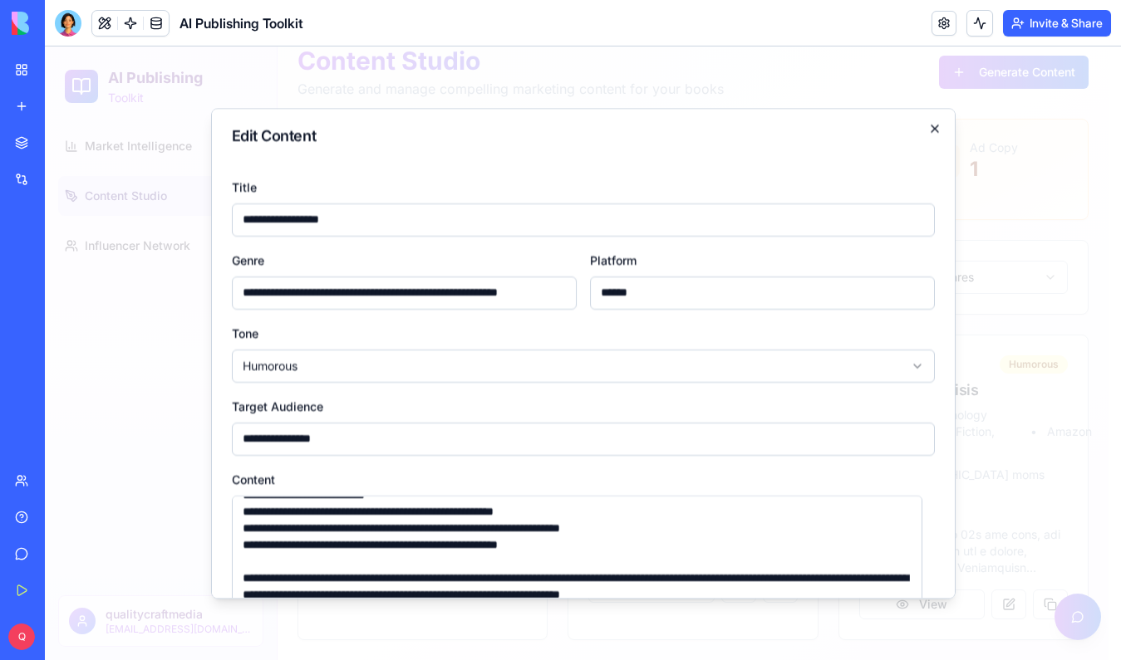
click at [931, 130] on icon "button" at bounding box center [934, 128] width 7 height 7
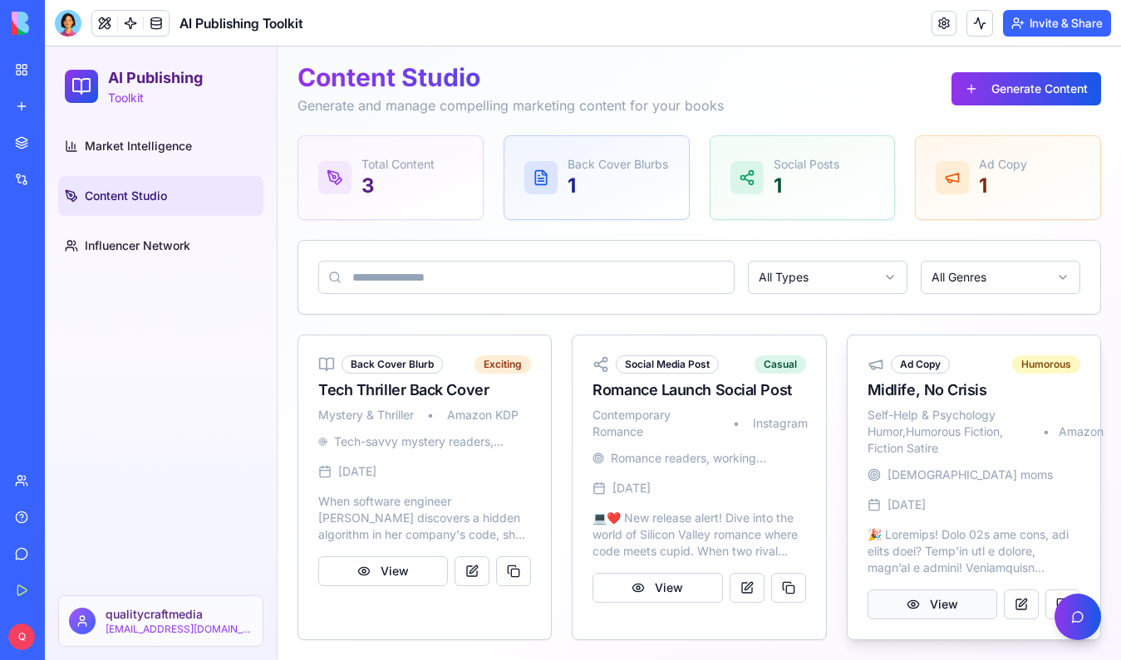
click at [954, 613] on button "View" at bounding box center [932, 605] width 130 height 30
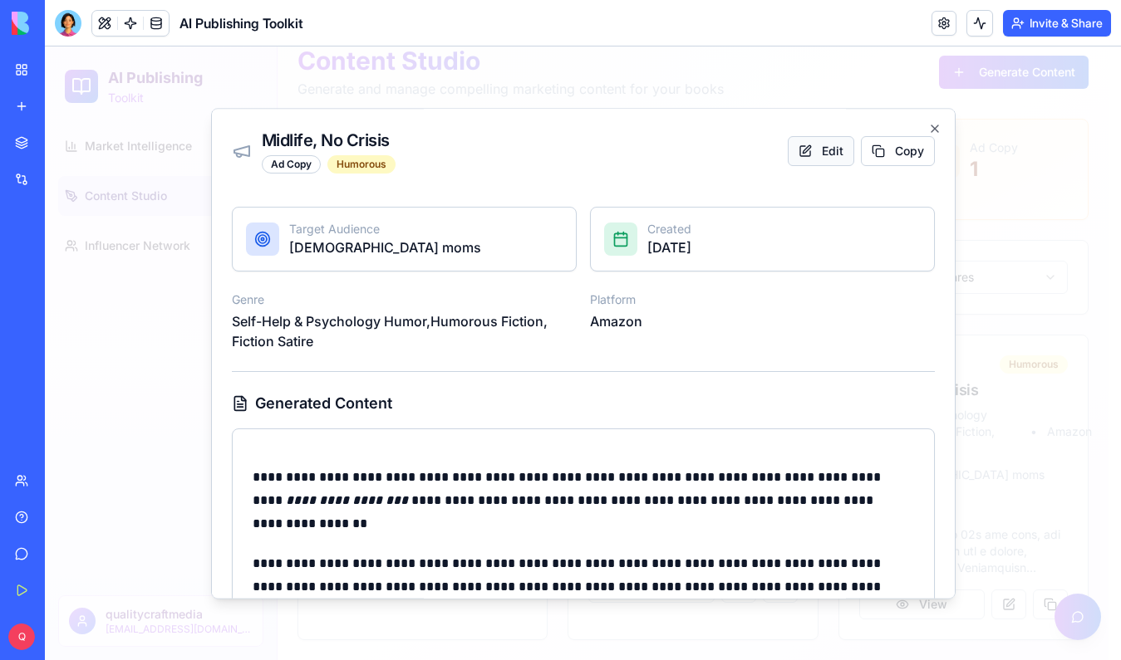
click at [821, 151] on button "Edit" at bounding box center [821, 151] width 66 height 30
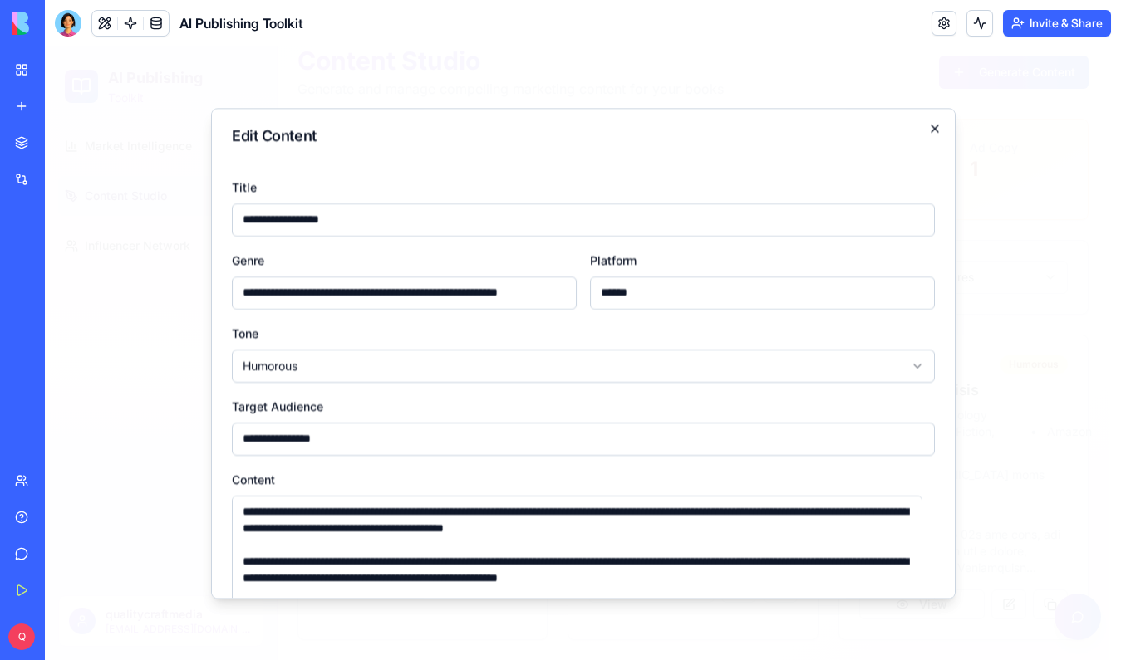
click at [928, 130] on icon "button" at bounding box center [934, 128] width 13 height 13
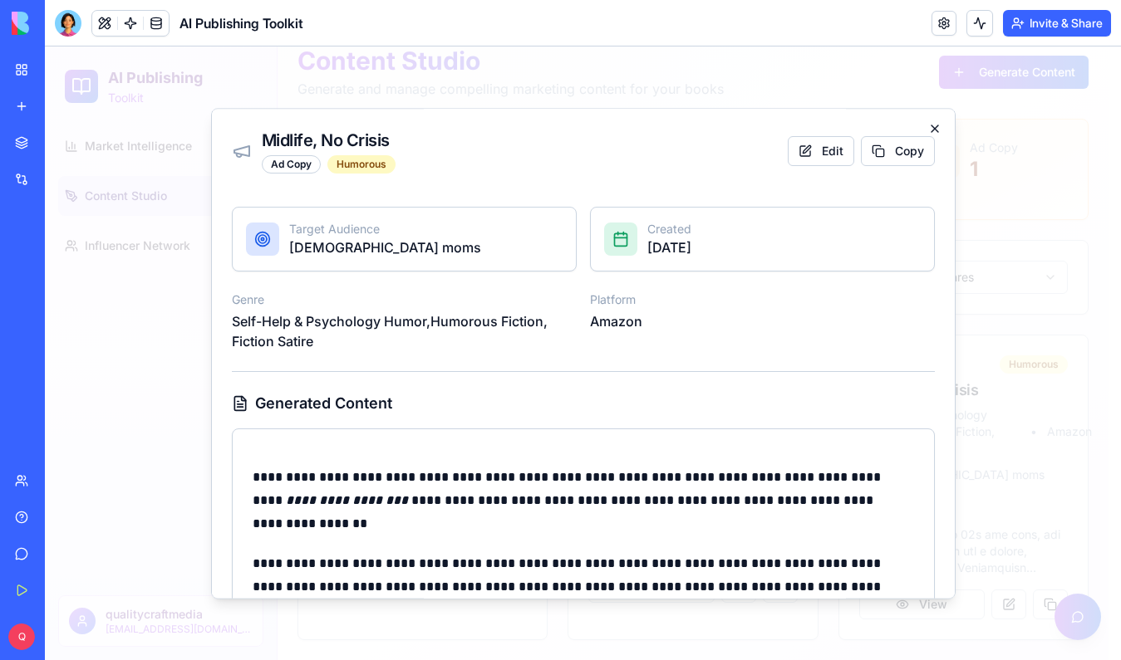
click at [928, 123] on icon "button" at bounding box center [934, 128] width 13 height 13
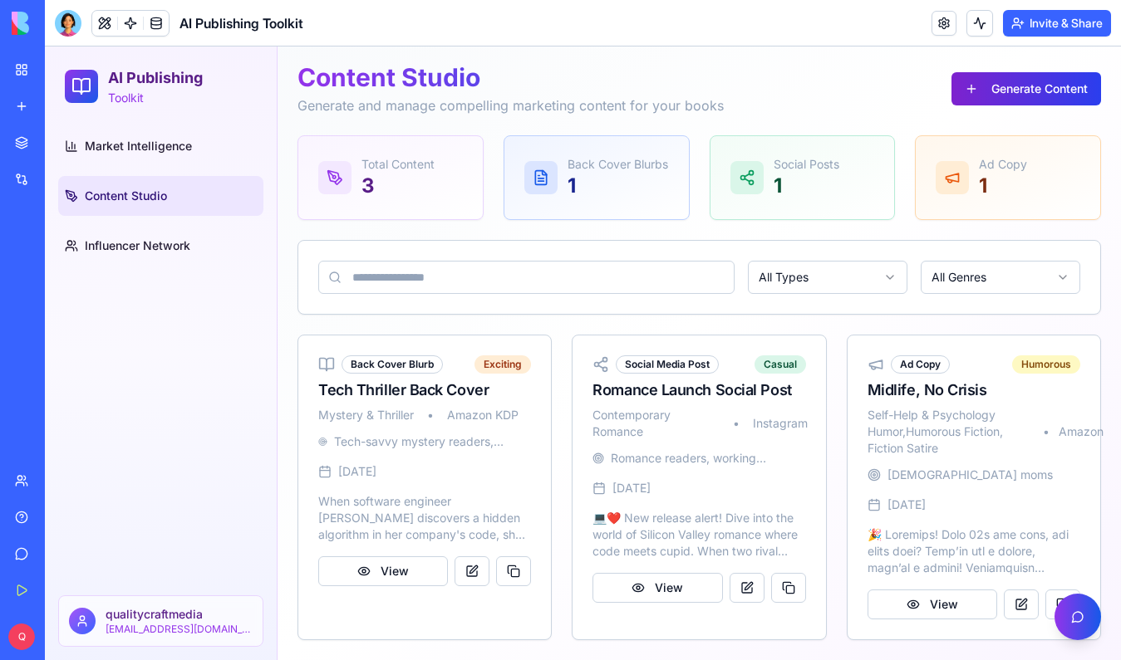
click at [969, 82] on button "Generate Content" at bounding box center [1026, 88] width 150 height 33
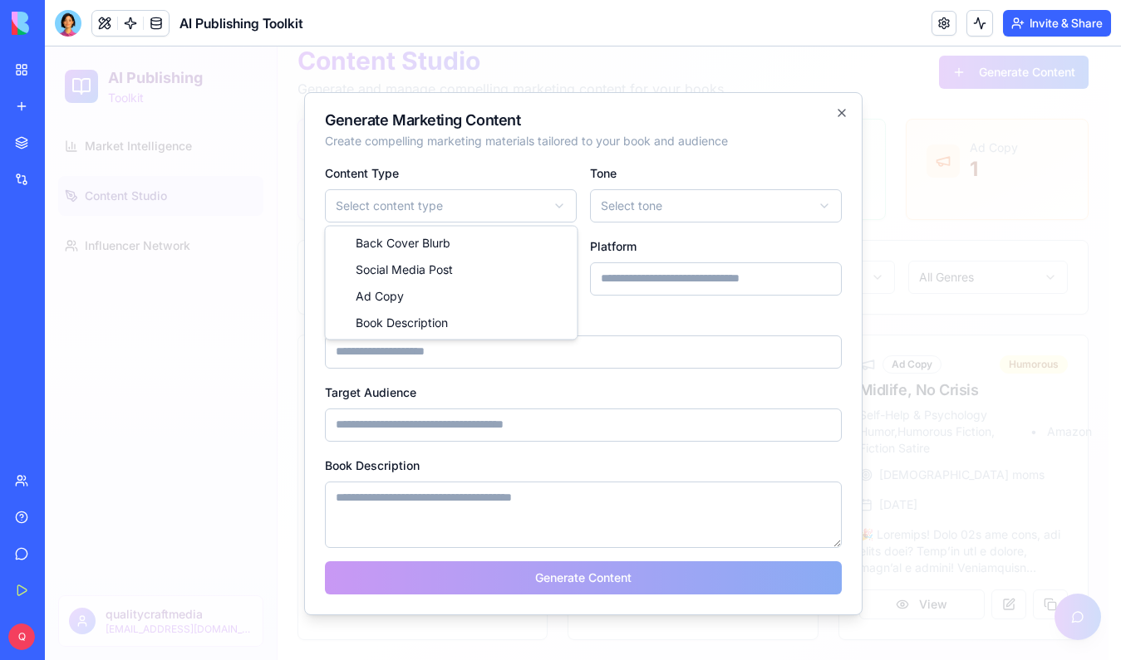
click at [449, 209] on body "AI Publishing Toolkit Market Intelligence Content Studio Influencer Network qua…" at bounding box center [576, 312] width 1063 height 695
